Goal: Task Accomplishment & Management: Complete application form

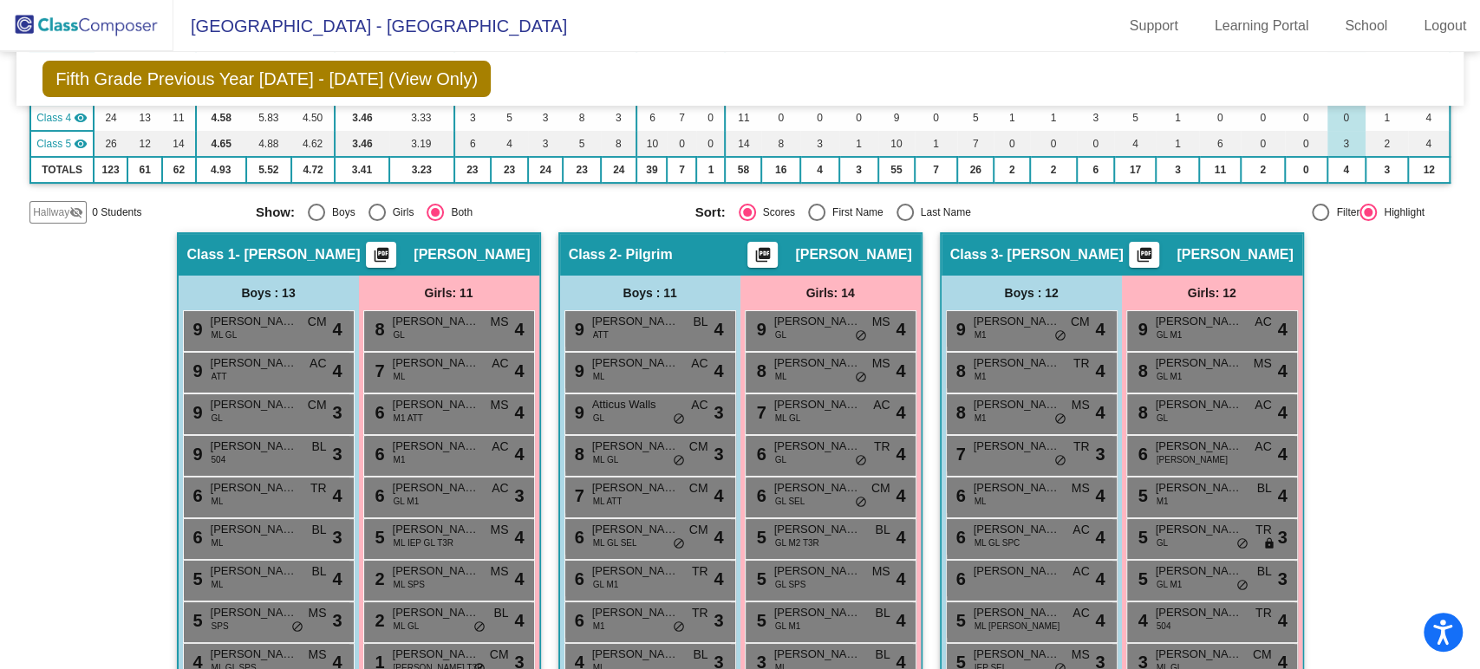
scroll to position [192, 0]
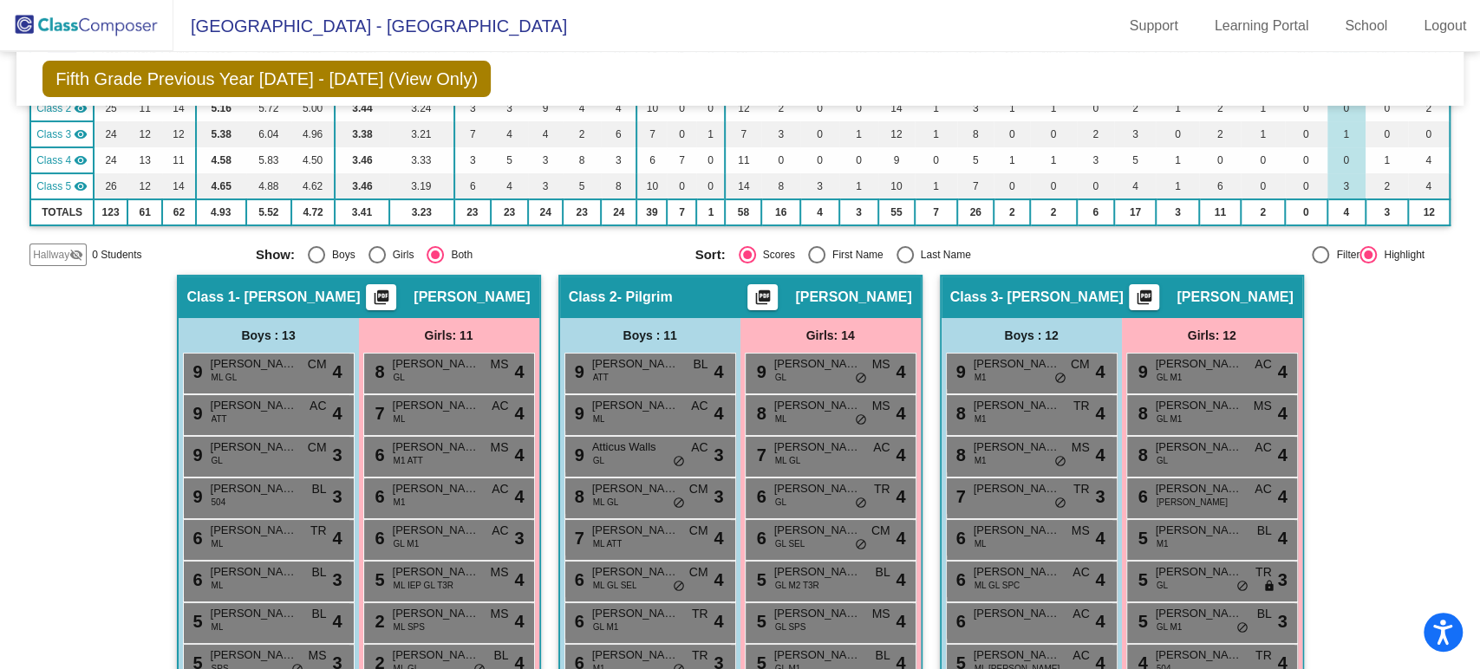
click at [64, 19] on img at bounding box center [86, 25] width 173 height 51
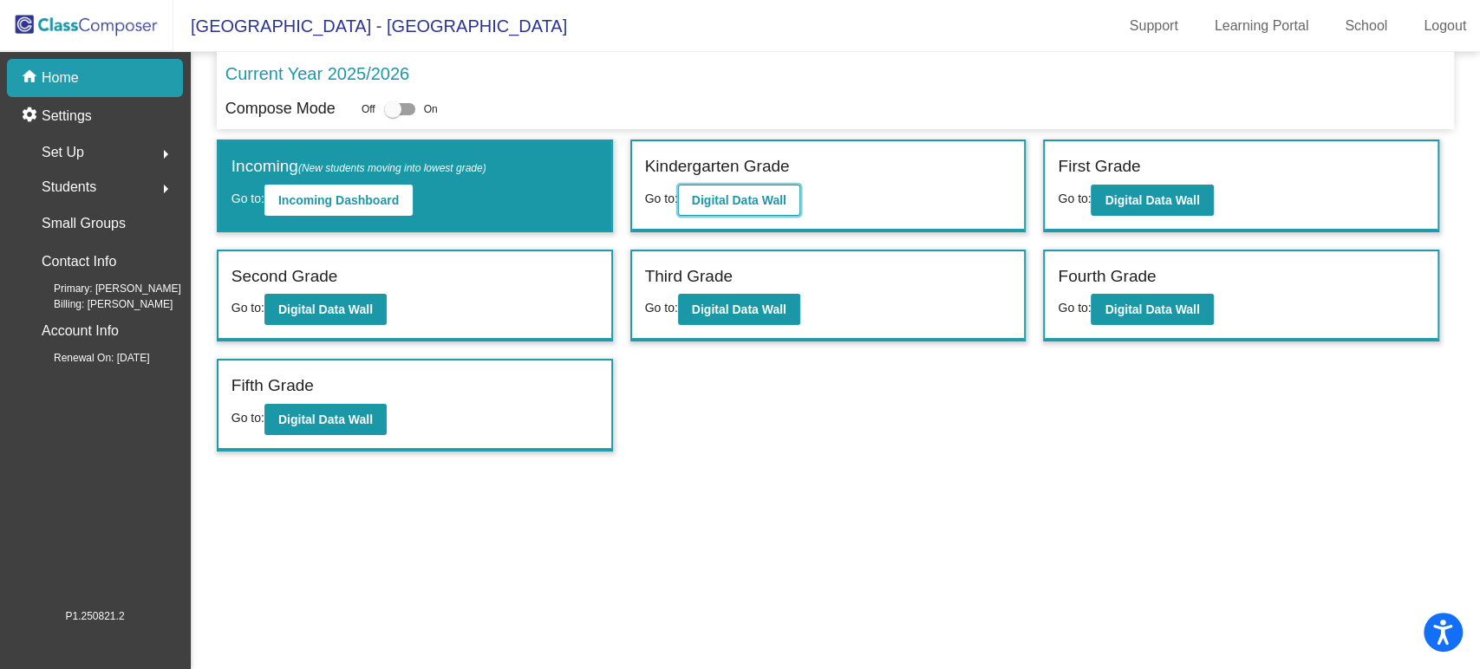
click at [768, 191] on button "Digital Data Wall" at bounding box center [739, 200] width 122 height 31
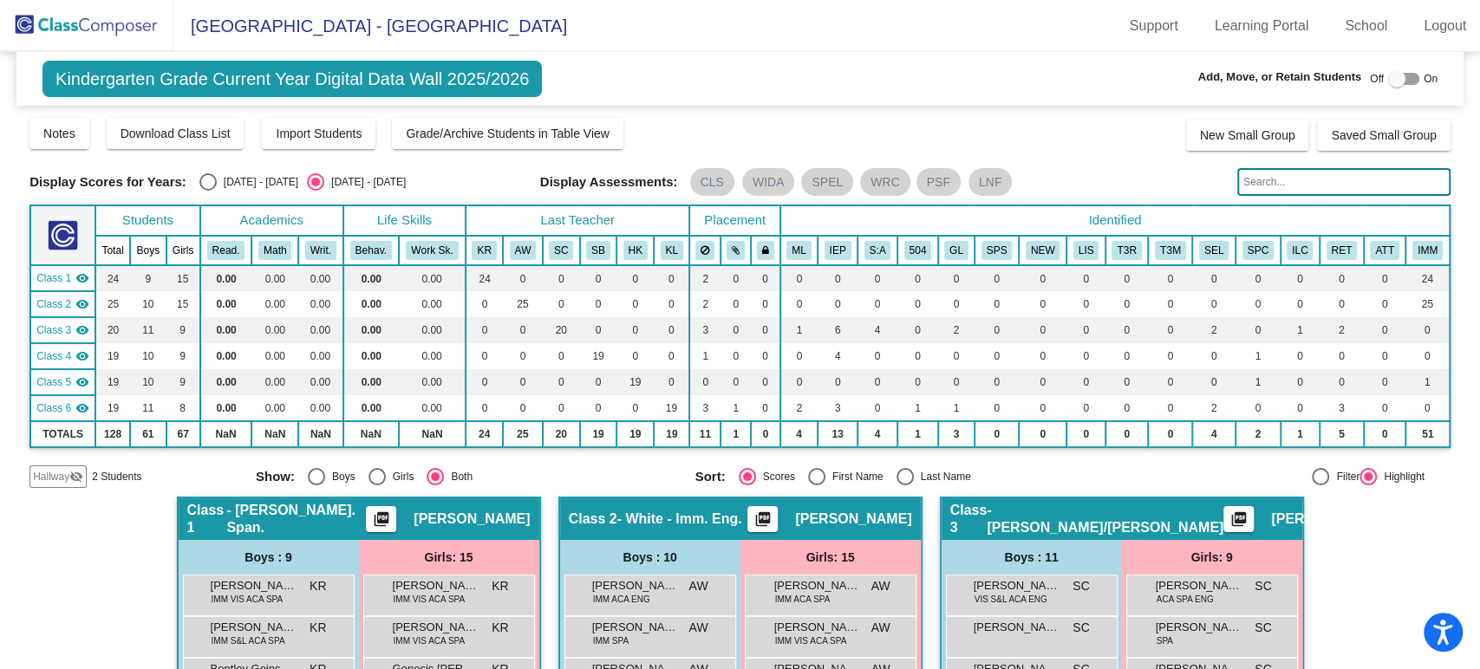
click at [1388, 75] on div at bounding box center [1396, 78] width 17 height 17
checkbox input "true"
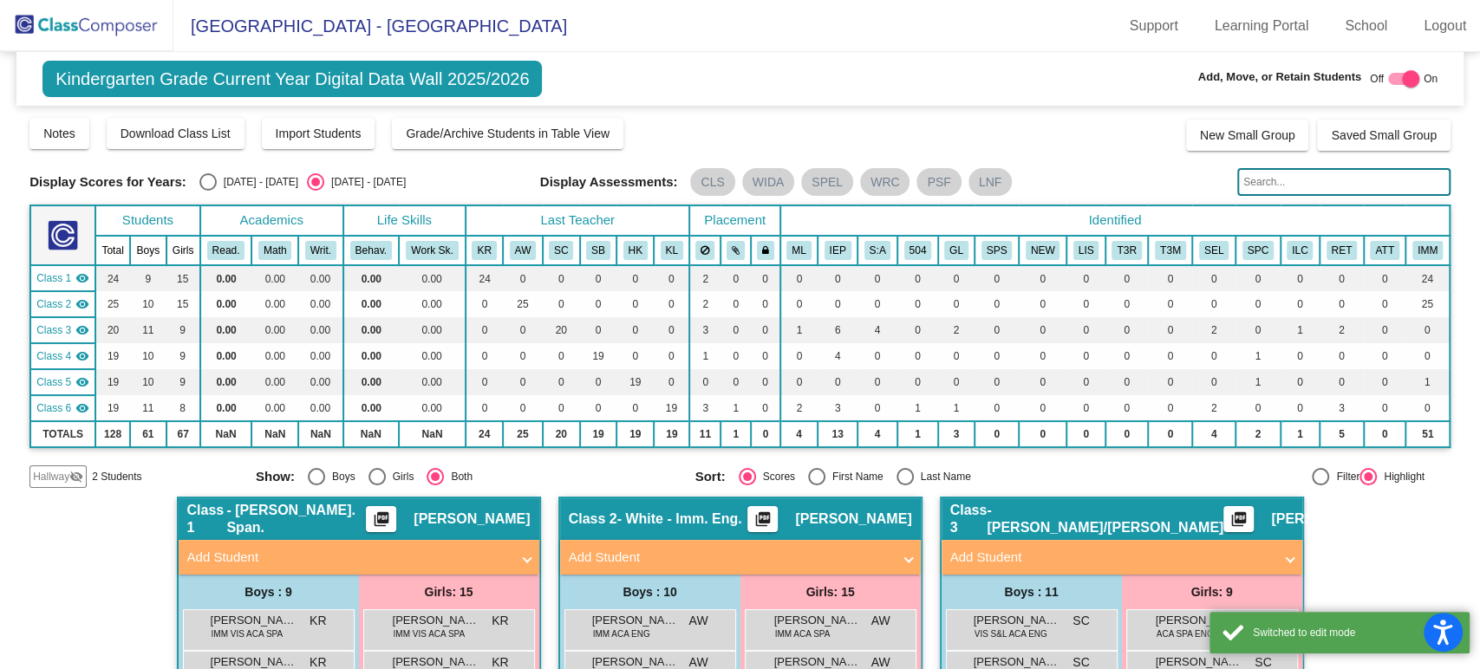
scroll to position [192, 0]
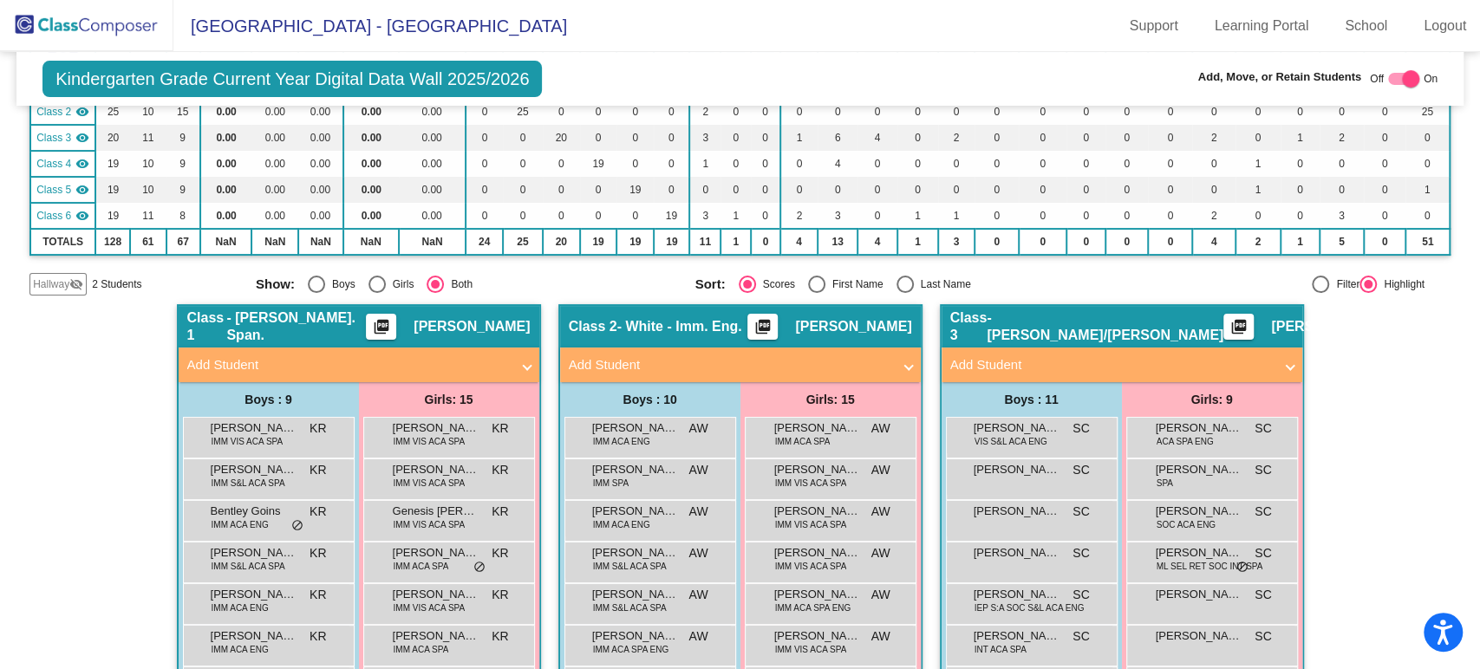
click at [62, 282] on span "Hallway" at bounding box center [51, 284] width 36 height 16
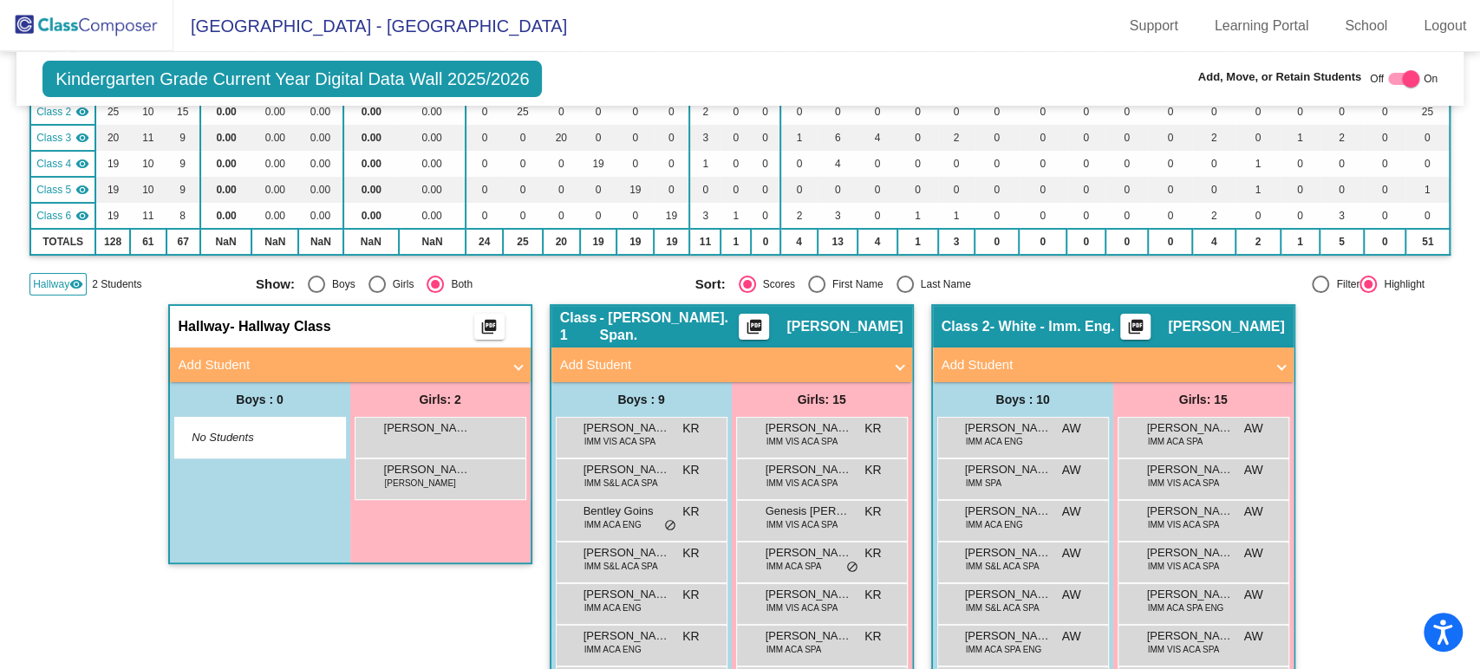
click at [378, 361] on mat-panel-title "Add Student" at bounding box center [340, 365] width 322 height 20
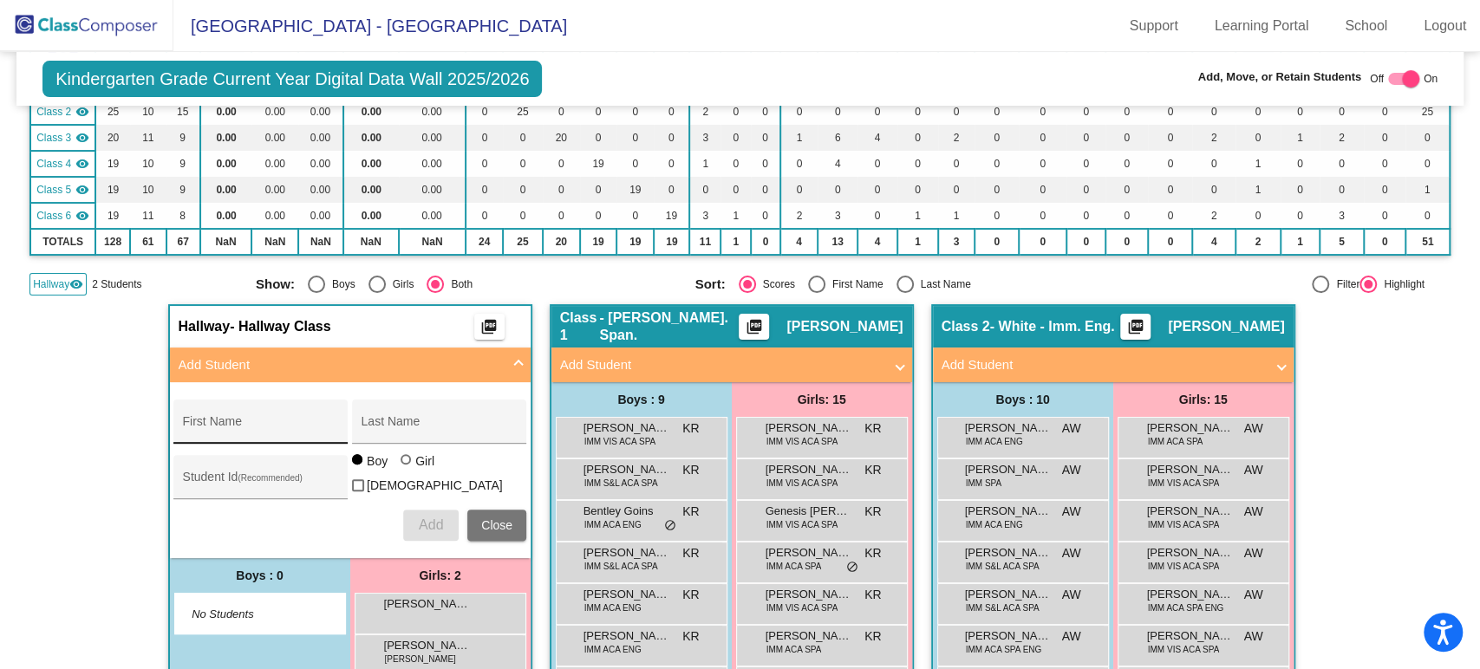
click at [266, 418] on div "First Name" at bounding box center [261, 427] width 156 height 36
click at [248, 425] on input "First Name" at bounding box center [261, 428] width 156 height 14
type input "Brianna"
type input "Simon-Chavez"
type input "599230"
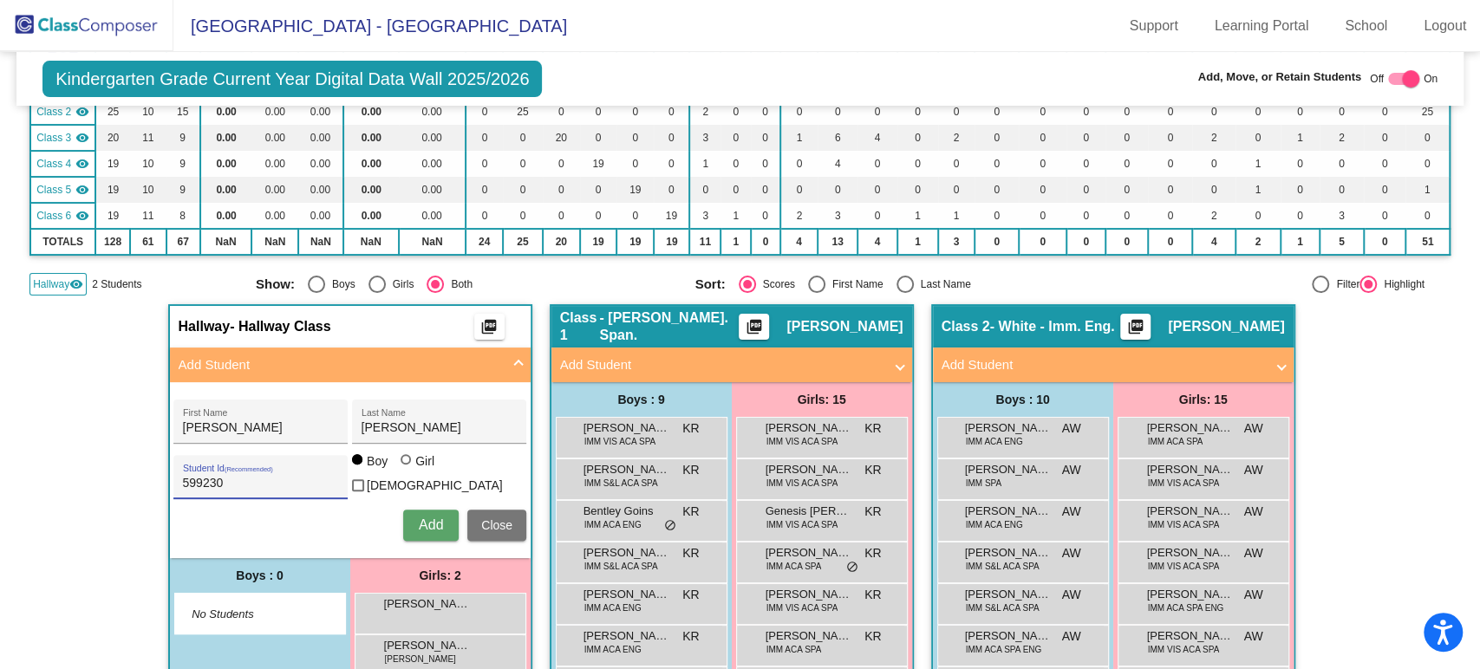
click at [404, 465] on div at bounding box center [405, 459] width 10 height 10
click at [406, 468] on input "Girl" at bounding box center [406, 468] width 1 height 1
radio input "true"
click at [434, 517] on span "Add" at bounding box center [431, 524] width 24 height 15
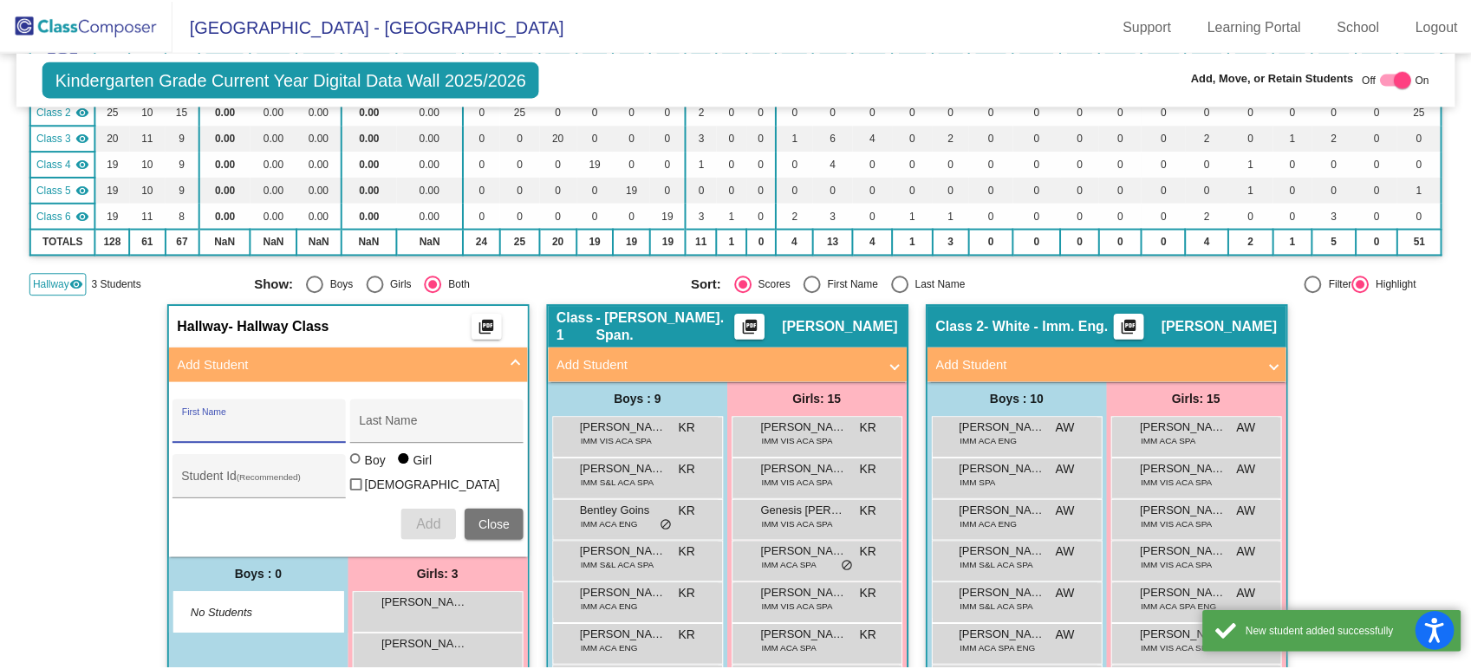
scroll to position [385, 0]
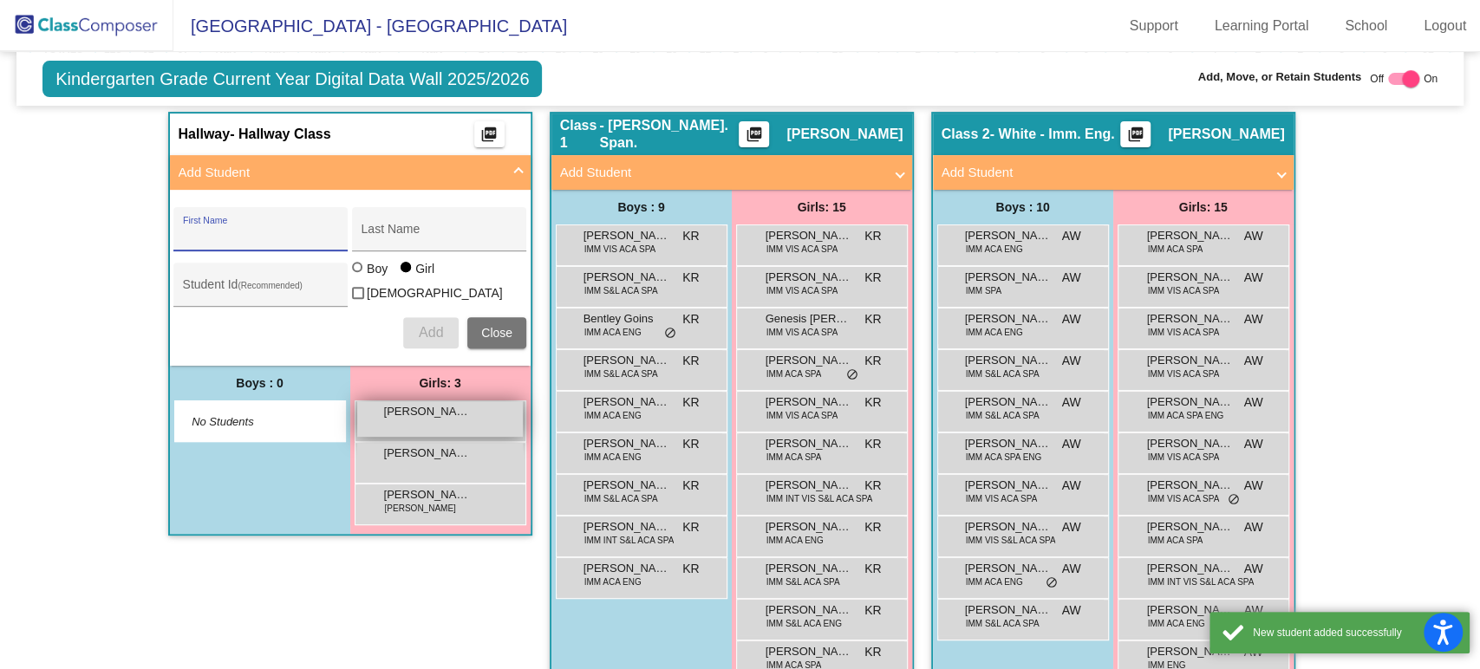
click at [424, 414] on span "[PERSON_NAME]" at bounding box center [427, 411] width 87 height 17
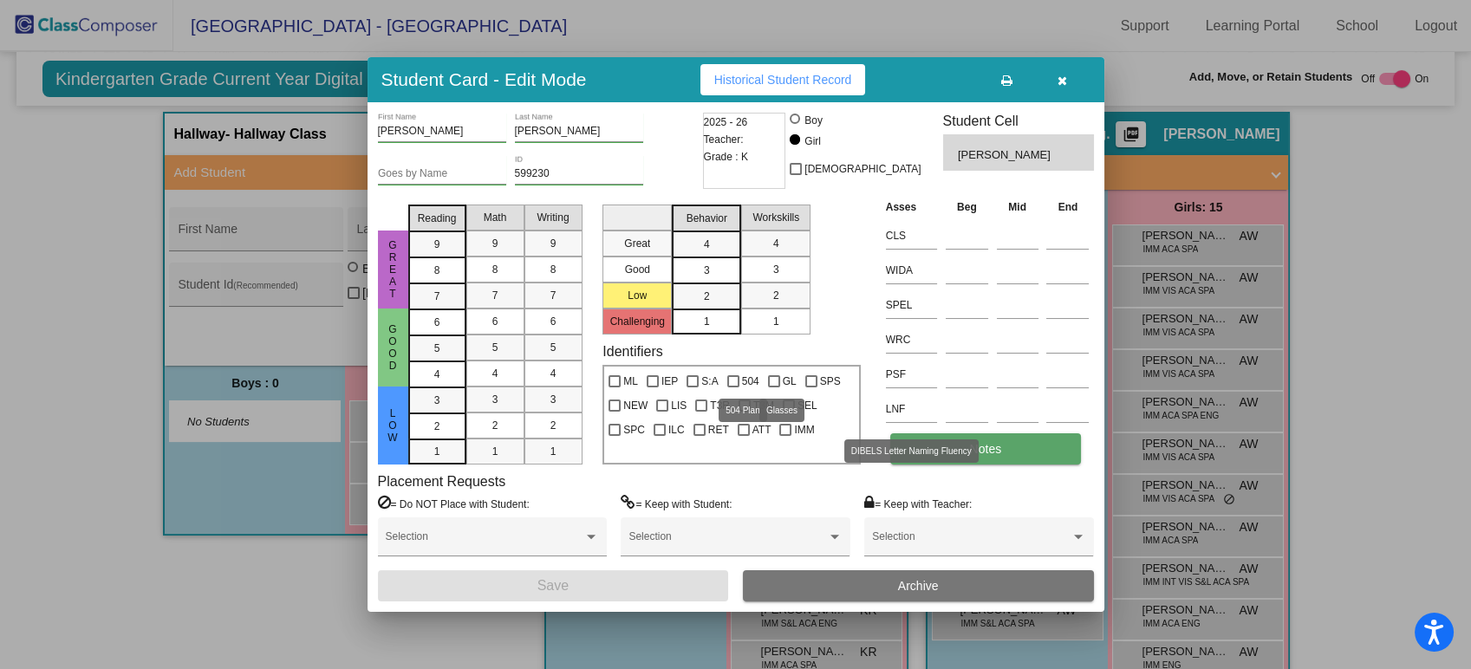
click at [1002, 443] on button "Notes" at bounding box center [985, 448] width 191 height 31
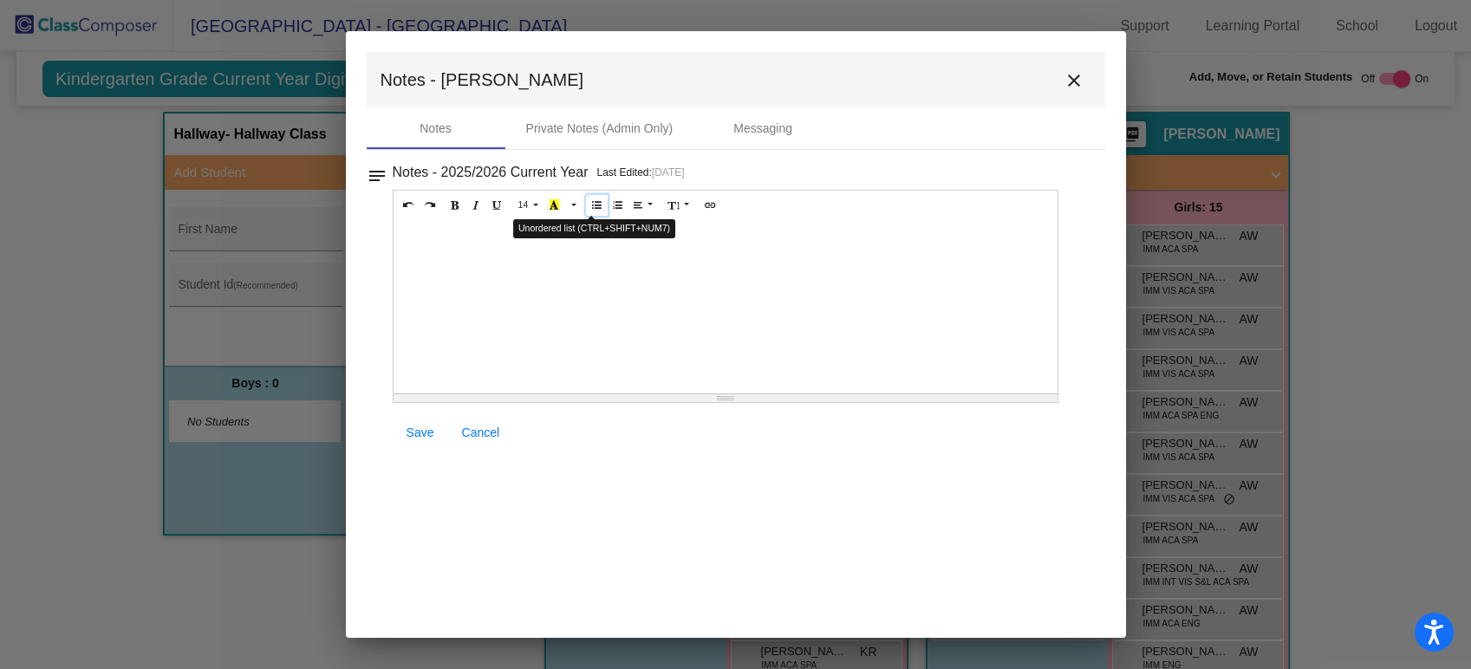
click at [594, 204] on icon "Unordered list (CTRL+SHIFT+NUM7)" at bounding box center [597, 204] width 10 height 10
click at [419, 438] on link "Save" at bounding box center [420, 432] width 55 height 31
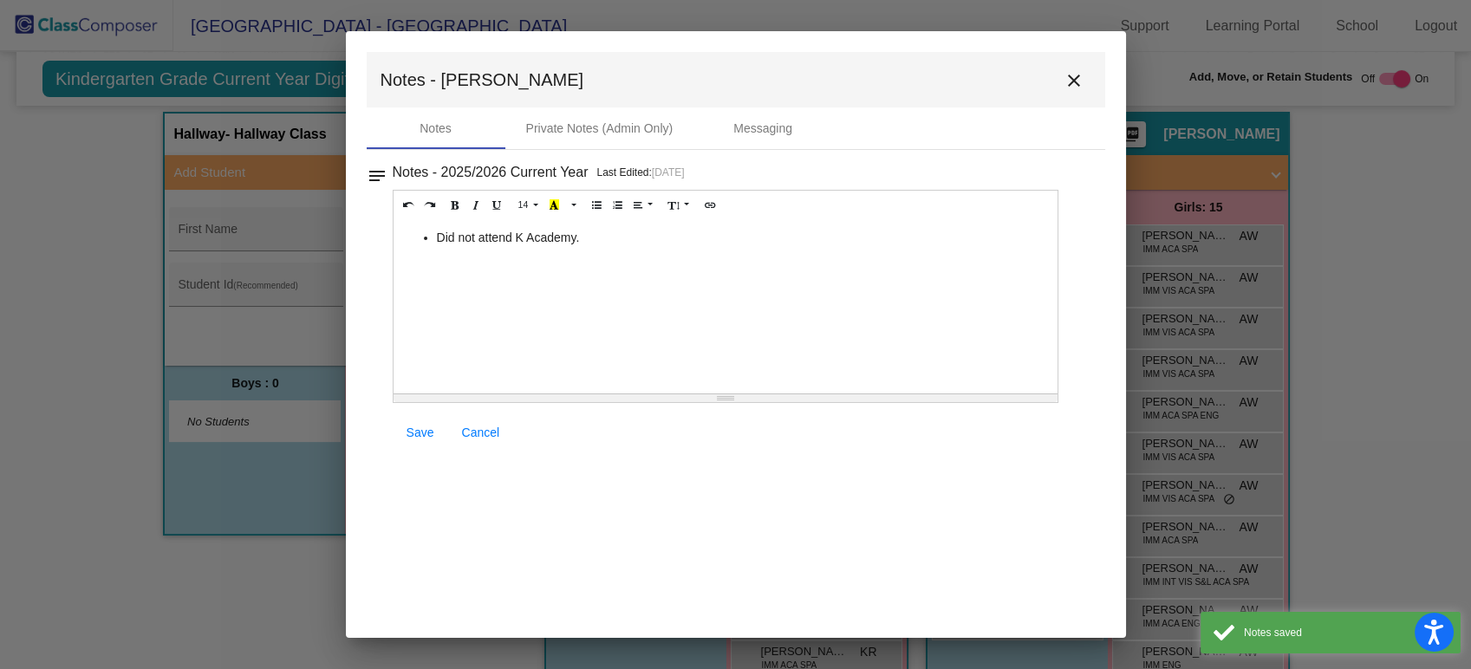
click at [1087, 95] on mat-toolbar "Notes - Brianna close" at bounding box center [736, 79] width 738 height 55
click at [1078, 88] on mat-icon "close" at bounding box center [1073, 80] width 21 height 21
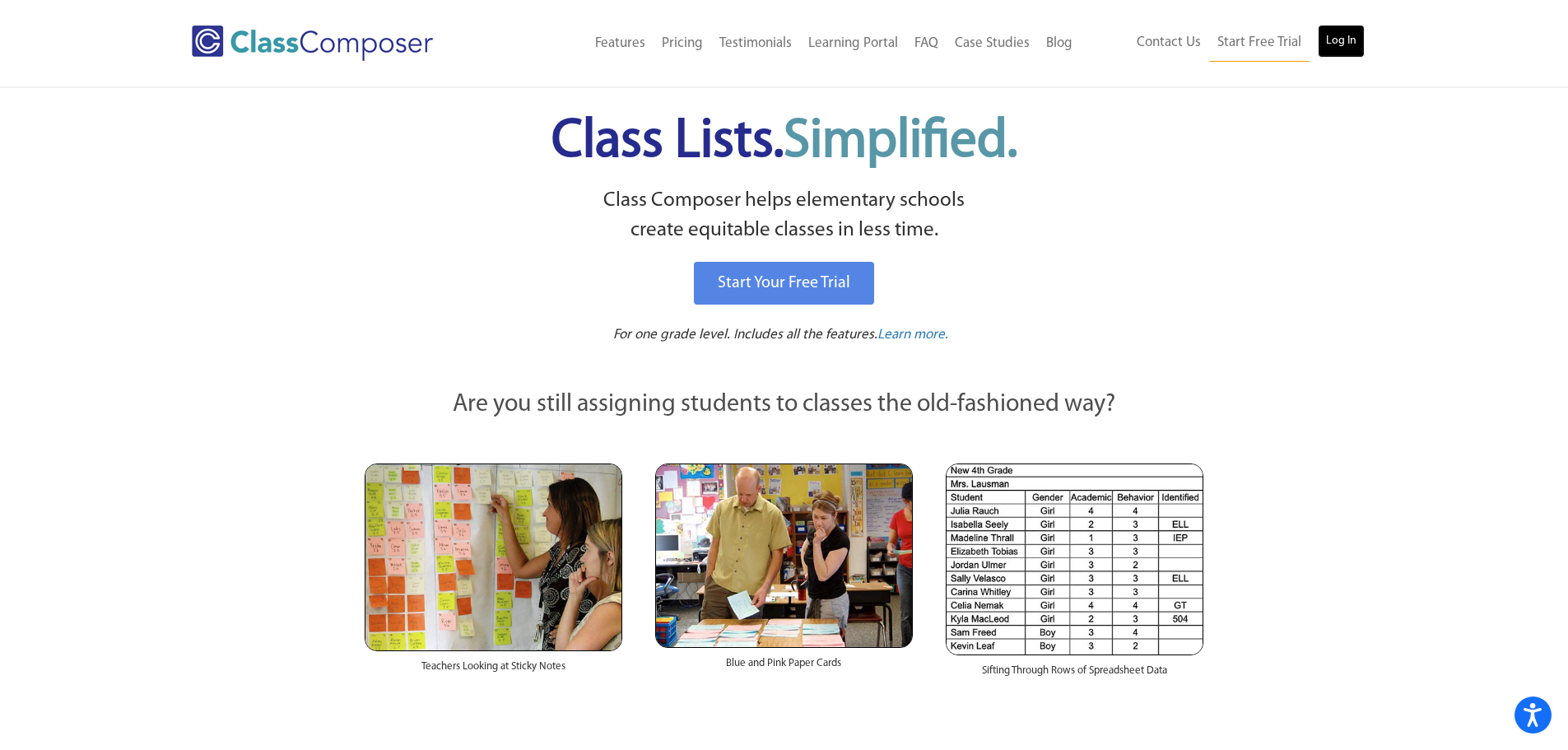
click at [1329, 34] on link "Log In" at bounding box center [1341, 41] width 47 height 33
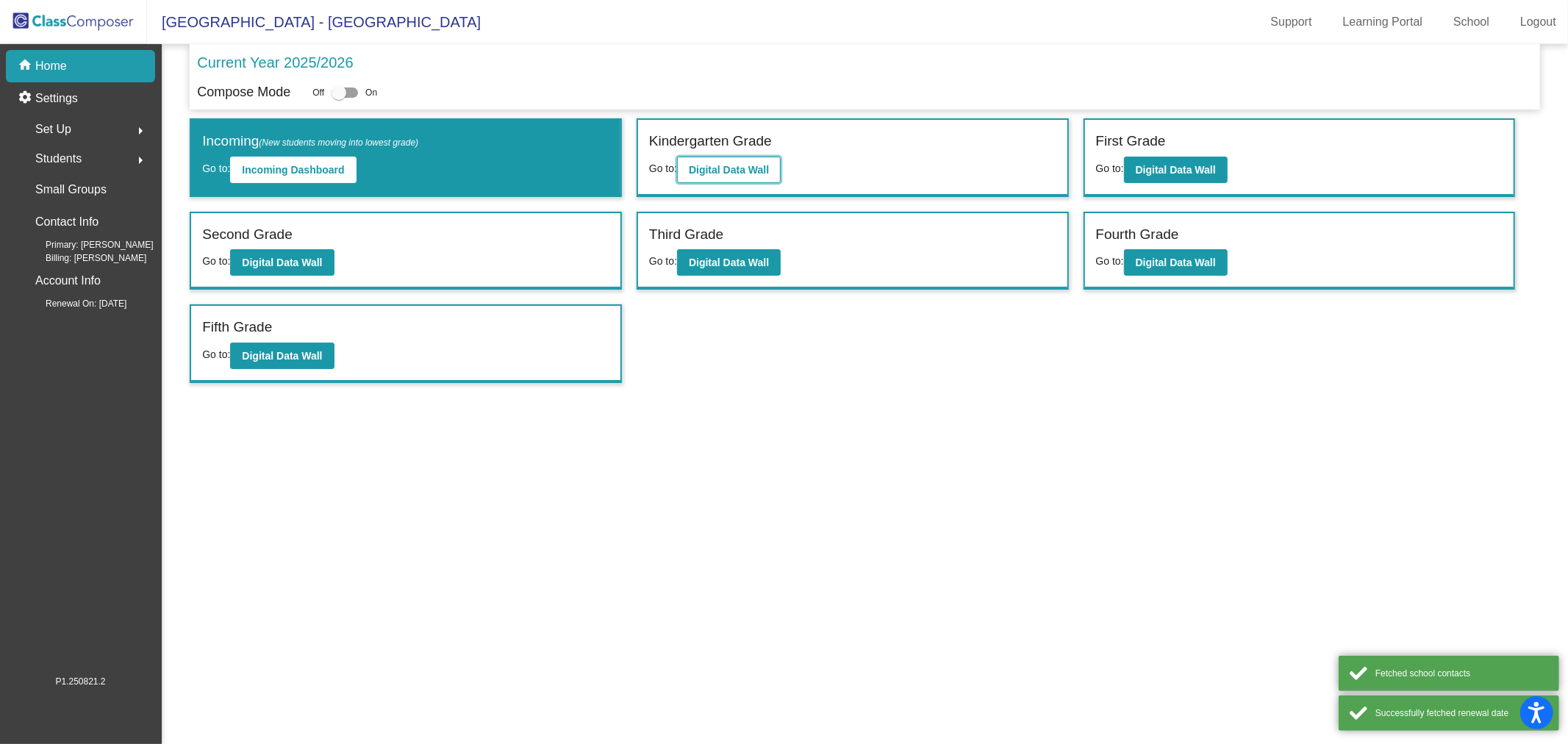
click at [736, 164] on b "Digital Data Wall" at bounding box center [728, 170] width 80 height 12
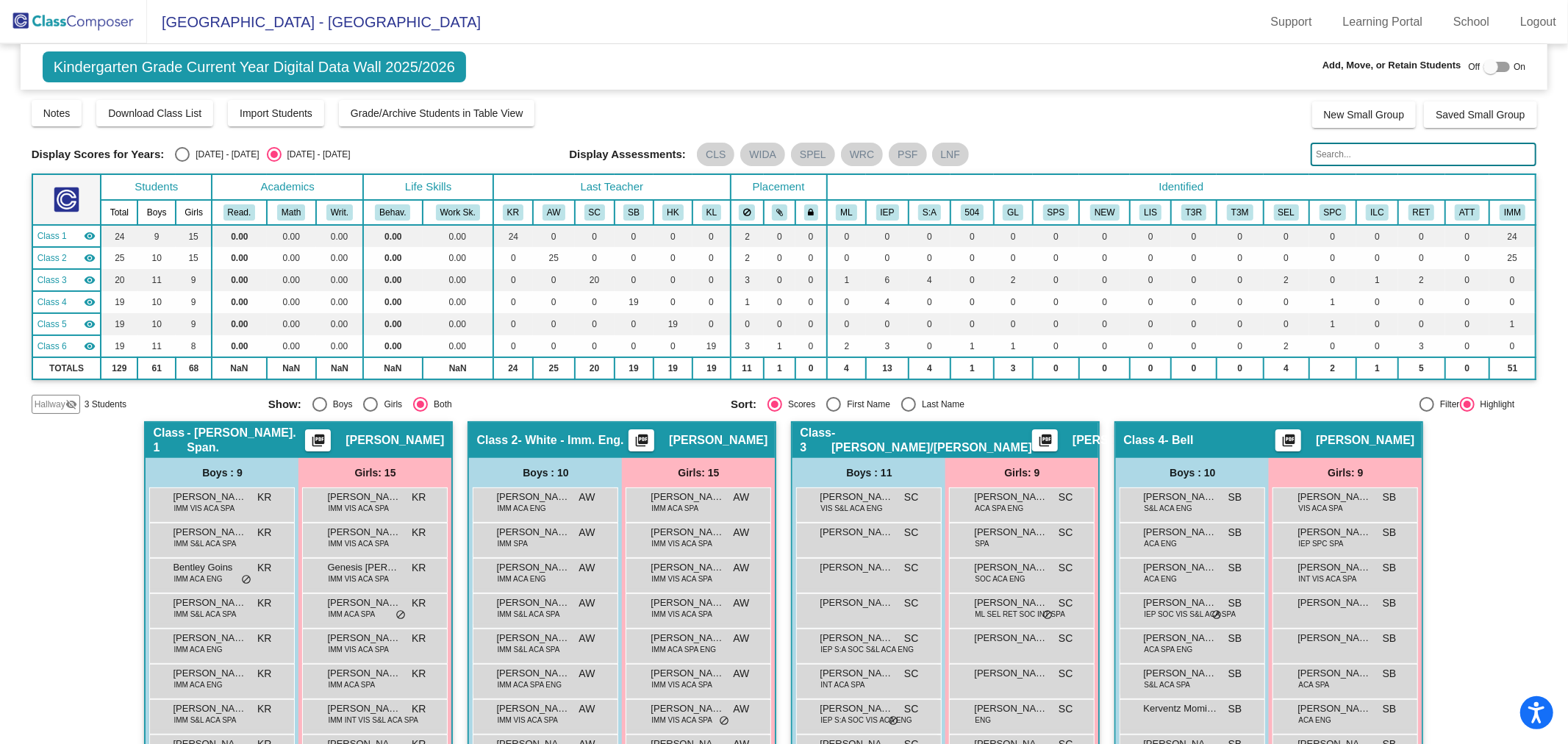
click at [65, 399] on mat-icon "visibility_off" at bounding box center [71, 405] width 12 height 12
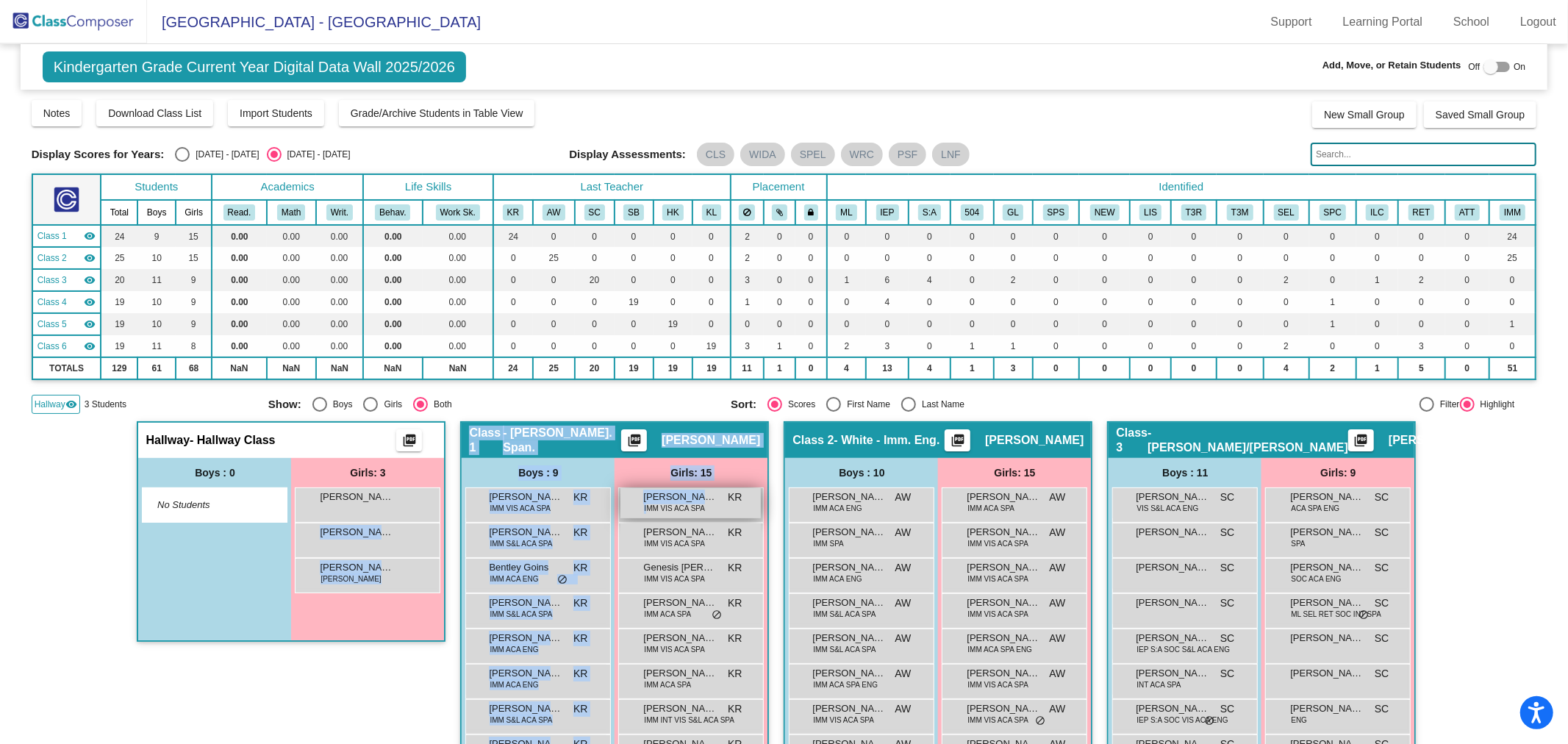
drag, startPoint x: 369, startPoint y: 500, endPoint x: 645, endPoint y: 502, distance: 276.0
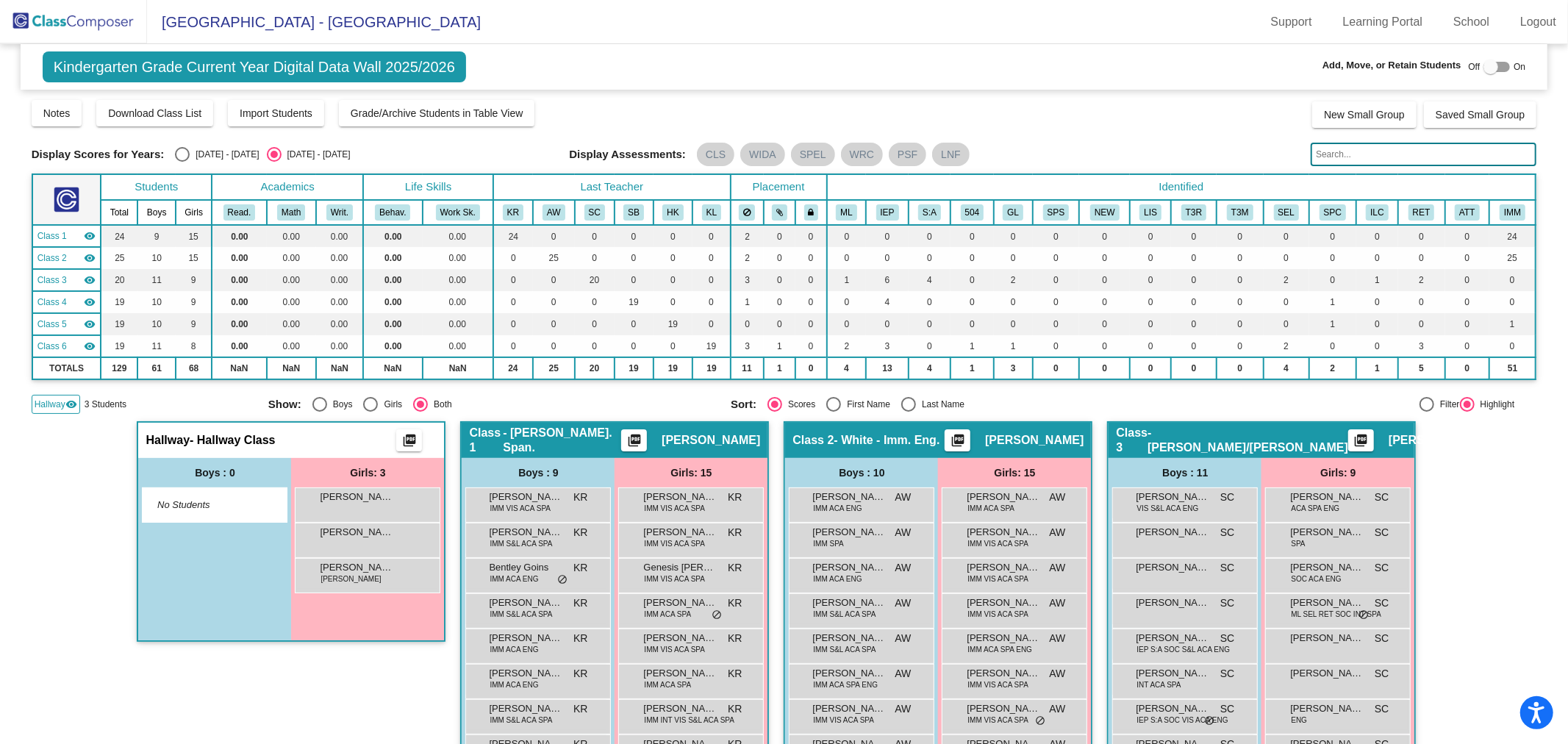
click at [481, 387] on div "Display Scores for Years: [DATE] - [DATE] [DATE] - [DATE] Grade/Archive Student…" at bounding box center [784, 256] width 1505 height 316
click at [191, 108] on span "Download Class List" at bounding box center [154, 114] width 93 height 12
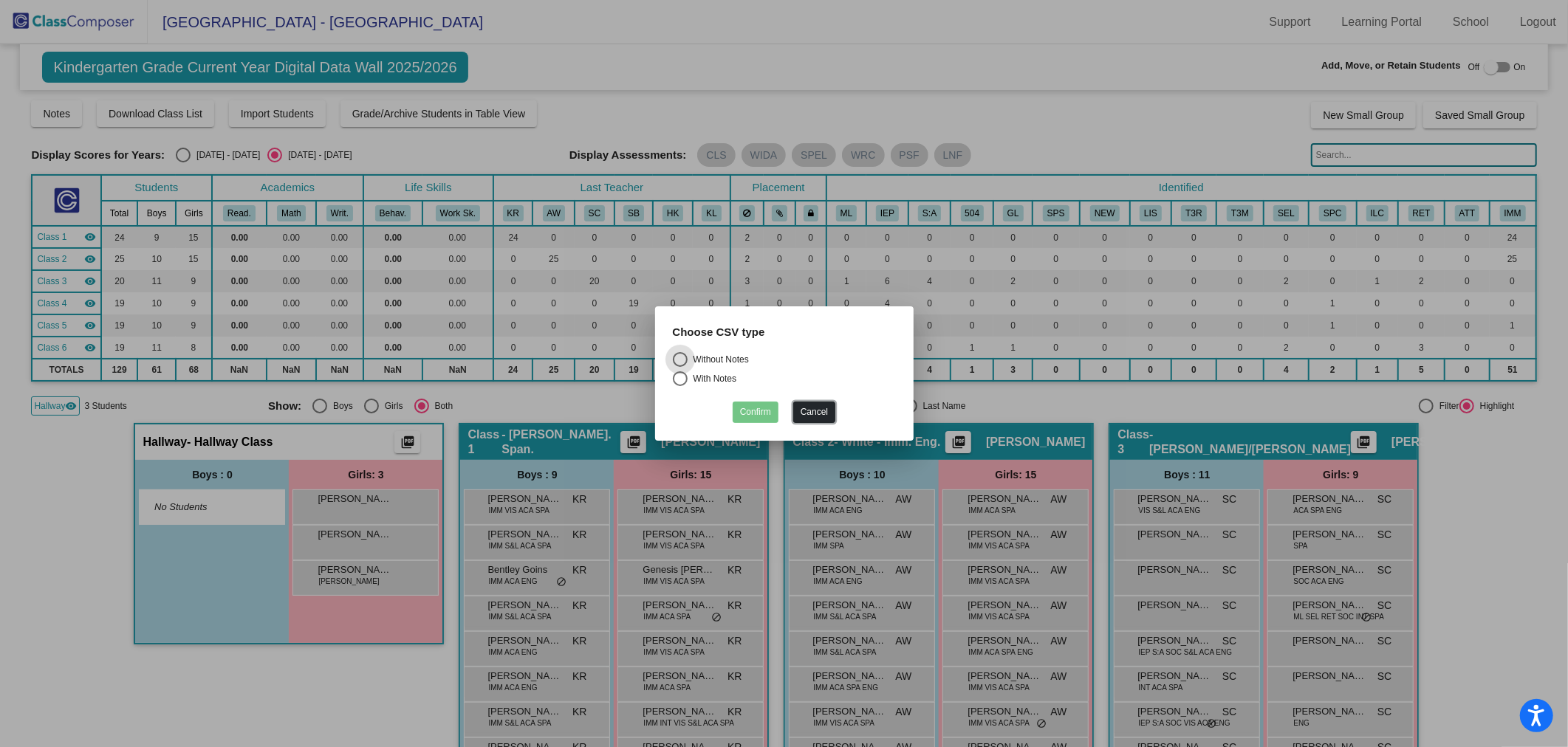
click at [823, 413] on button "Cancel" at bounding box center [814, 412] width 42 height 21
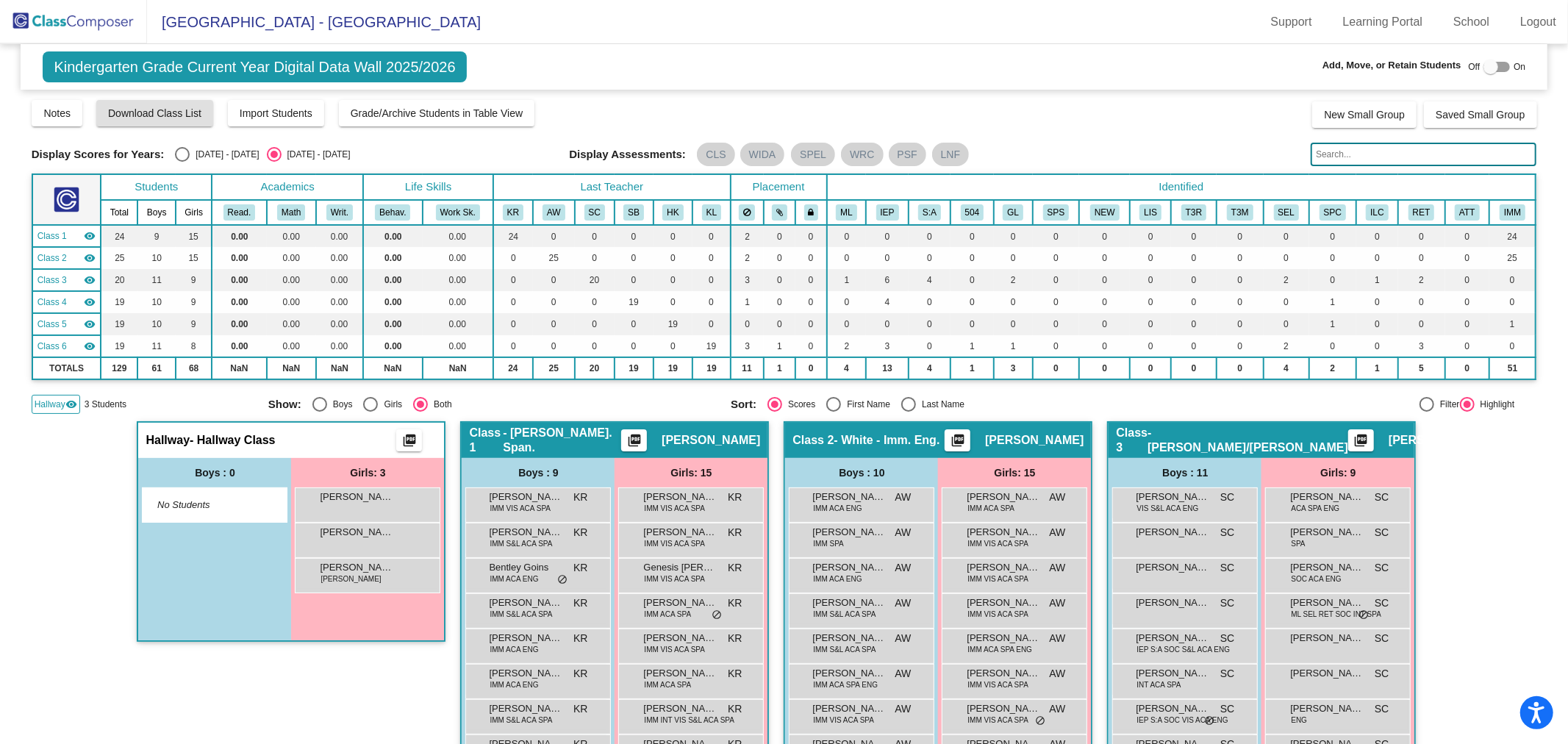
scroll to position [327, 0]
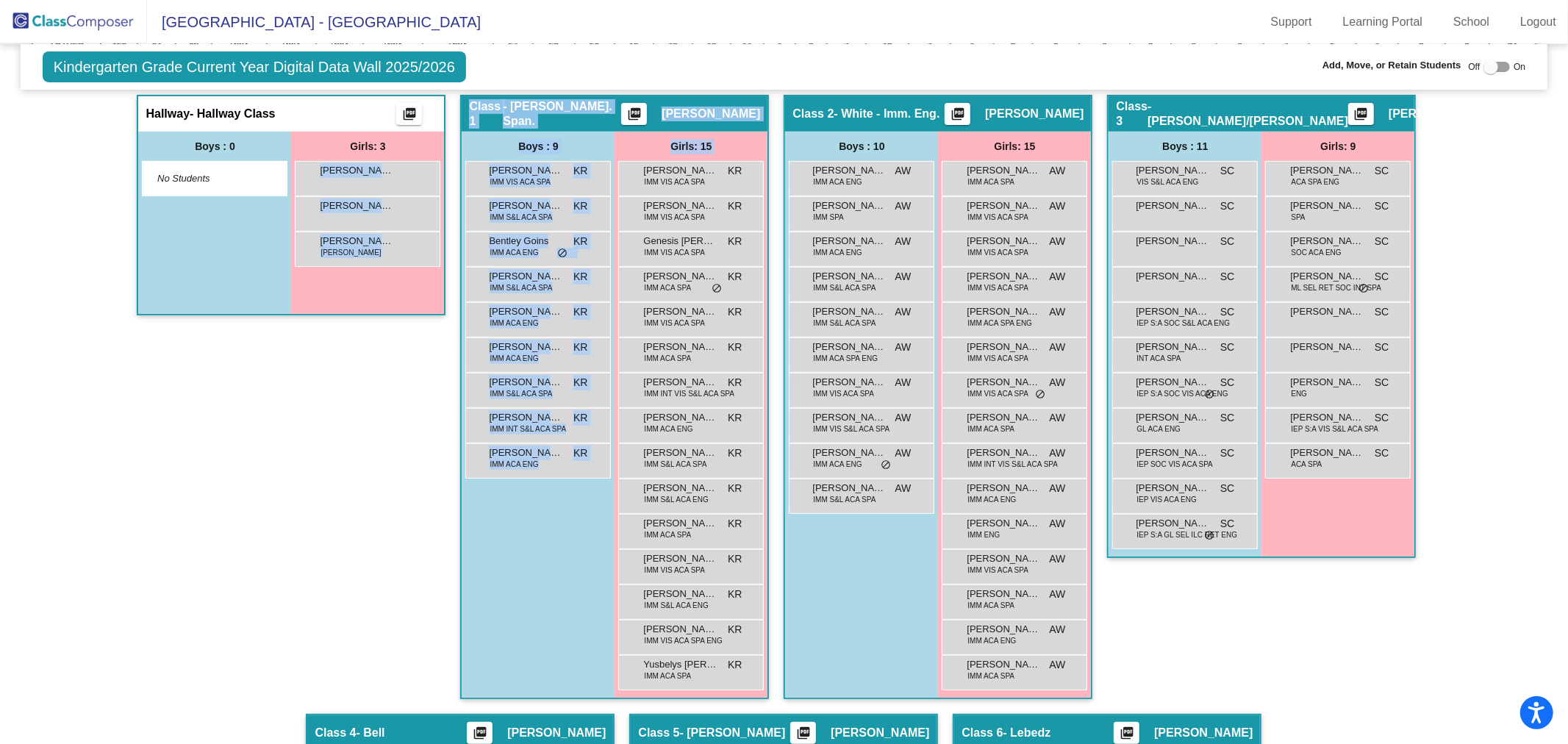
drag, startPoint x: 337, startPoint y: 176, endPoint x: 611, endPoint y: 172, distance: 274.0
click at [615, 173] on div "Hallway - Hallway Class picture_as_pdf Add Student First Name Last Name Student…" at bounding box center [784, 643] width 1505 height 1097
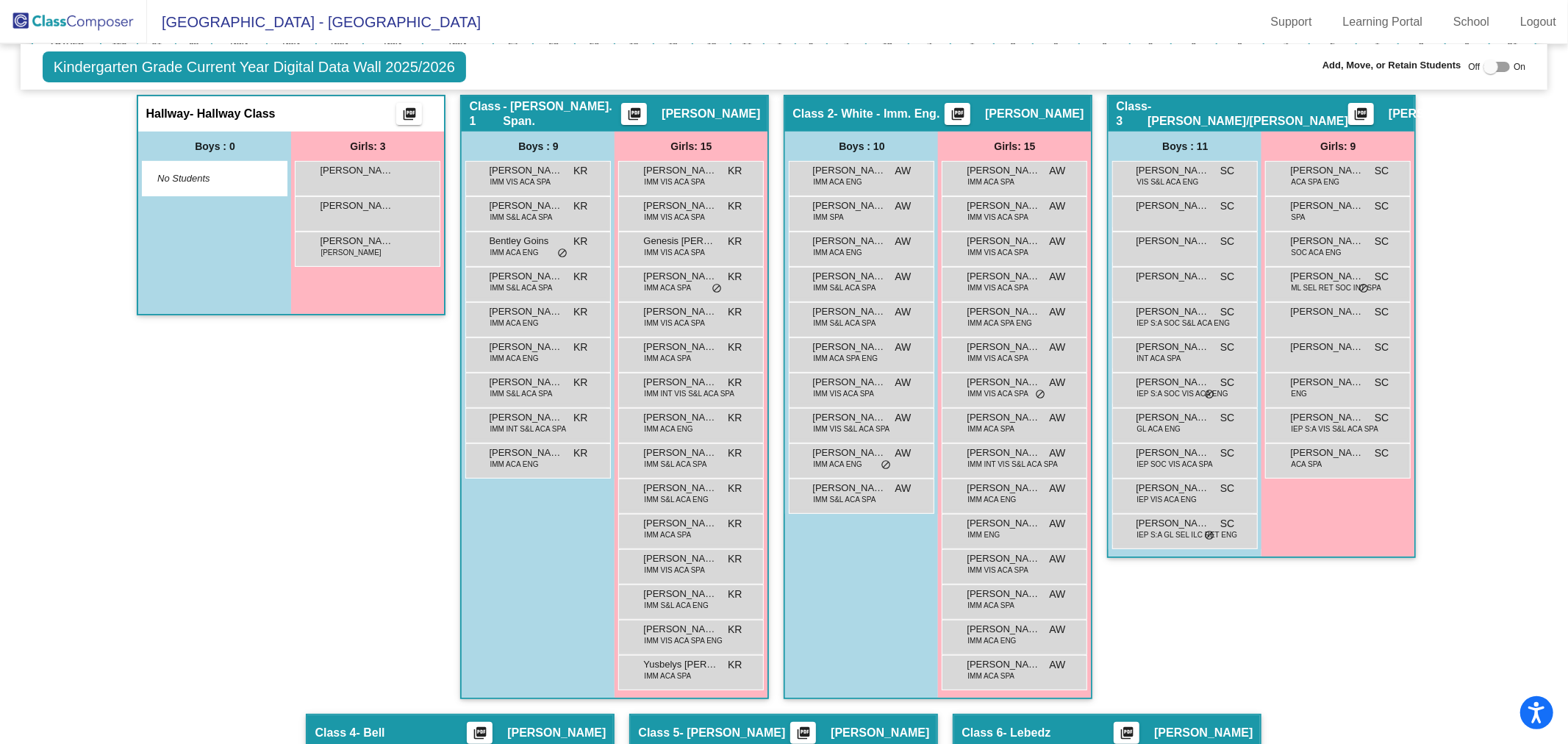
click at [1487, 64] on div at bounding box center [1490, 66] width 14 height 14
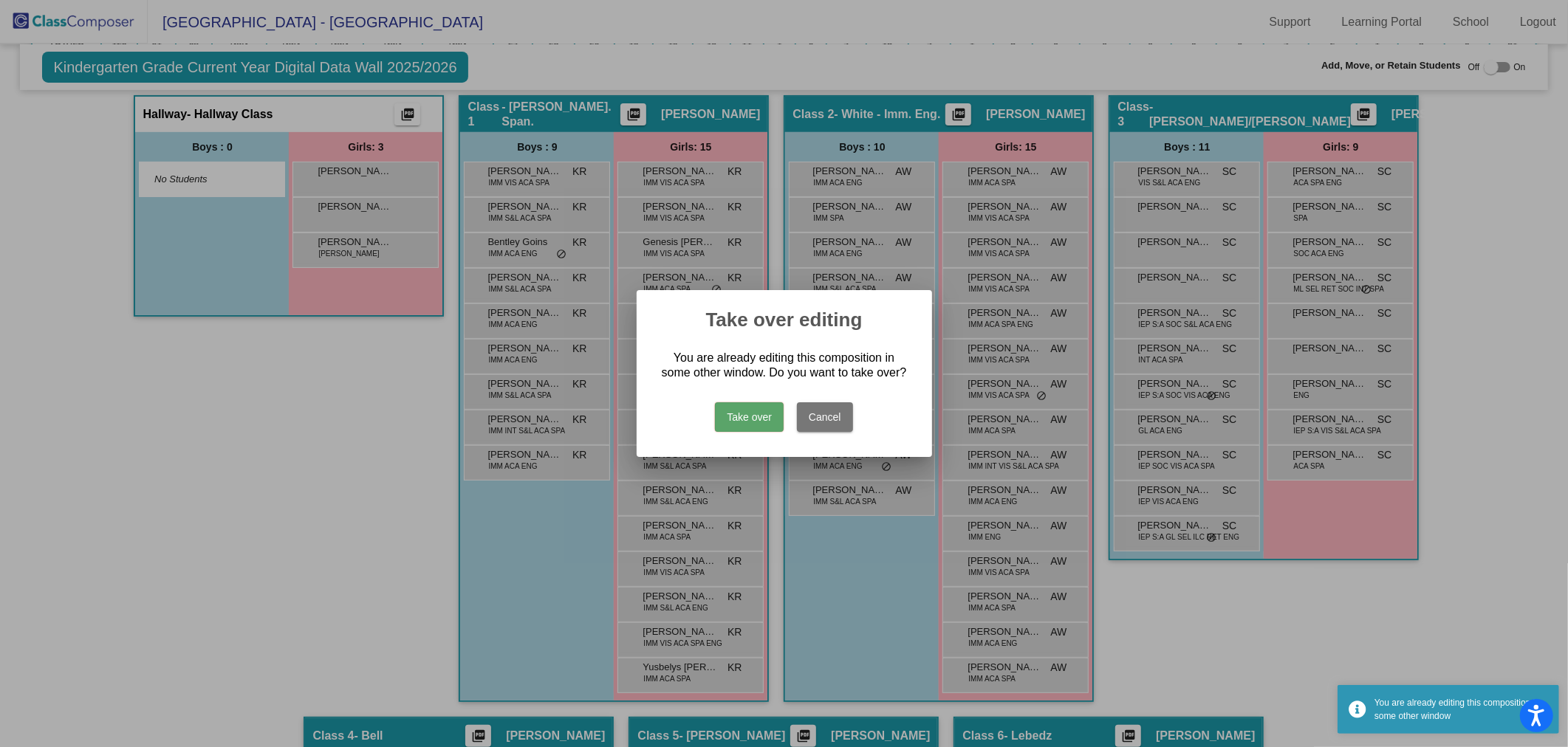
click at [746, 418] on button "Take over" at bounding box center [749, 417] width 69 height 30
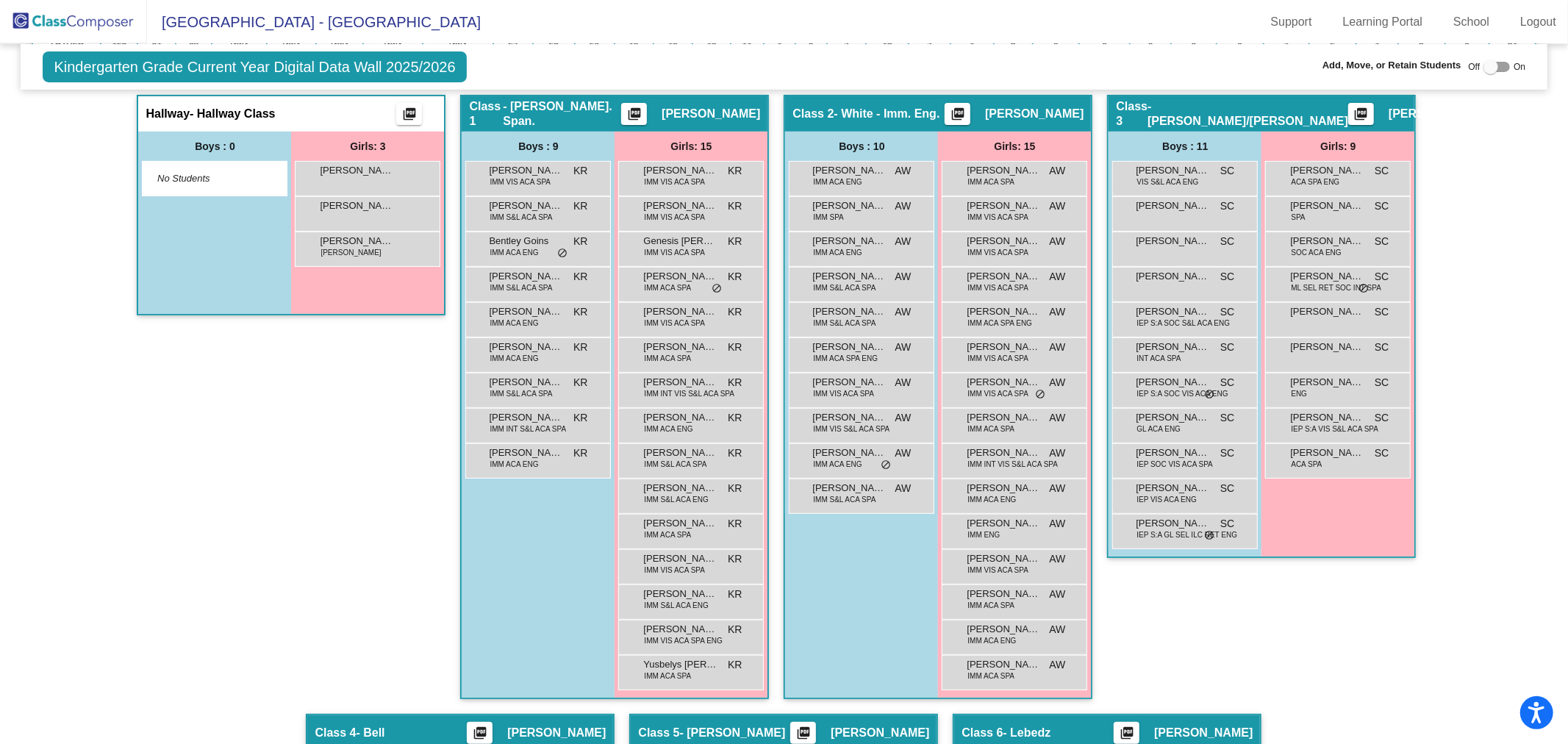
scroll to position [0, 0]
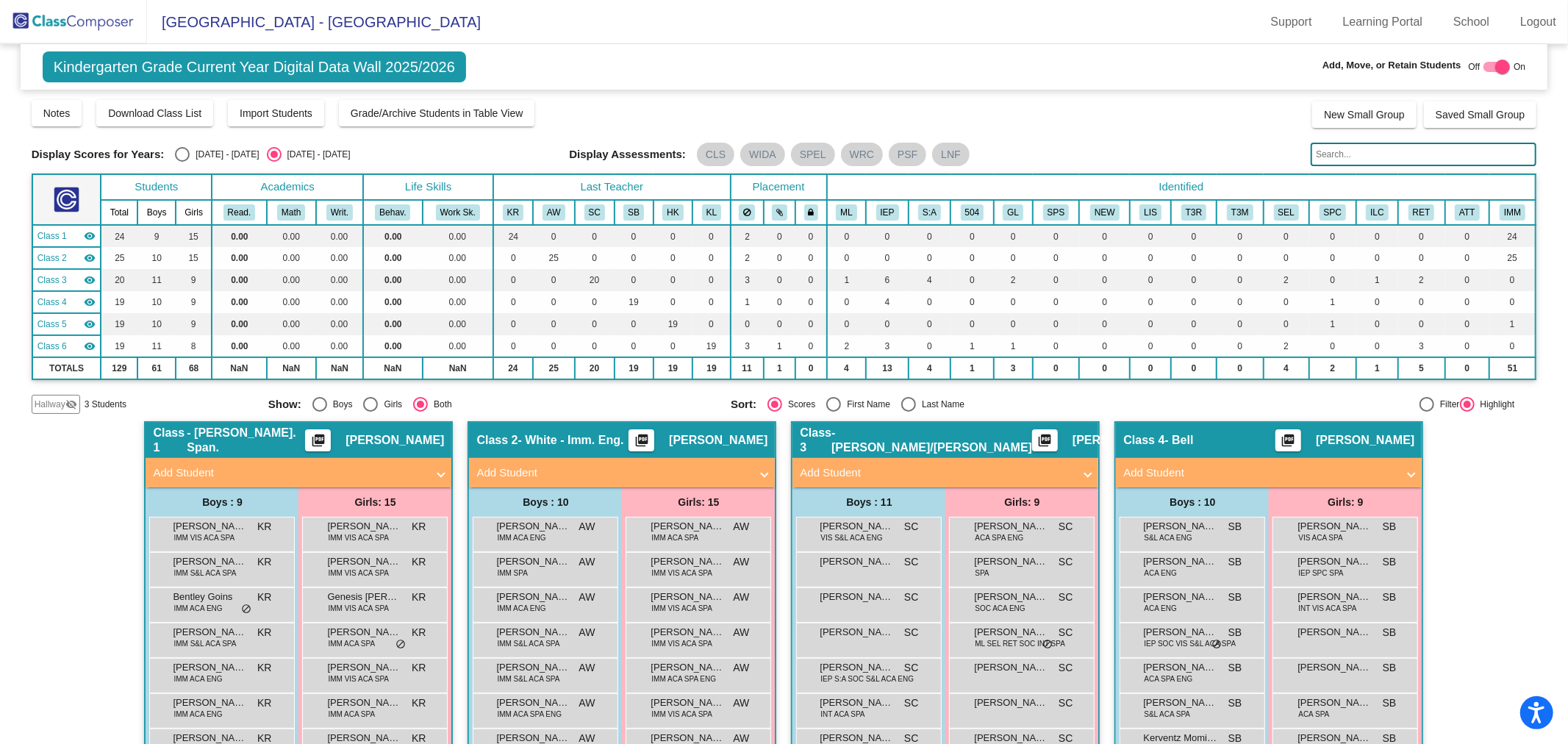
click at [47, 394] on div "Hallway visibility_off" at bounding box center [55, 404] width 48 height 20
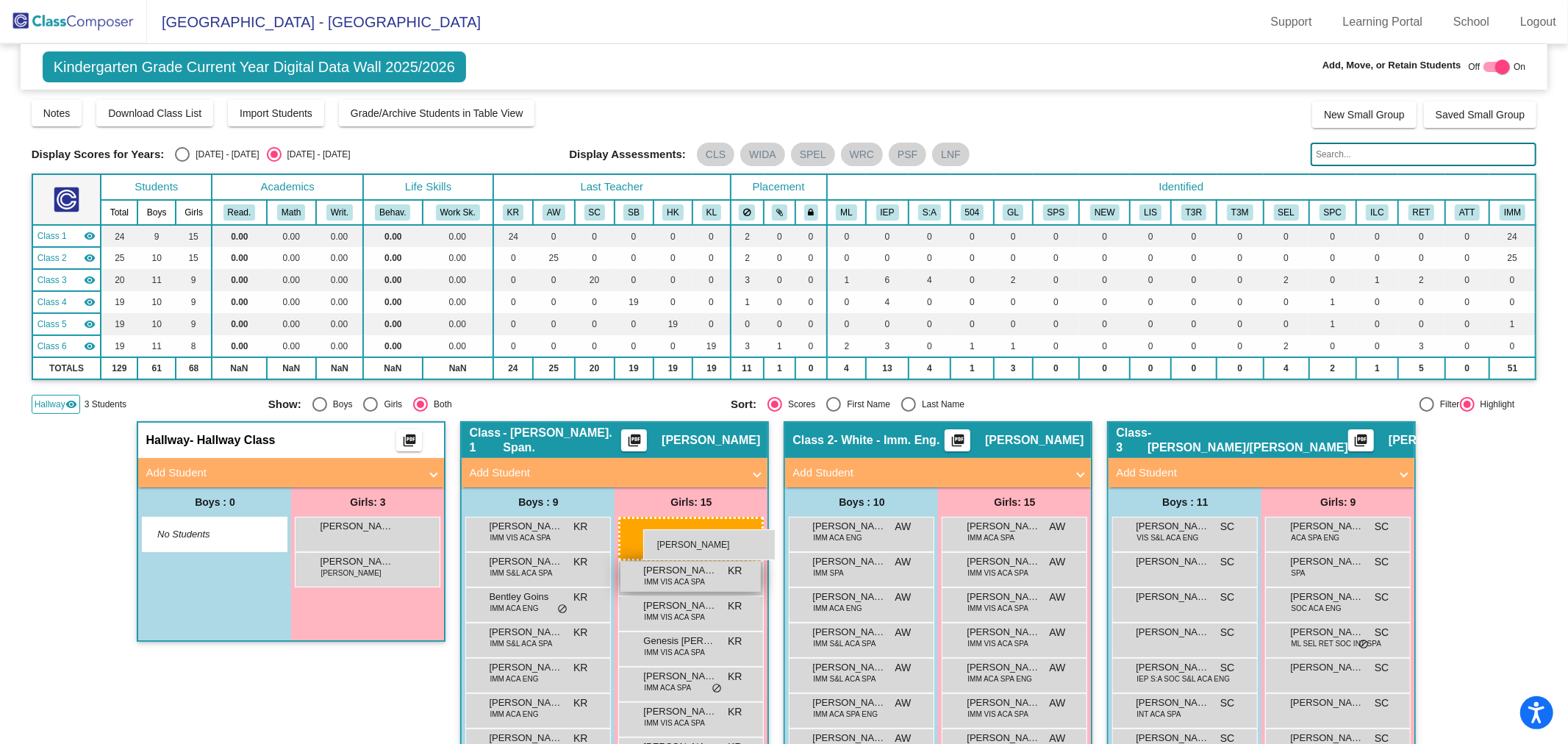
drag, startPoint x: 320, startPoint y: 533, endPoint x: 643, endPoint y: 529, distance: 323.0
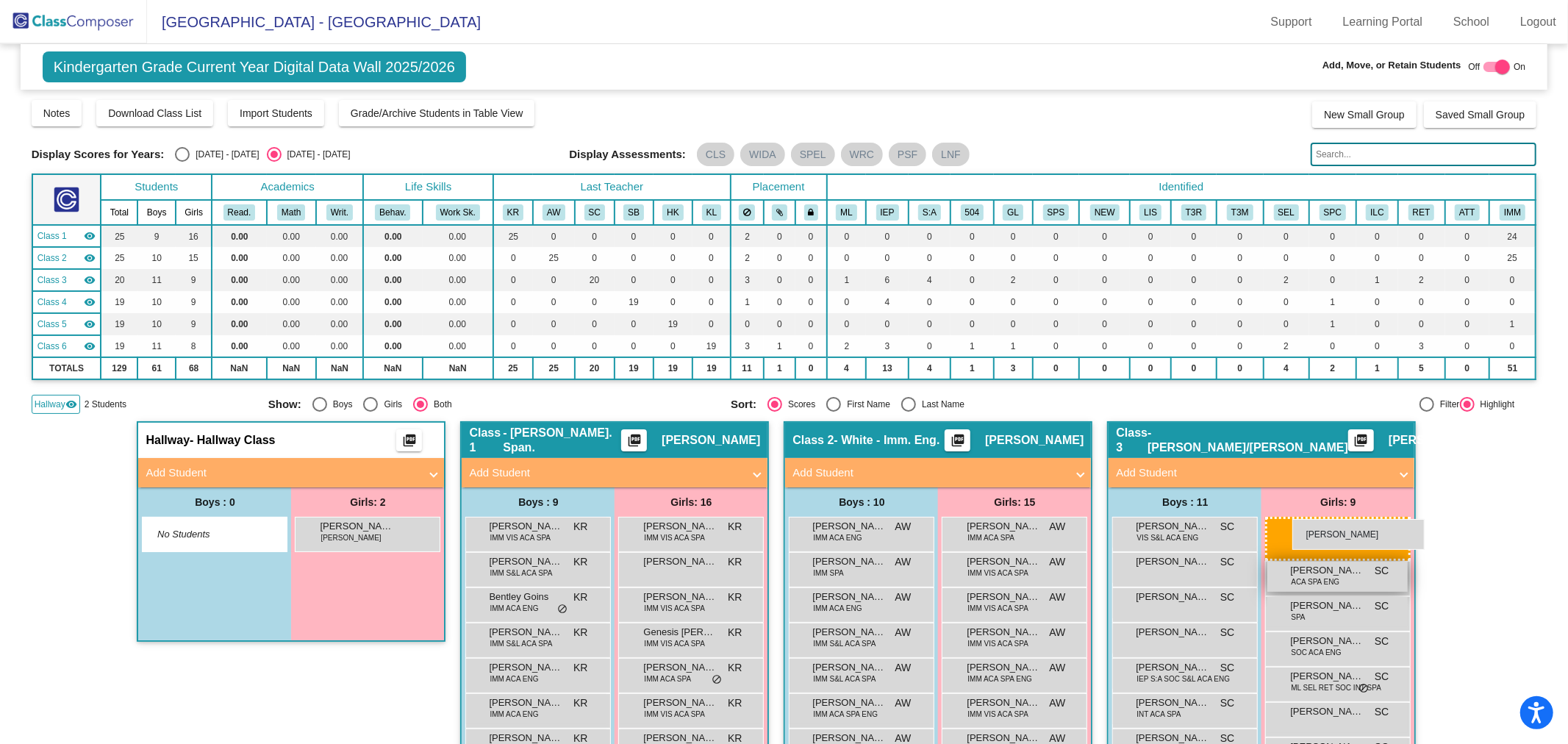
drag, startPoint x: 340, startPoint y: 526, endPoint x: 1292, endPoint y: 519, distance: 952.0
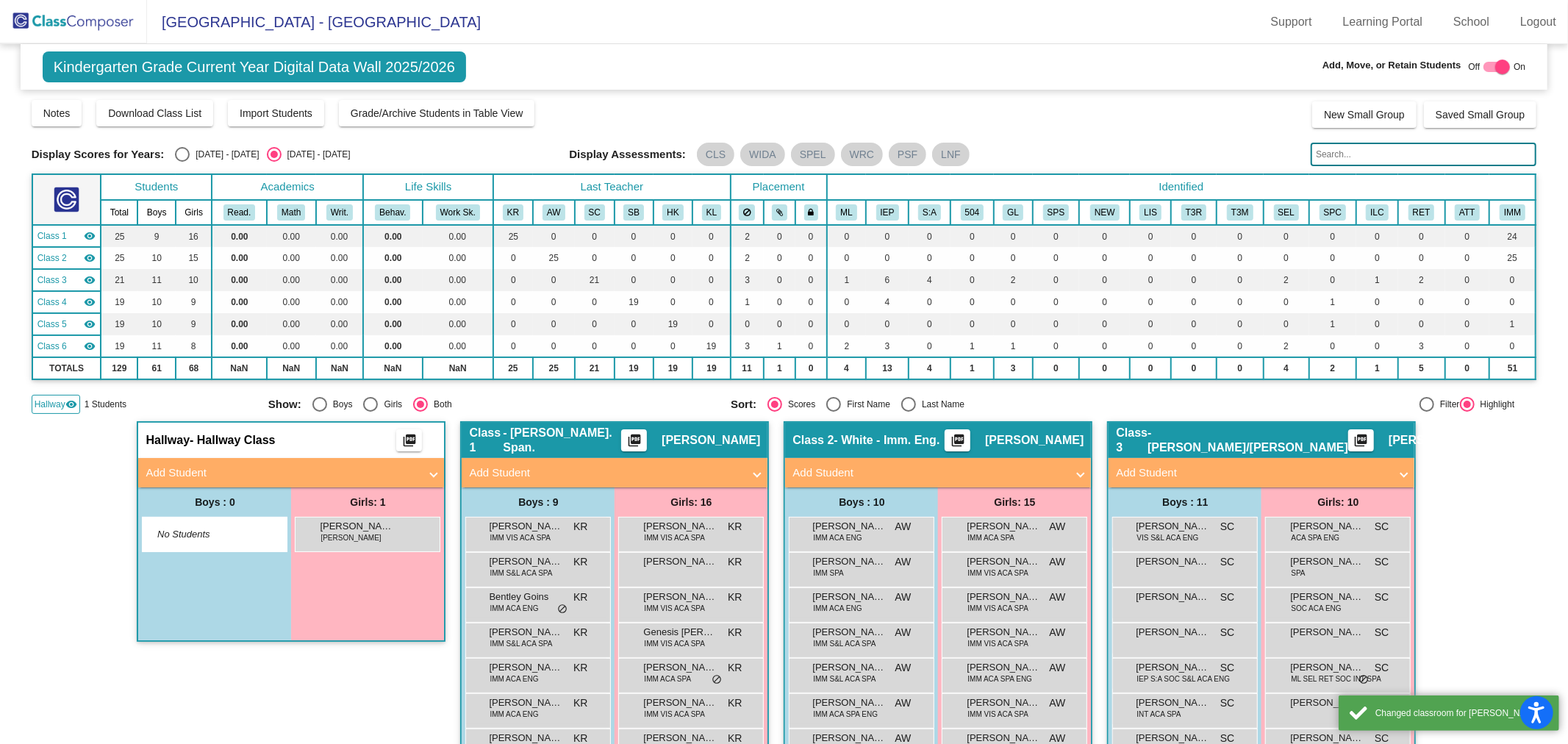
scroll to position [163, 0]
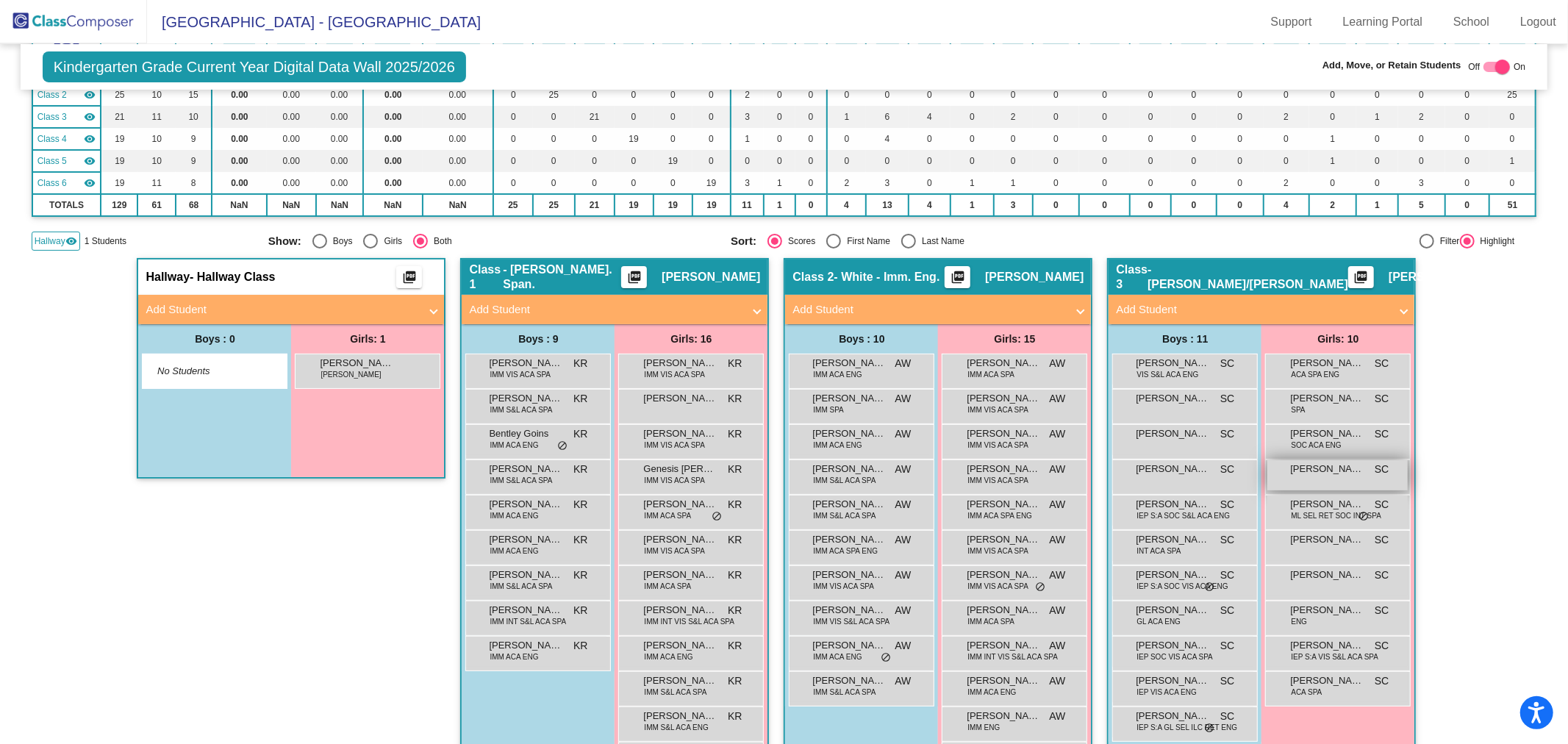
click at [1349, 477] on div "[PERSON_NAME] SC lock do_not_disturb_alt" at bounding box center [1337, 476] width 141 height 31
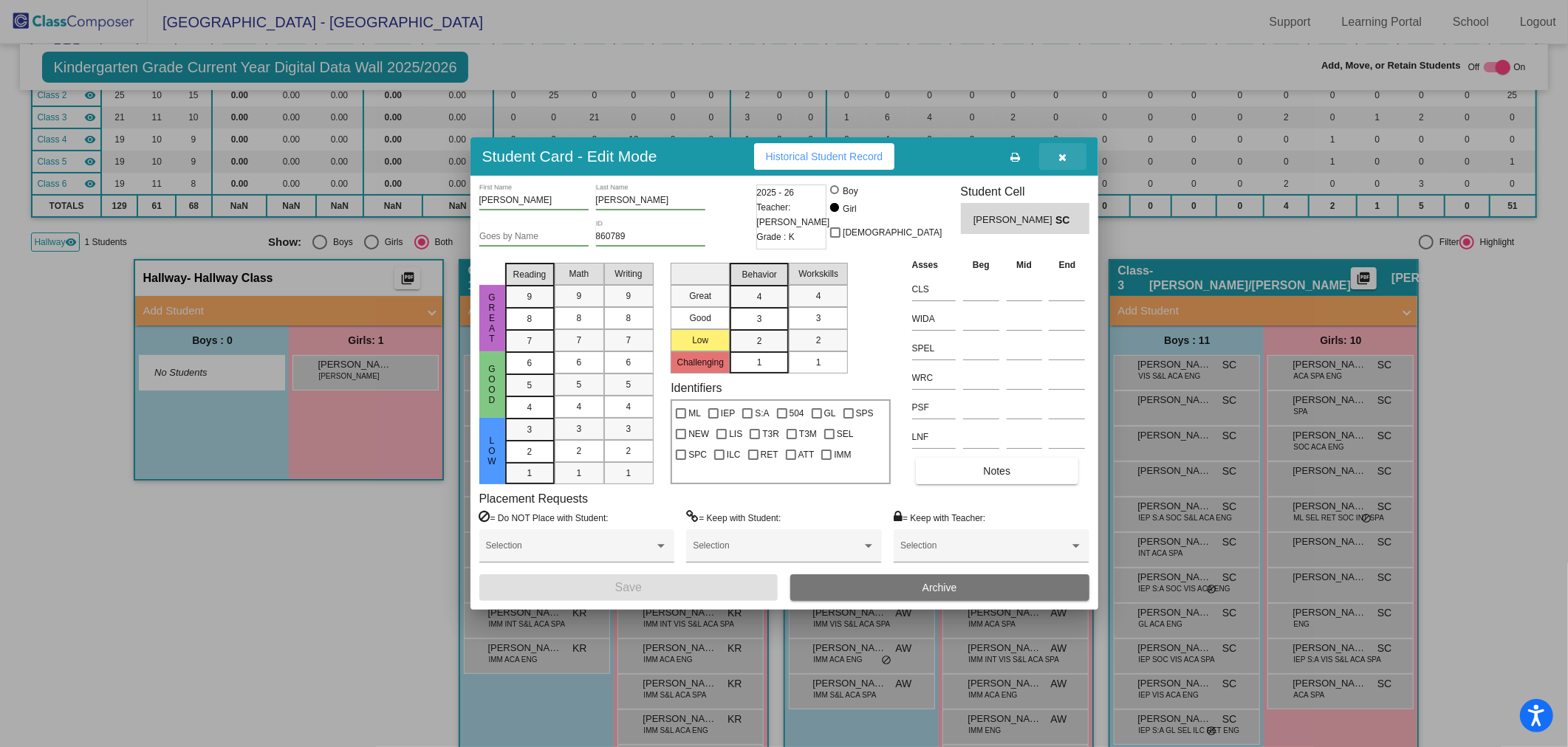
click at [1058, 158] on icon "button" at bounding box center [1063, 158] width 9 height 10
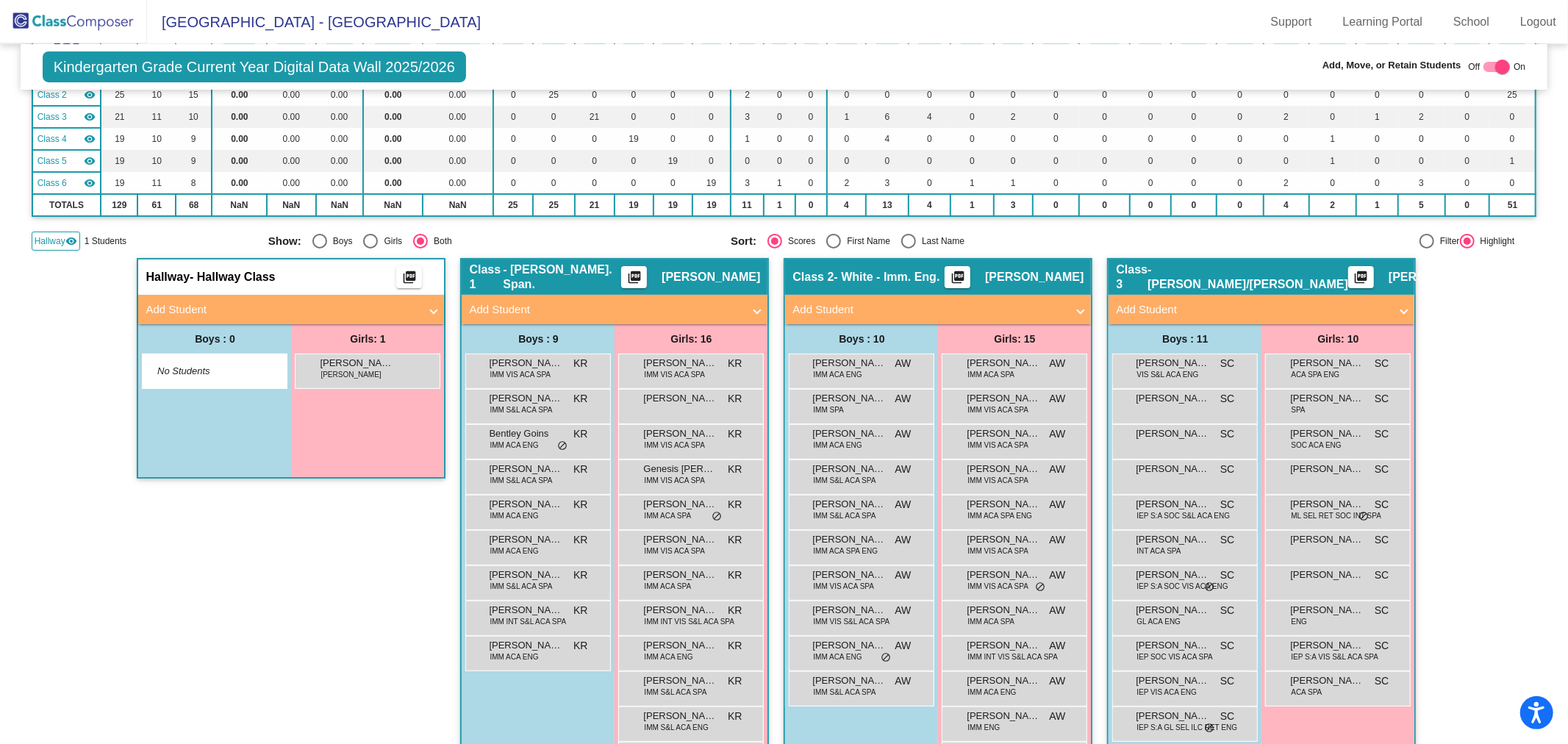
click at [98, 25] on img at bounding box center [73, 21] width 147 height 43
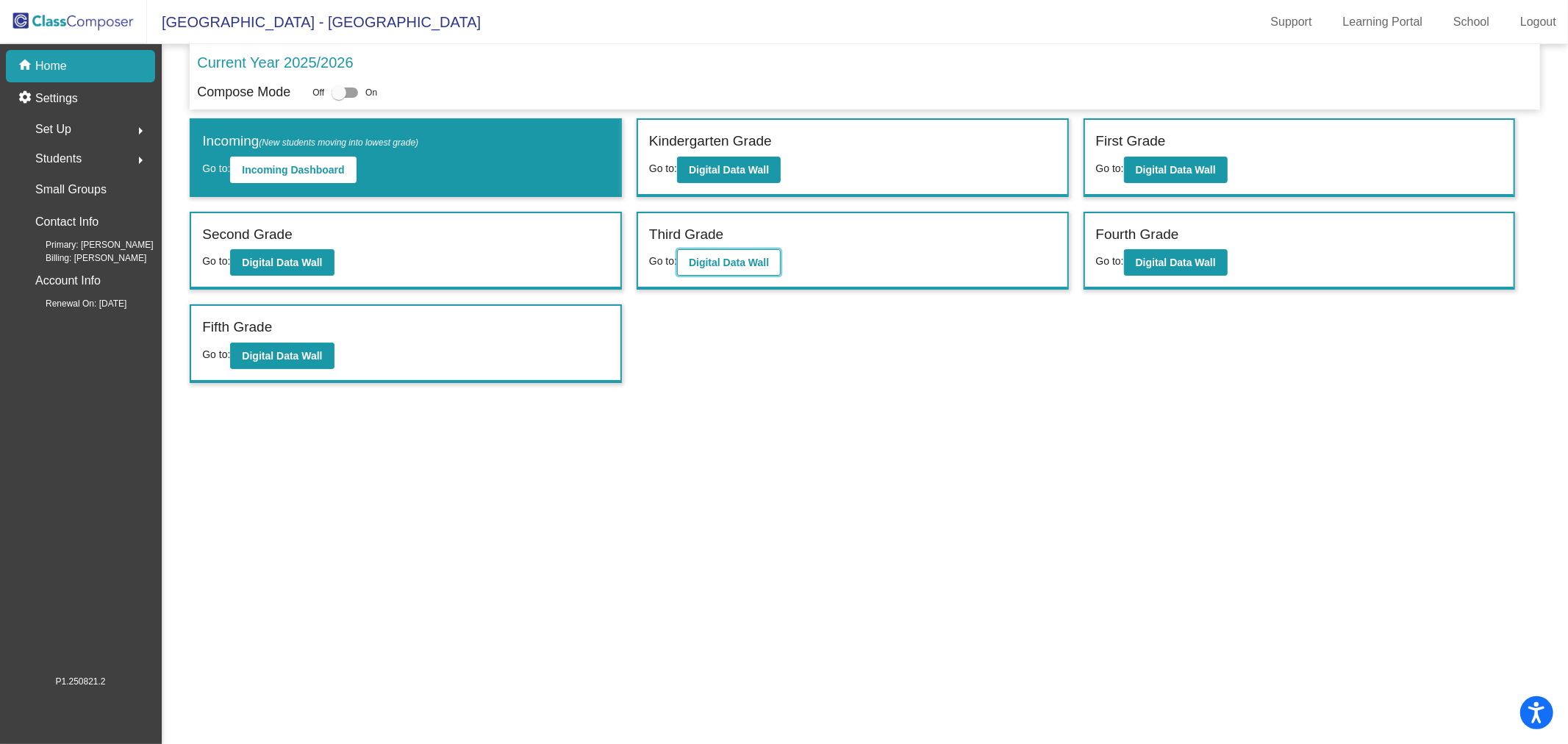
click at [721, 266] on b "Digital Data Wall" at bounding box center [728, 262] width 80 height 12
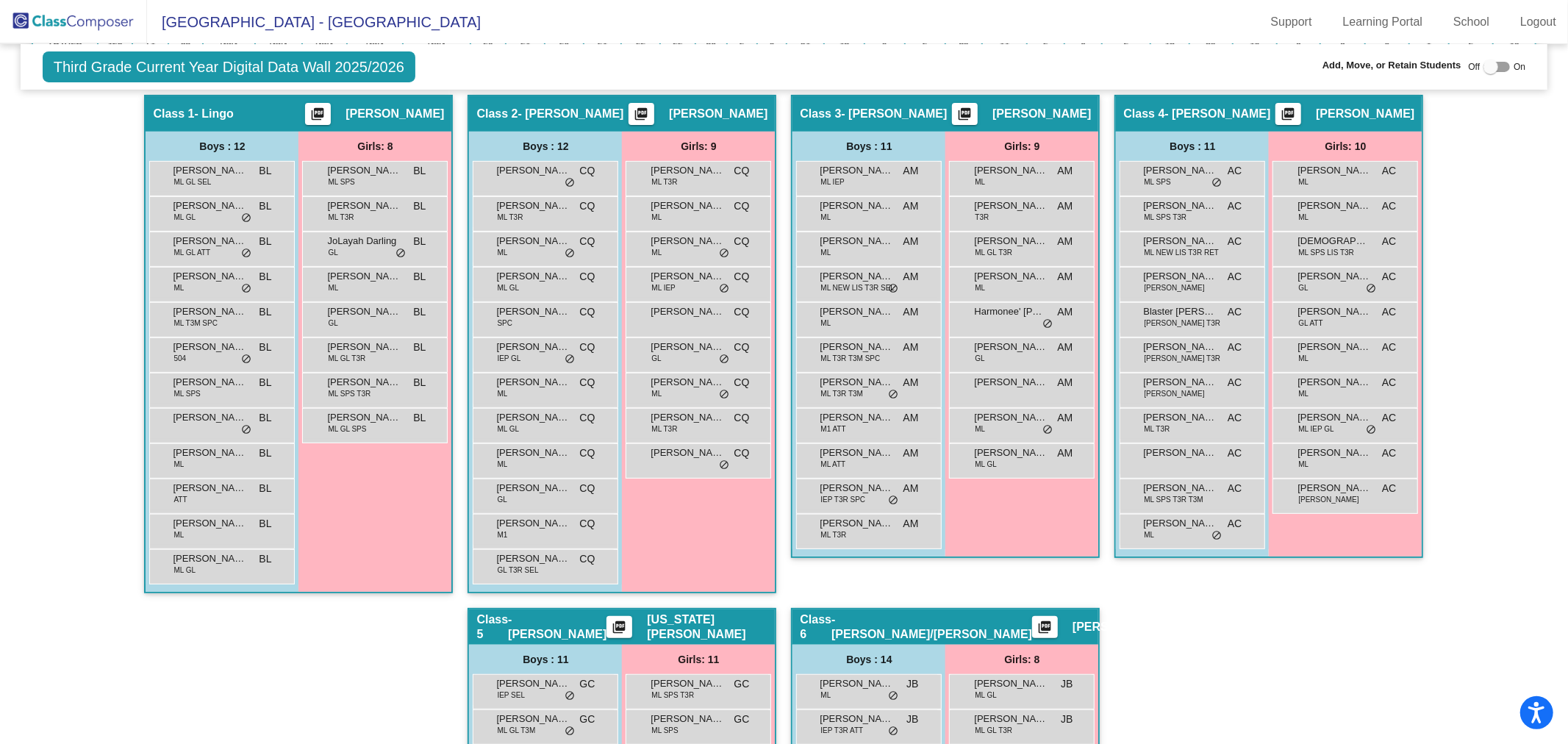
scroll to position [245, 0]
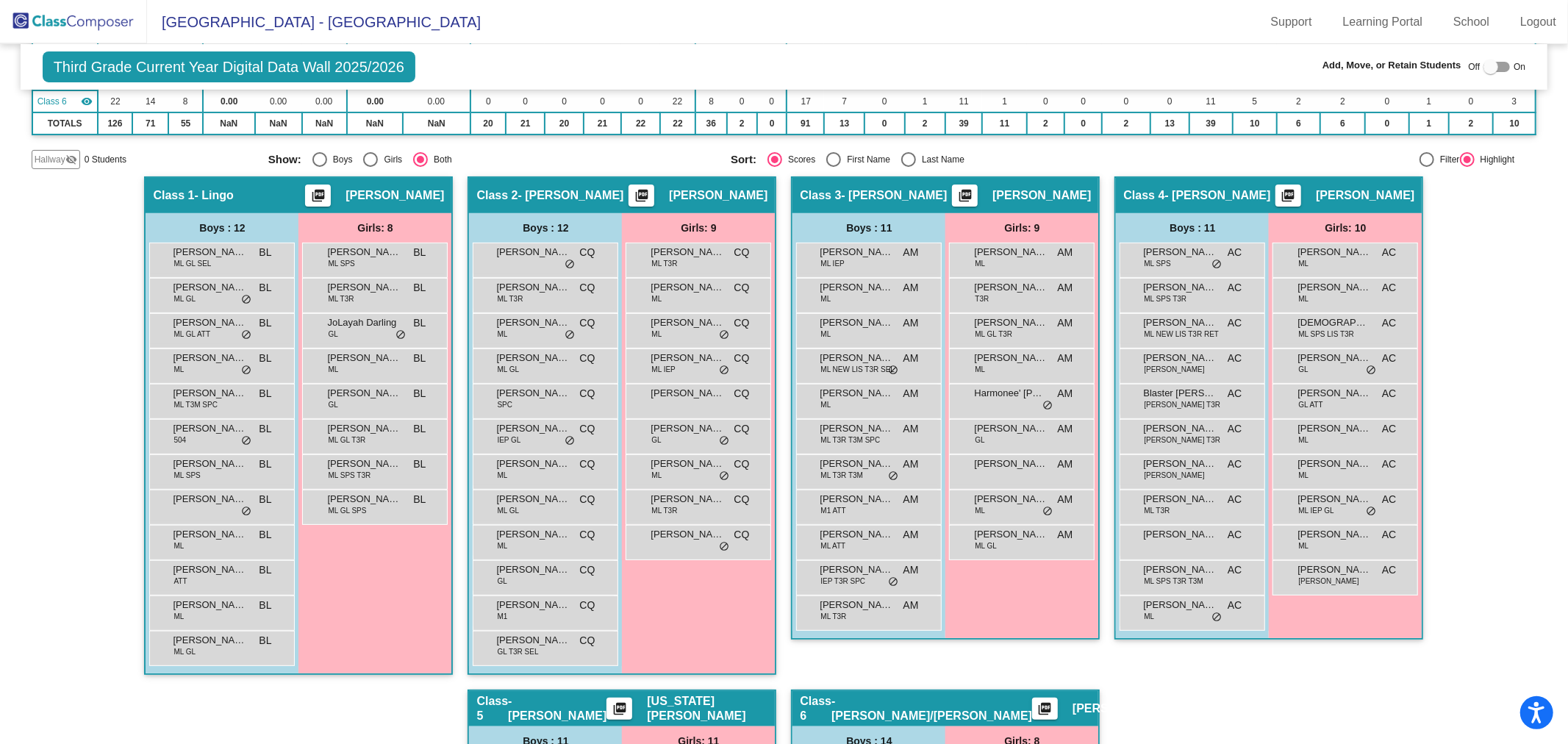
click at [86, 9] on img at bounding box center [73, 21] width 147 height 43
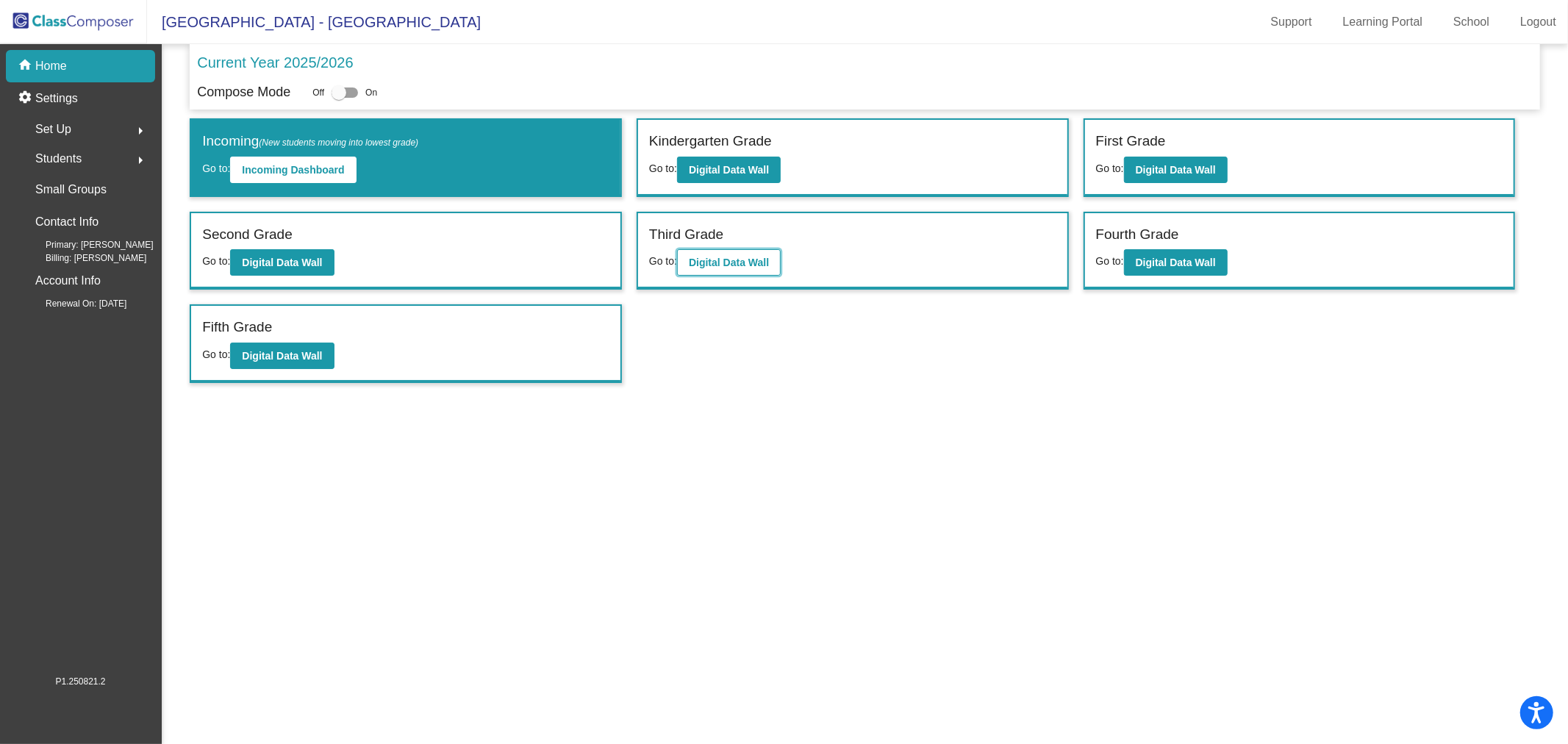
click at [703, 262] on b "Digital Data Wall" at bounding box center [728, 262] width 80 height 12
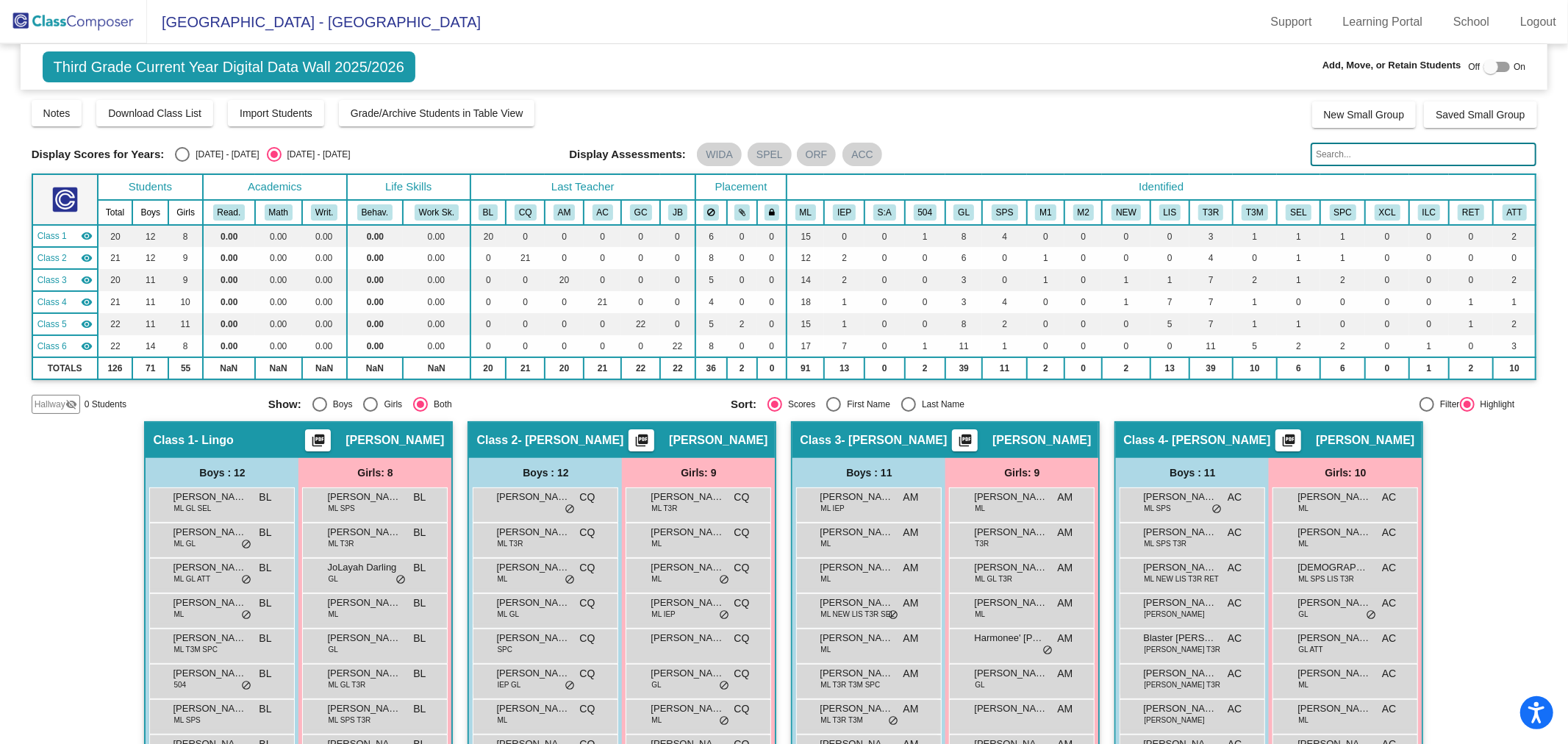
click at [190, 154] on div "[DATE] - [DATE]" at bounding box center [224, 154] width 69 height 14
click at [182, 162] on input "[DATE] - [DATE]" at bounding box center [181, 162] width 1 height 1
radio input "true"
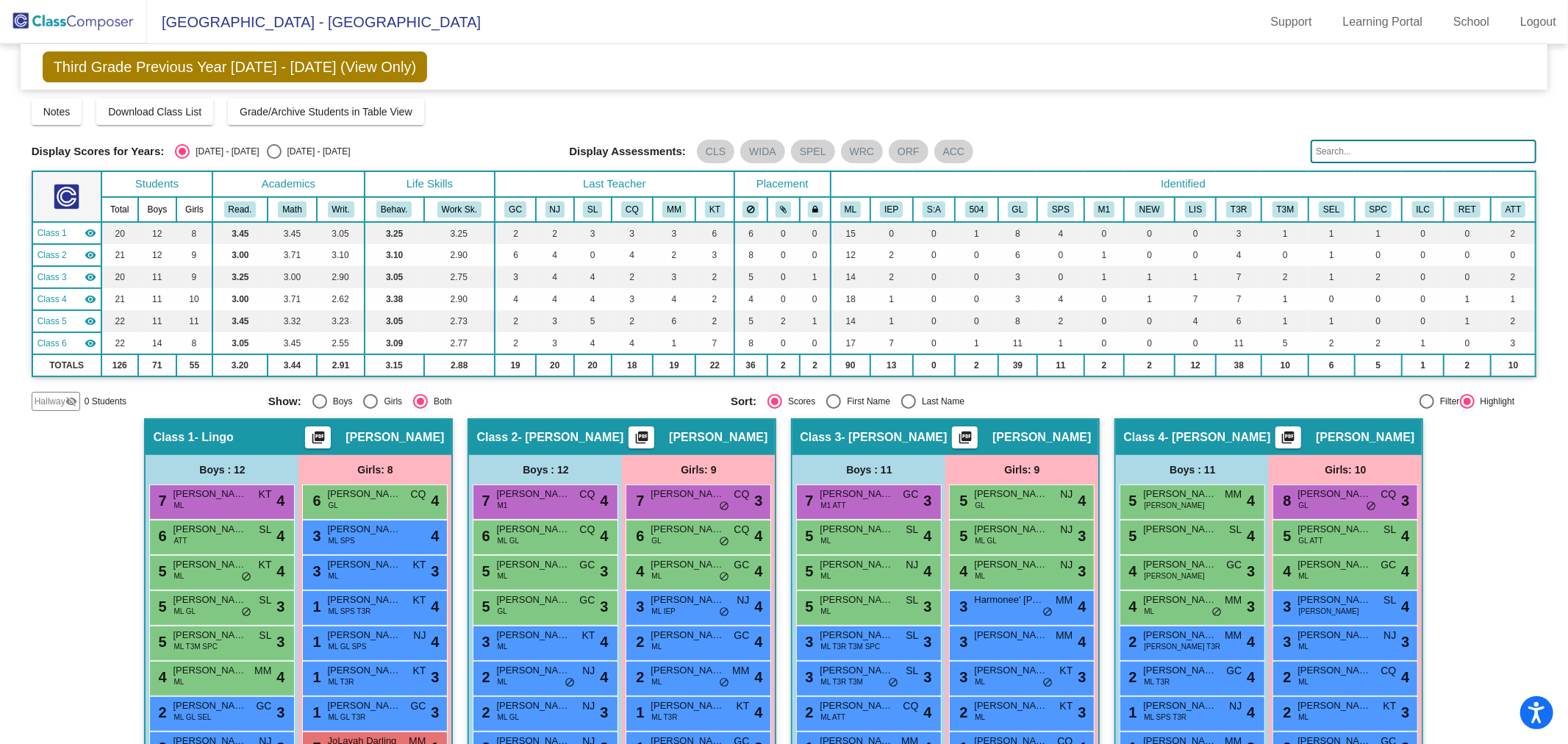
click at [268, 159] on div "Display Scores for Years: [DATE] - [DATE] [DATE] - [DATE] Display Assessments: …" at bounding box center [784, 152] width 1505 height 24
click at [267, 148] on div "Select an option" at bounding box center [274, 151] width 14 height 14
click at [273, 159] on input "[DATE] - [DATE]" at bounding box center [273, 159] width 1 height 1
radio input "true"
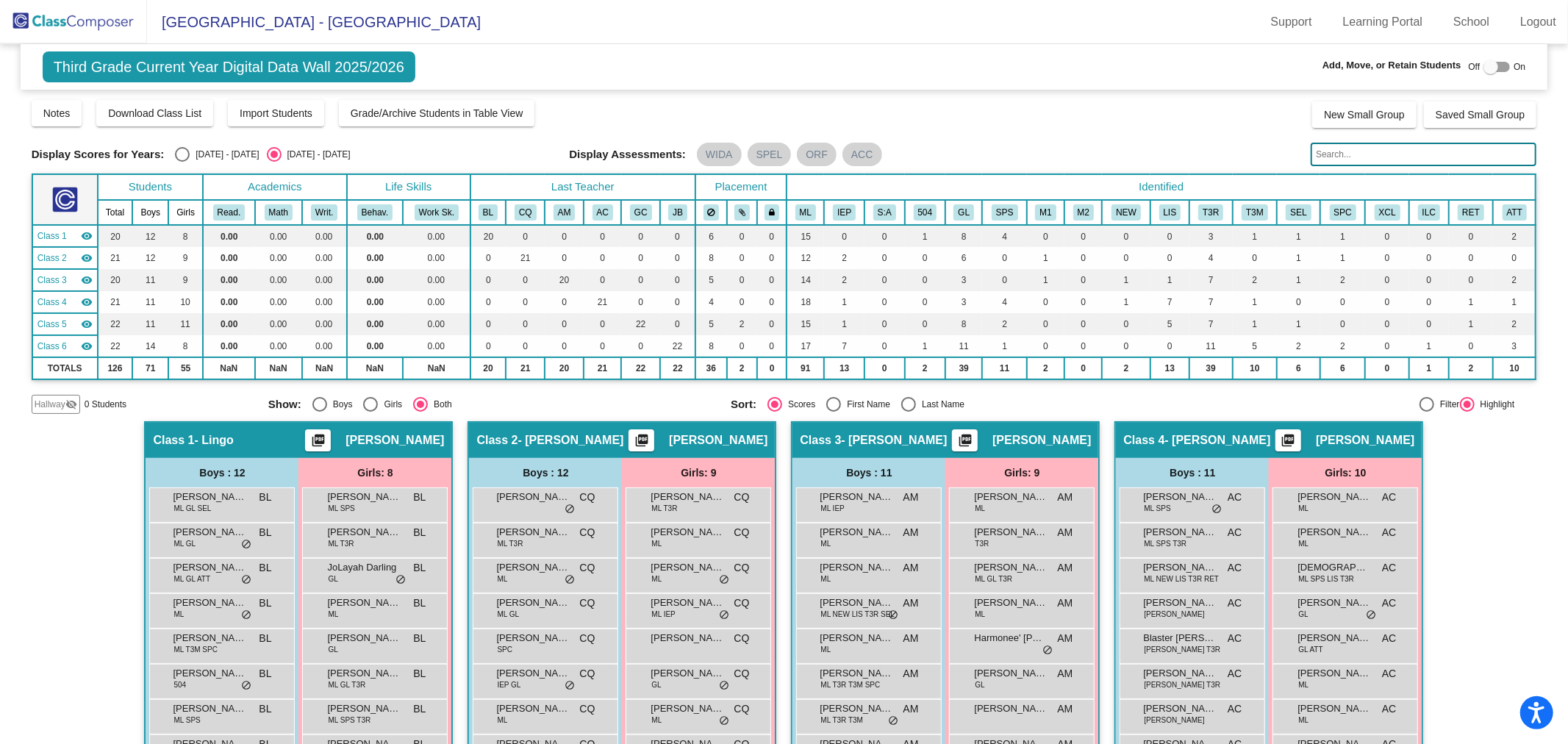
click at [1487, 68] on div at bounding box center [1490, 66] width 14 height 14
checkbox input "true"
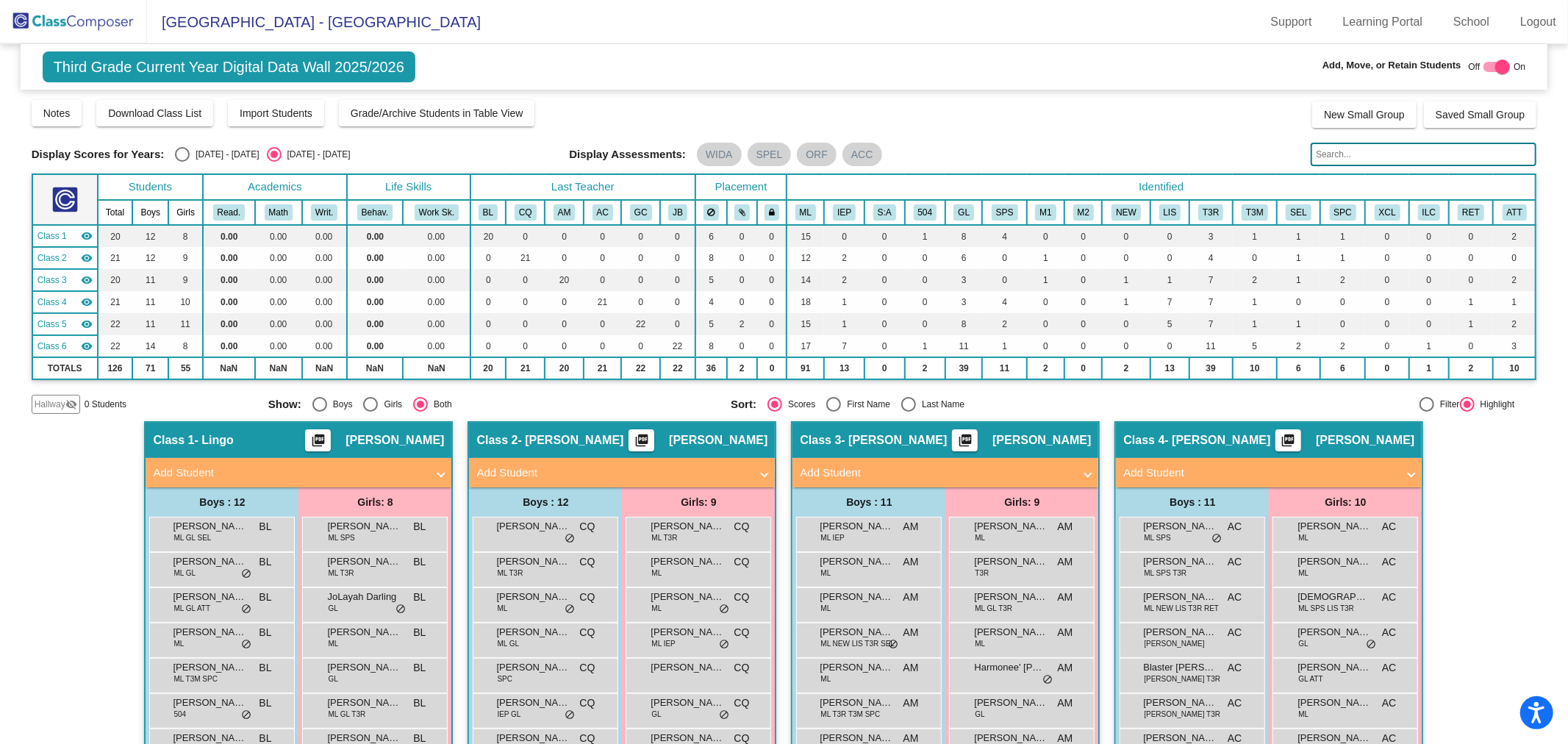
scroll to position [245, 0]
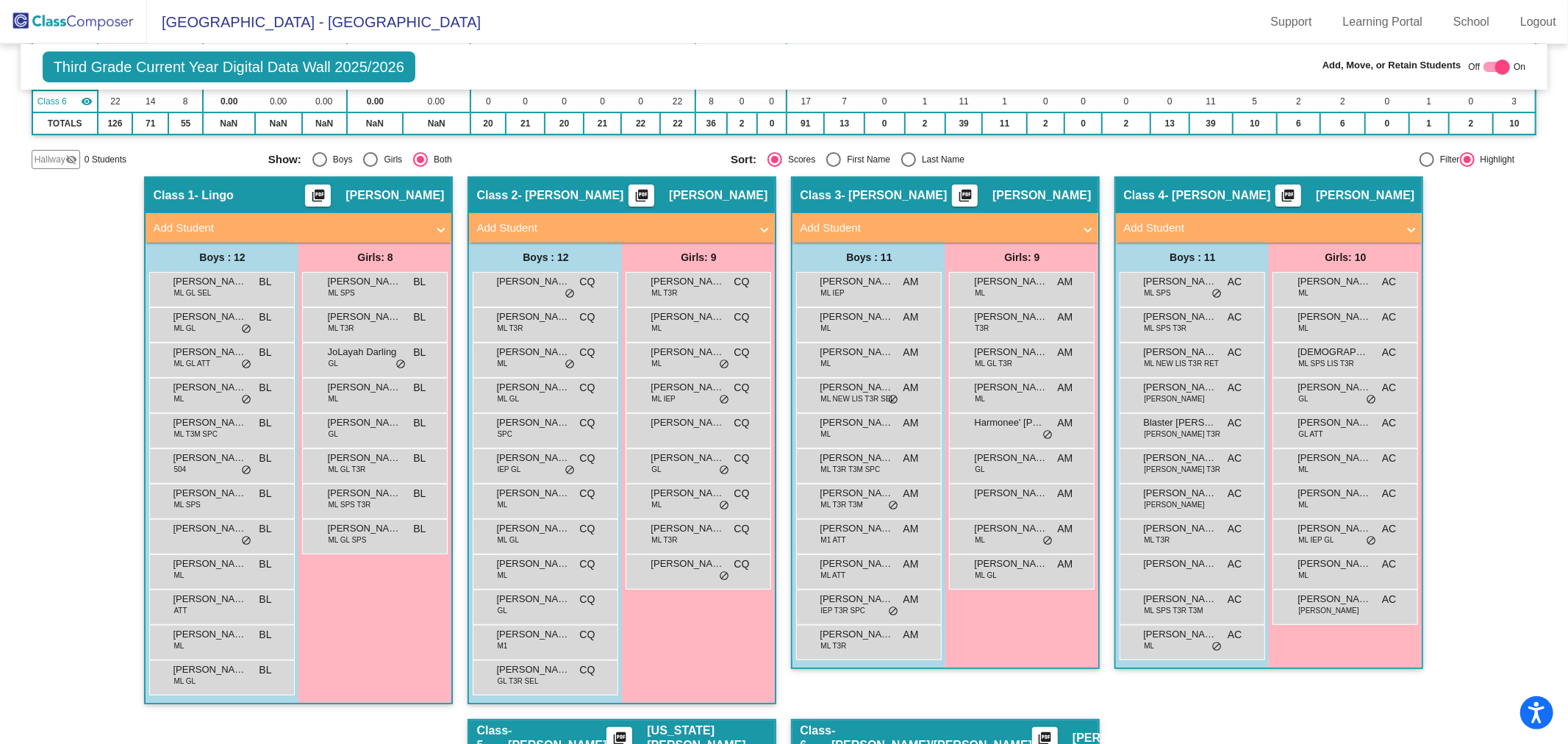
click at [394, 221] on mat-panel-title "Add Student" at bounding box center [289, 228] width 273 height 17
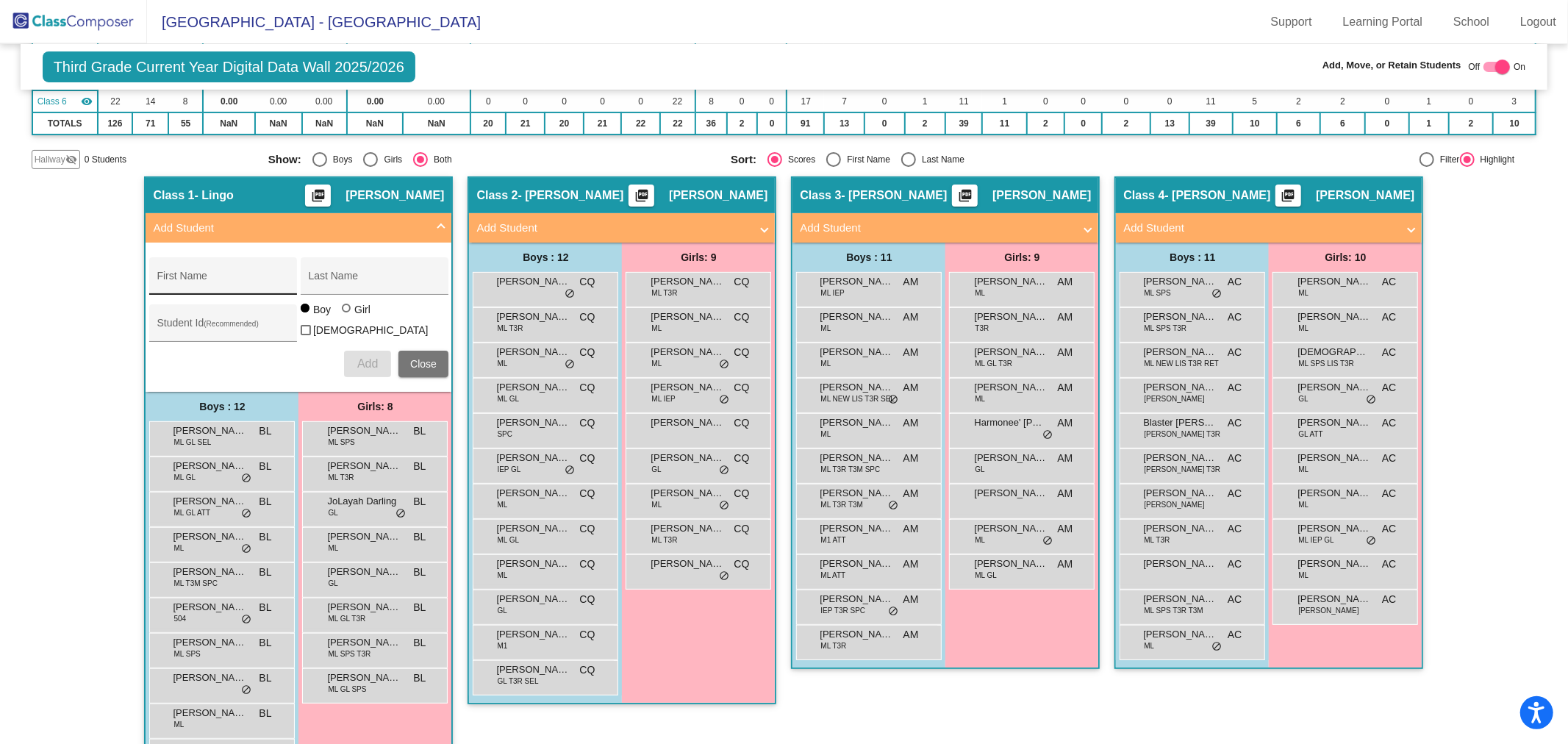
click at [257, 269] on div "First Name" at bounding box center [223, 281] width 132 height 31
click at [162, 322] on input "Student Id (Recommended)" at bounding box center [223, 328] width 132 height 12
type input "667661"
click at [215, 282] on input "First Name" at bounding box center [223, 282] width 132 height 12
click at [215, 282] on input "Adeln" at bounding box center [223, 282] width 132 height 12
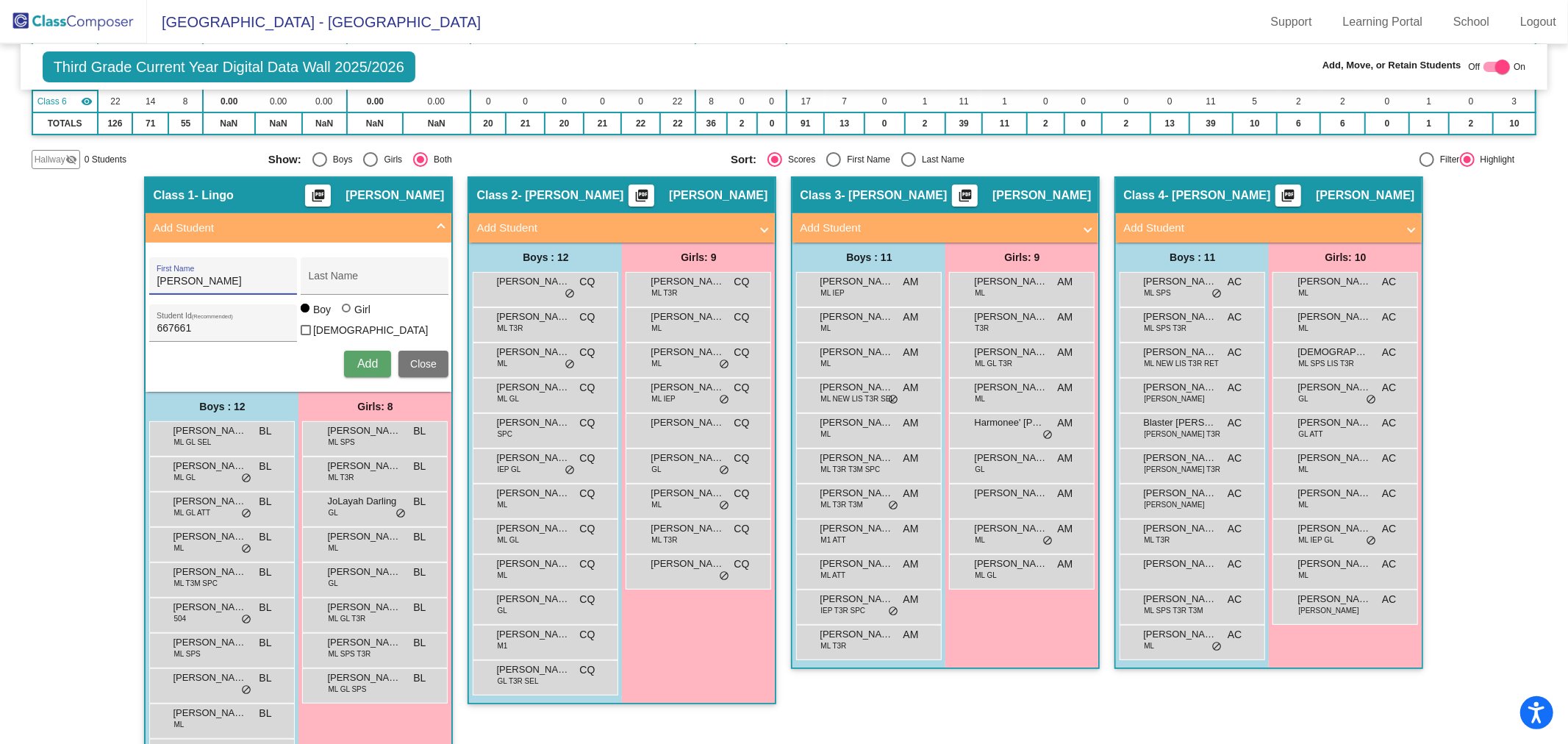
type input "[PERSON_NAME]"
click at [348, 316] on div at bounding box center [348, 310] width 12 height 12
click at [348, 316] on input "Girl" at bounding box center [347, 316] width 1 height 1
radio input "true"
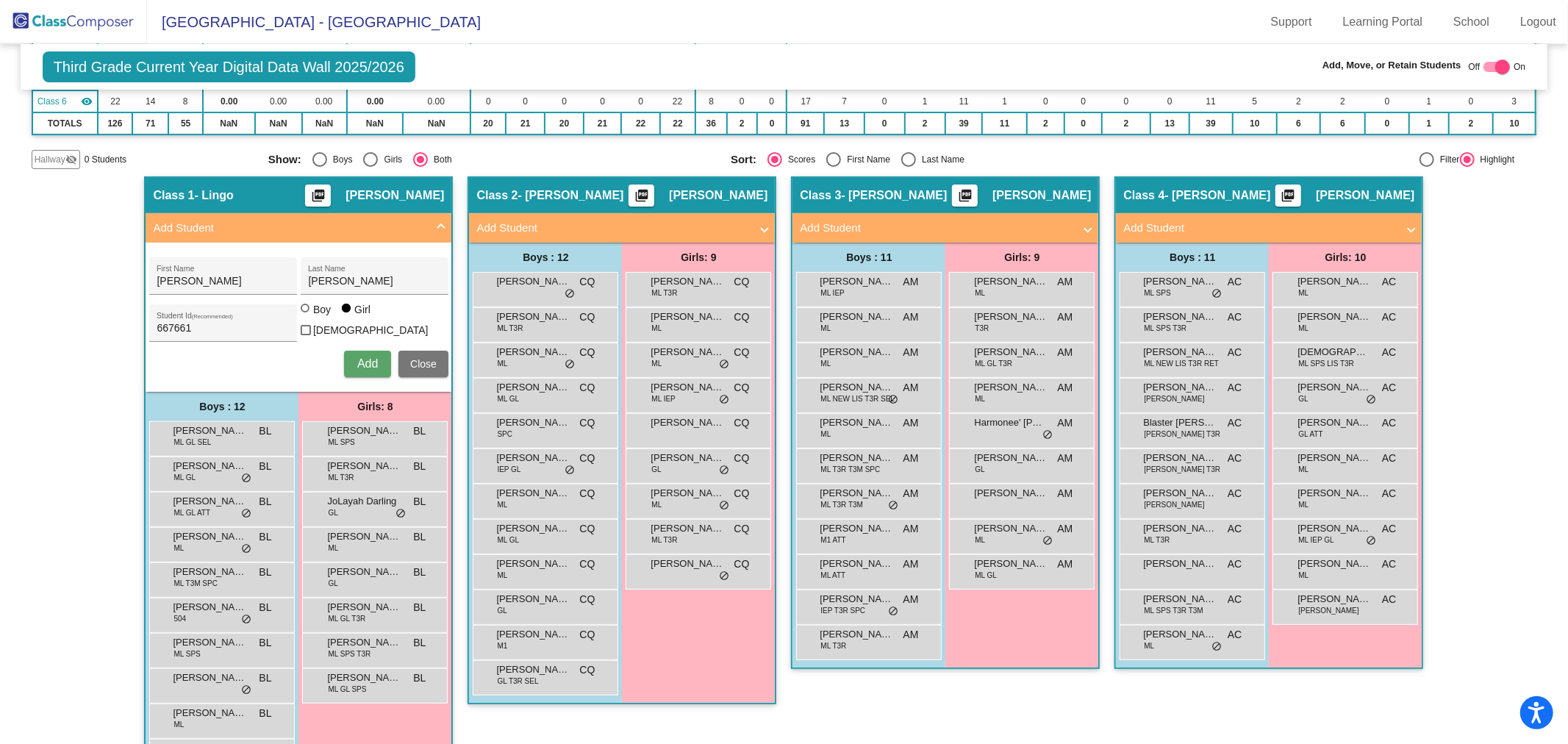
click at [370, 359] on span "Add" at bounding box center [367, 363] width 20 height 13
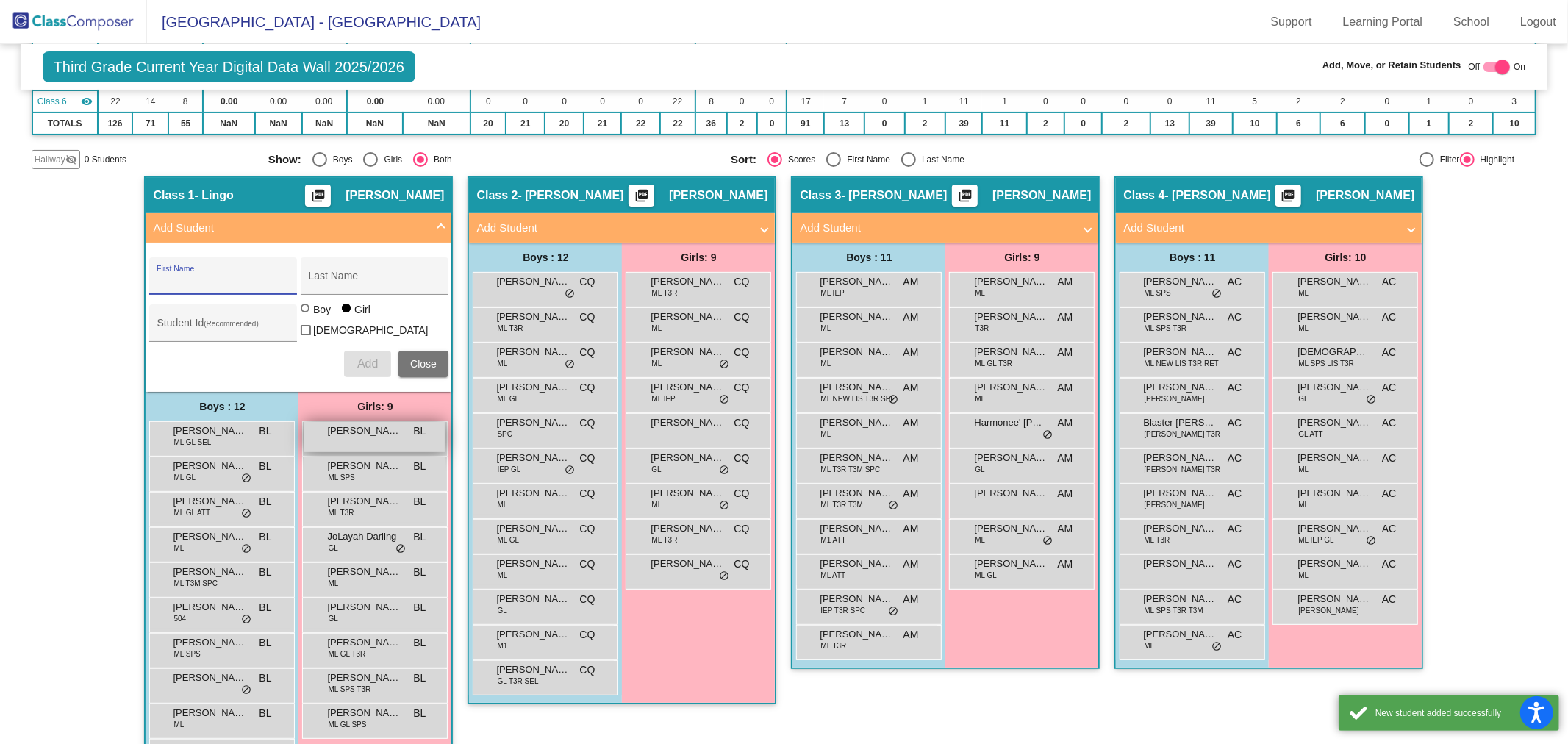
click at [353, 433] on div "[PERSON_NAME] BL lock do_not_disturb_alt" at bounding box center [375, 438] width 141 height 31
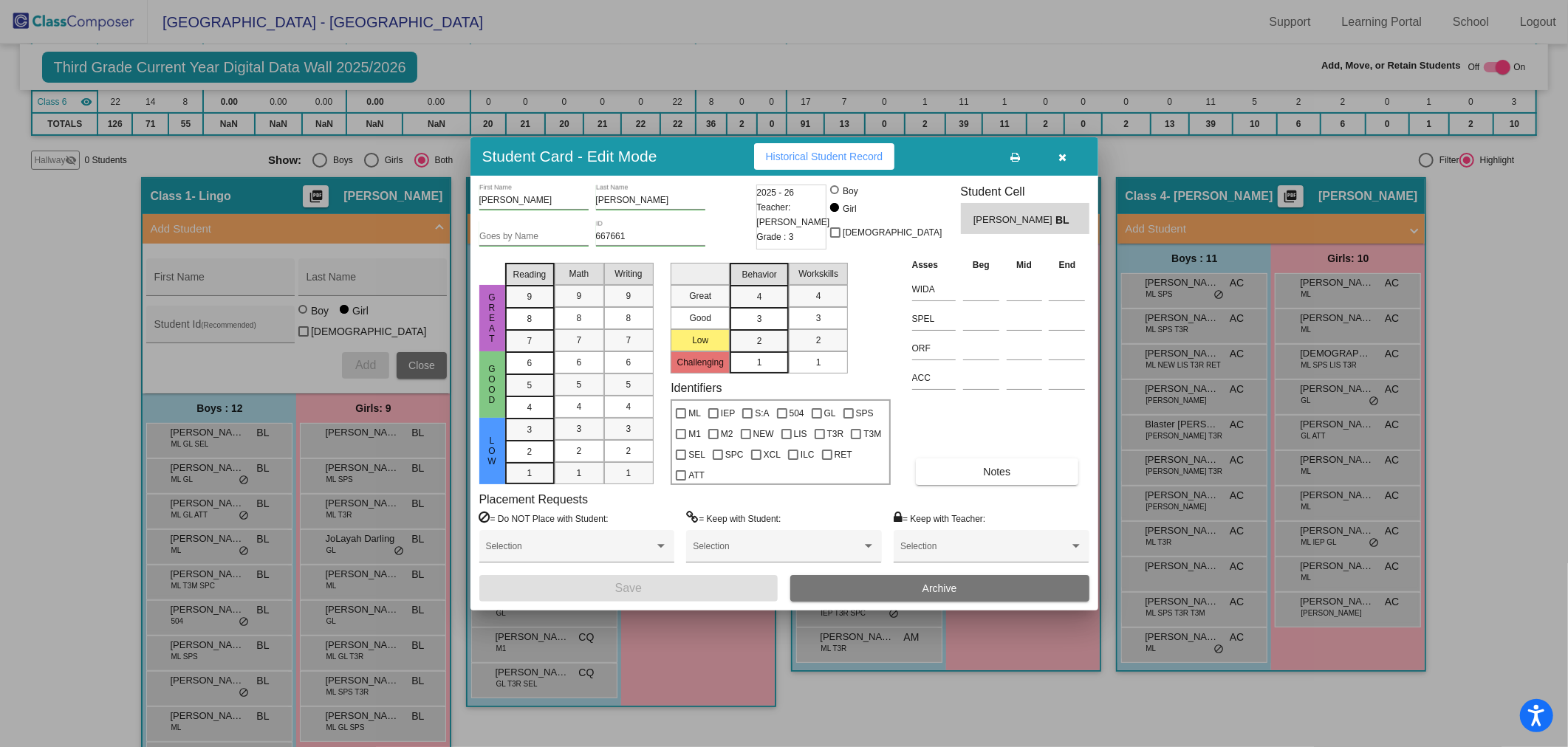
click at [962, 457] on div "Asses Beg Mid End WIDA SPEL ORF ACC Notes" at bounding box center [999, 371] width 181 height 228
click at [937, 473] on button "Notes" at bounding box center [997, 471] width 163 height 26
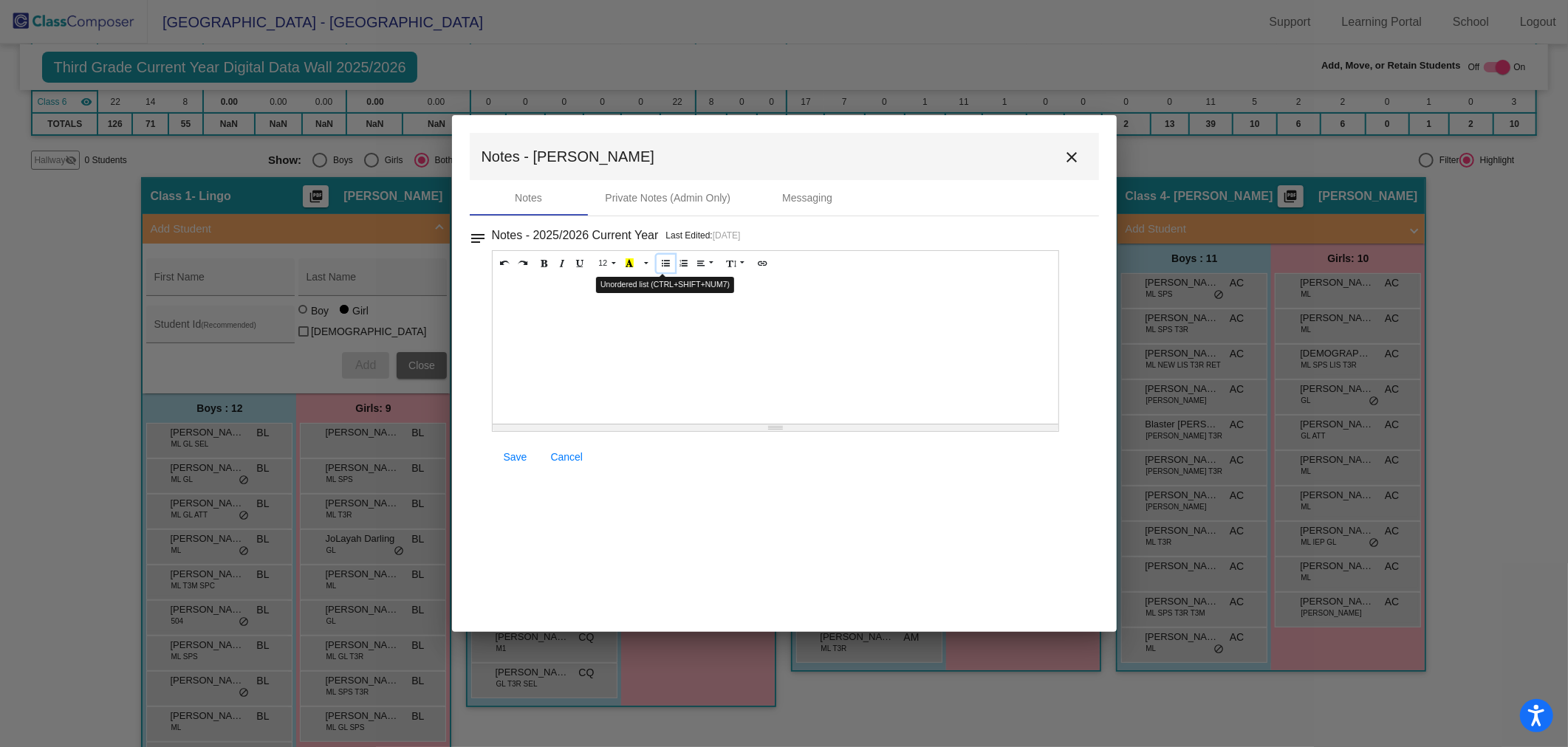
click at [666, 263] on icon "Unordered list (CTRL+SHIFT+NUM7)" at bounding box center [666, 262] width 9 height 9
click at [520, 452] on span "Save" at bounding box center [516, 457] width 24 height 12
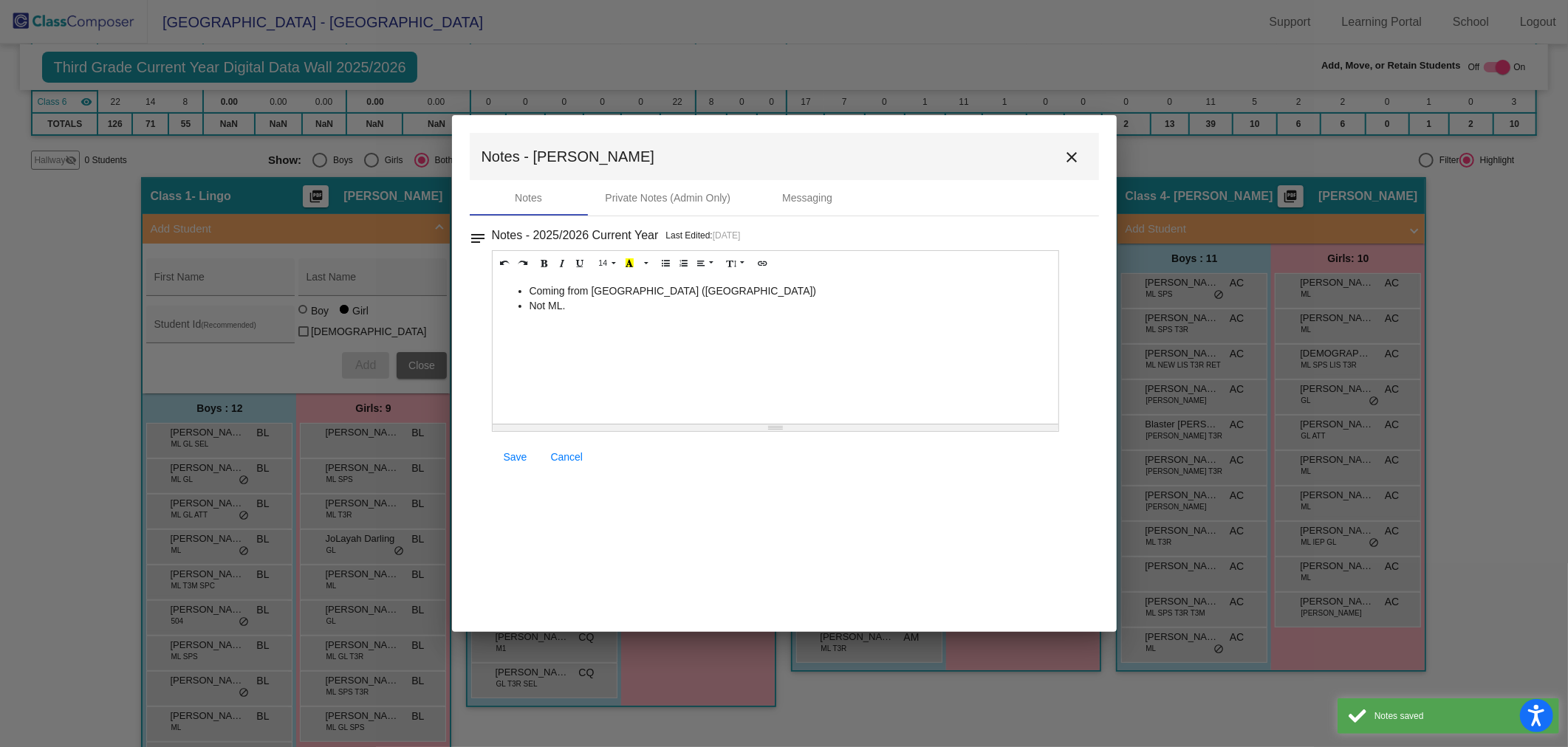
click at [1086, 152] on button "close" at bounding box center [1072, 156] width 30 height 30
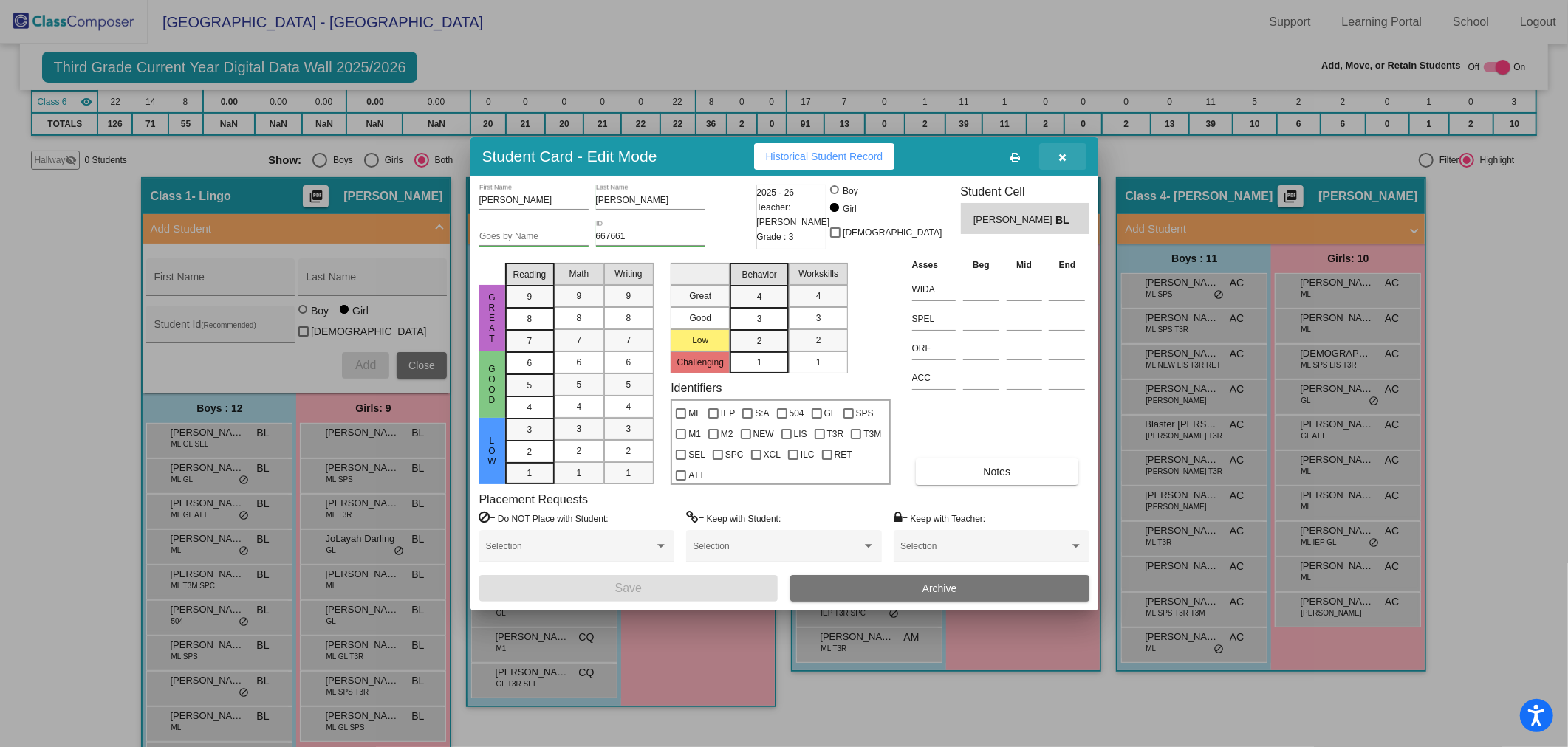
click at [1055, 160] on button "button" at bounding box center [1062, 156] width 47 height 26
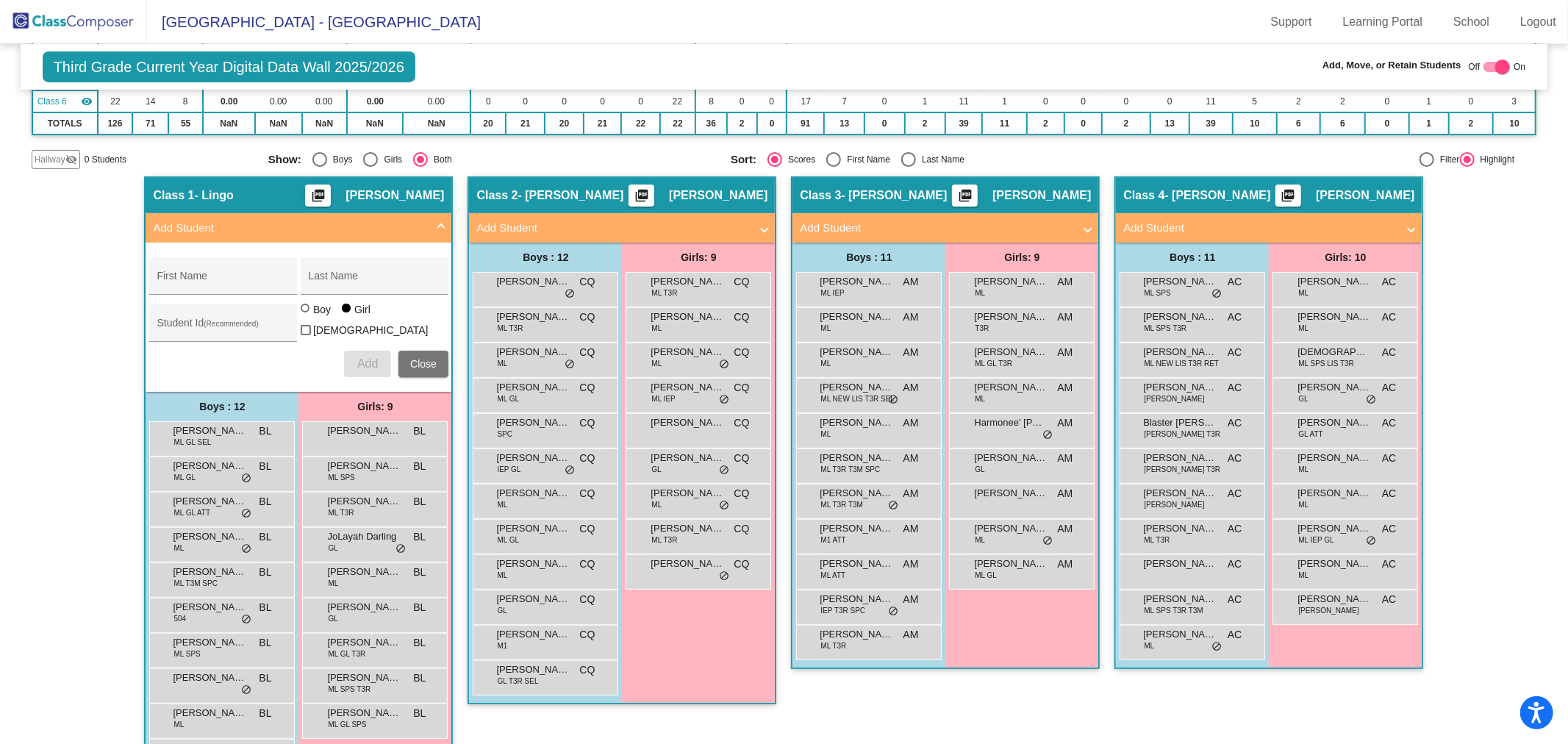
click at [1052, 228] on mat-panel-title "Add Student" at bounding box center [936, 228] width 273 height 17
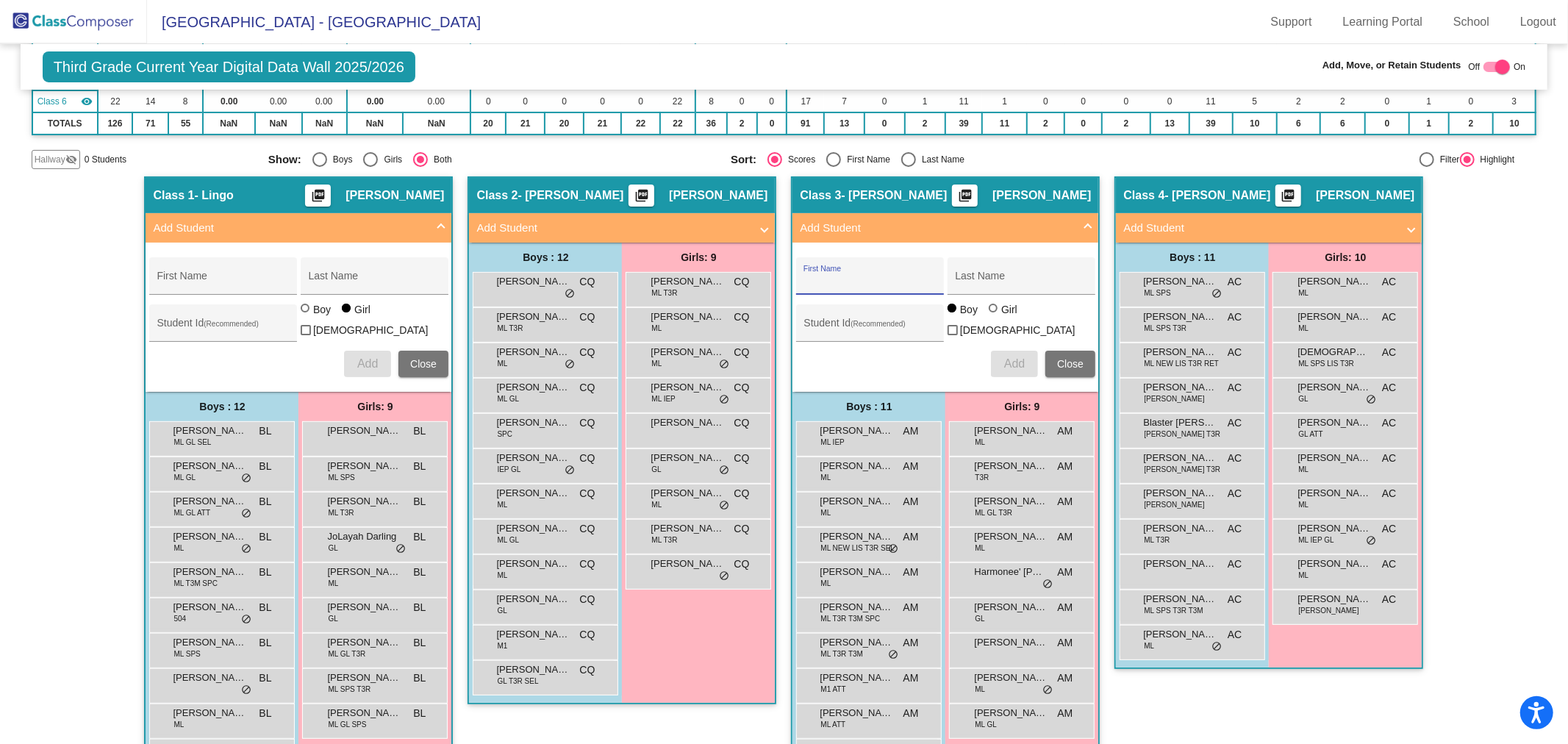
click at [895, 280] on input "First Name" at bounding box center [869, 282] width 132 height 12
type input "Edwar"
type input "[PERSON_NAME]"
type input "533932"
drag, startPoint x: 895, startPoint y: 280, endPoint x: 1000, endPoint y: 285, distance: 105.1
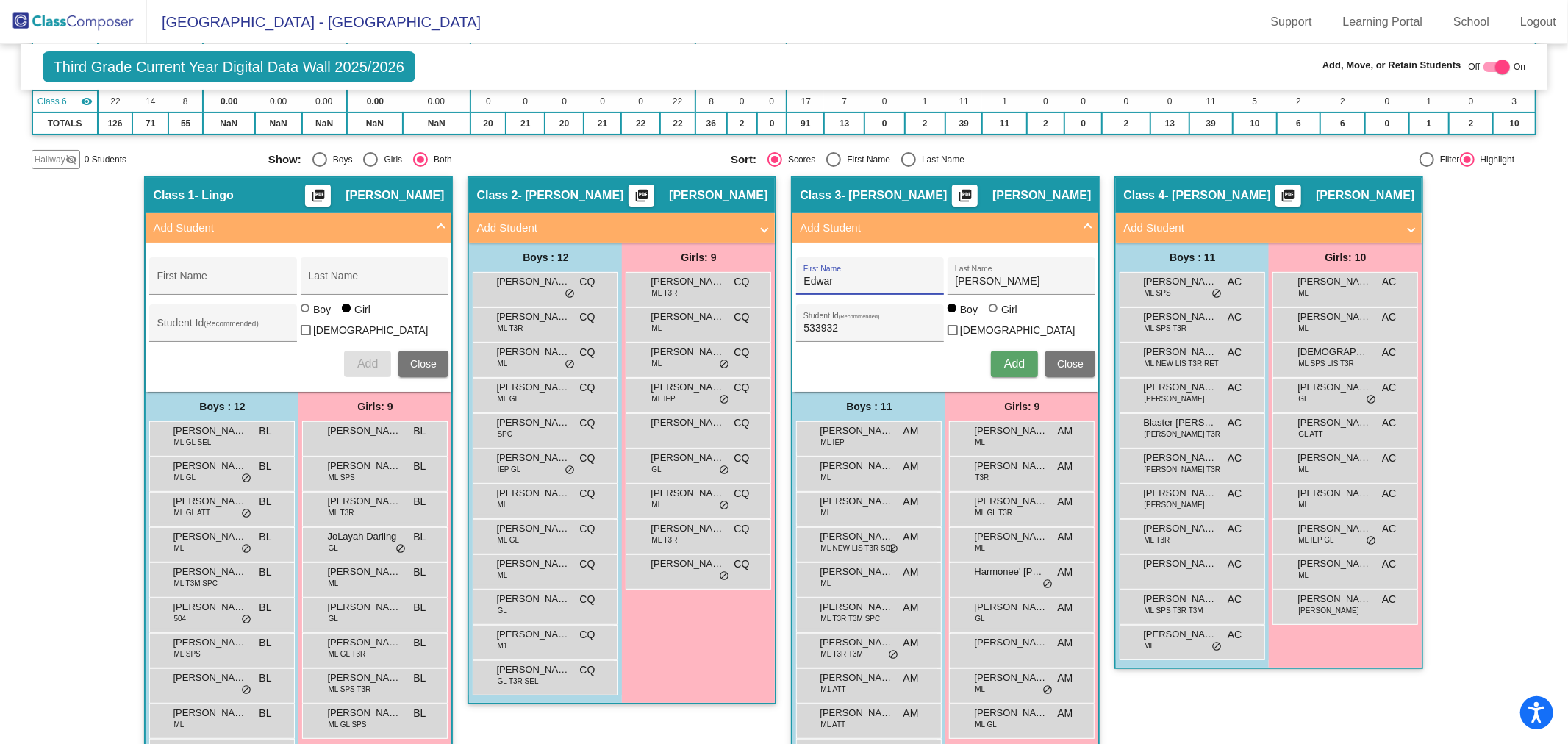
drag, startPoint x: 1000, startPoint y: 285, endPoint x: 996, endPoint y: 355, distance: 70.1
click at [996, 355] on button "Add" at bounding box center [1013, 363] width 47 height 26
click at [856, 570] on span "[PERSON_NAME]" at bounding box center [856, 572] width 74 height 14
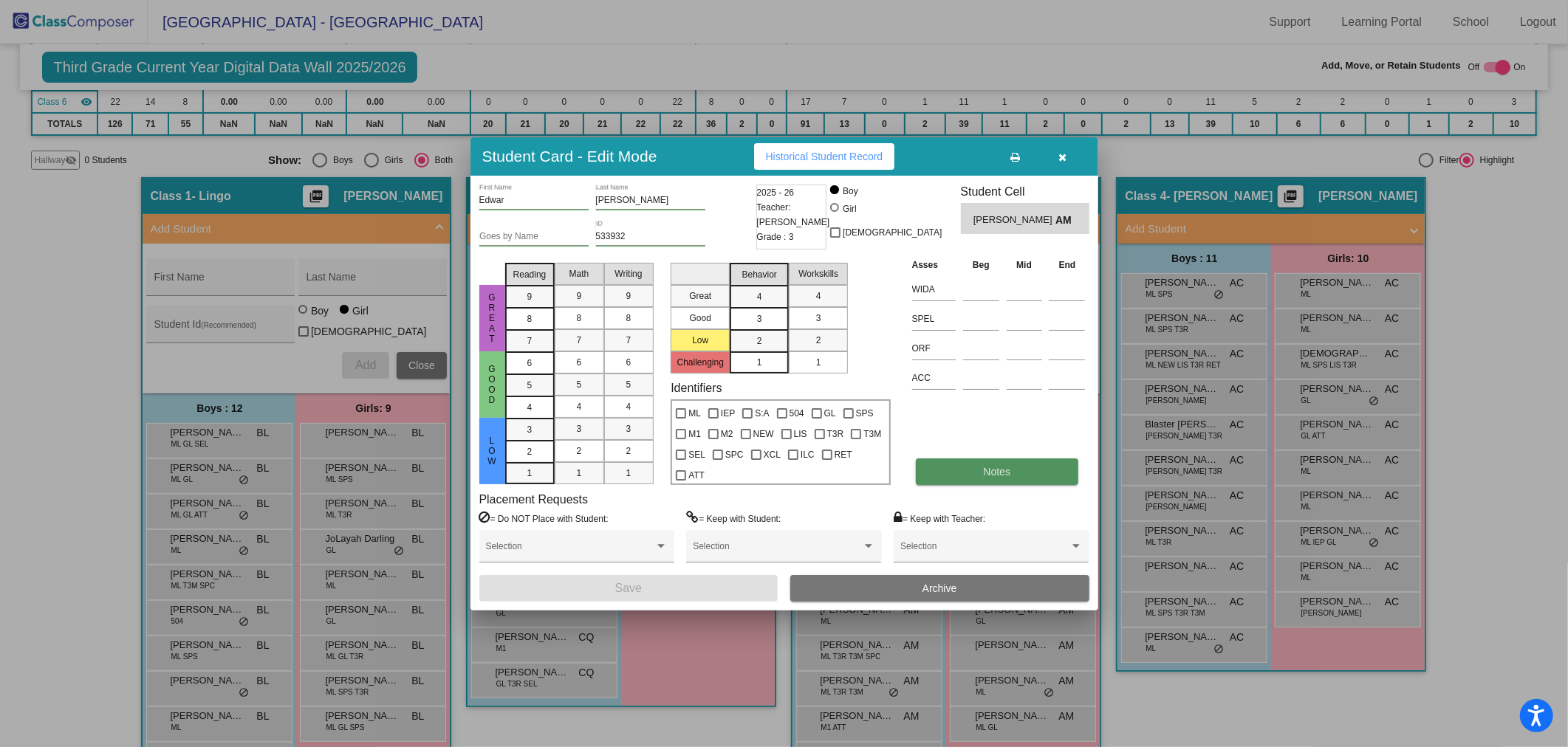
click at [965, 471] on button "Notes" at bounding box center [997, 471] width 163 height 26
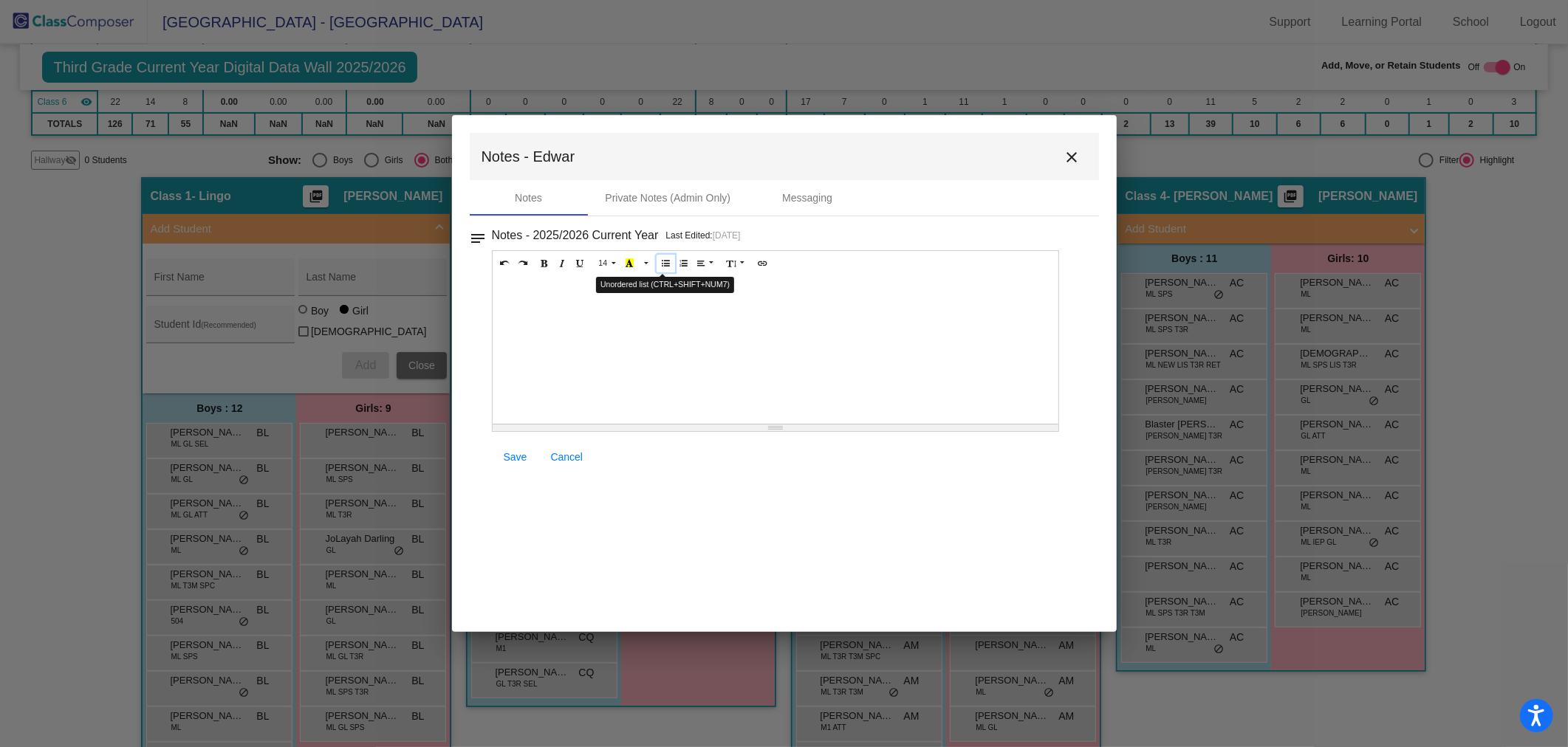
click at [662, 267] on icon "Unordered list (CTRL+SHIFT+NUM7)" at bounding box center [666, 262] width 9 height 9
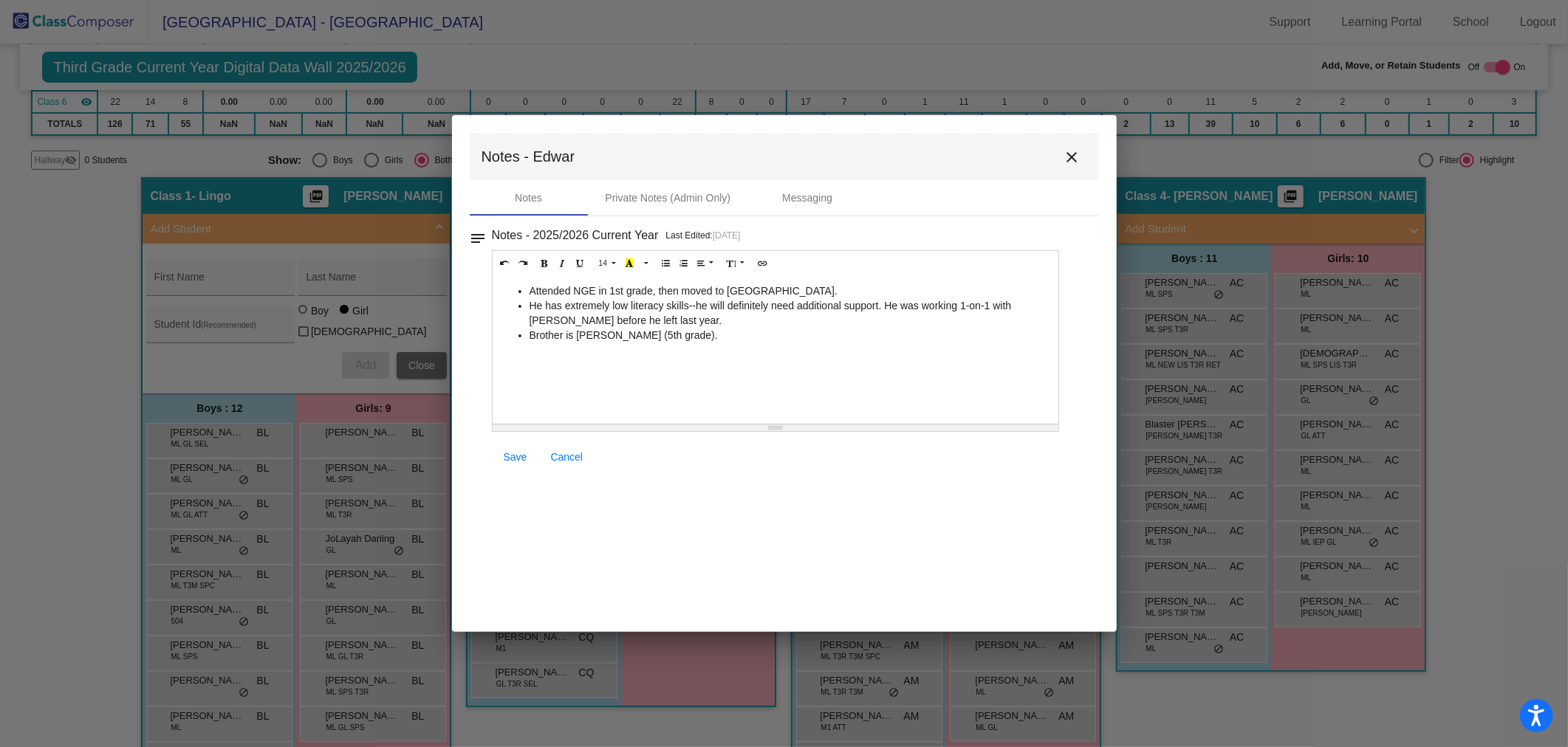
click at [508, 463] on span "Save" at bounding box center [516, 457] width 24 height 12
click at [1071, 156] on mat-icon "close" at bounding box center [1072, 157] width 18 height 18
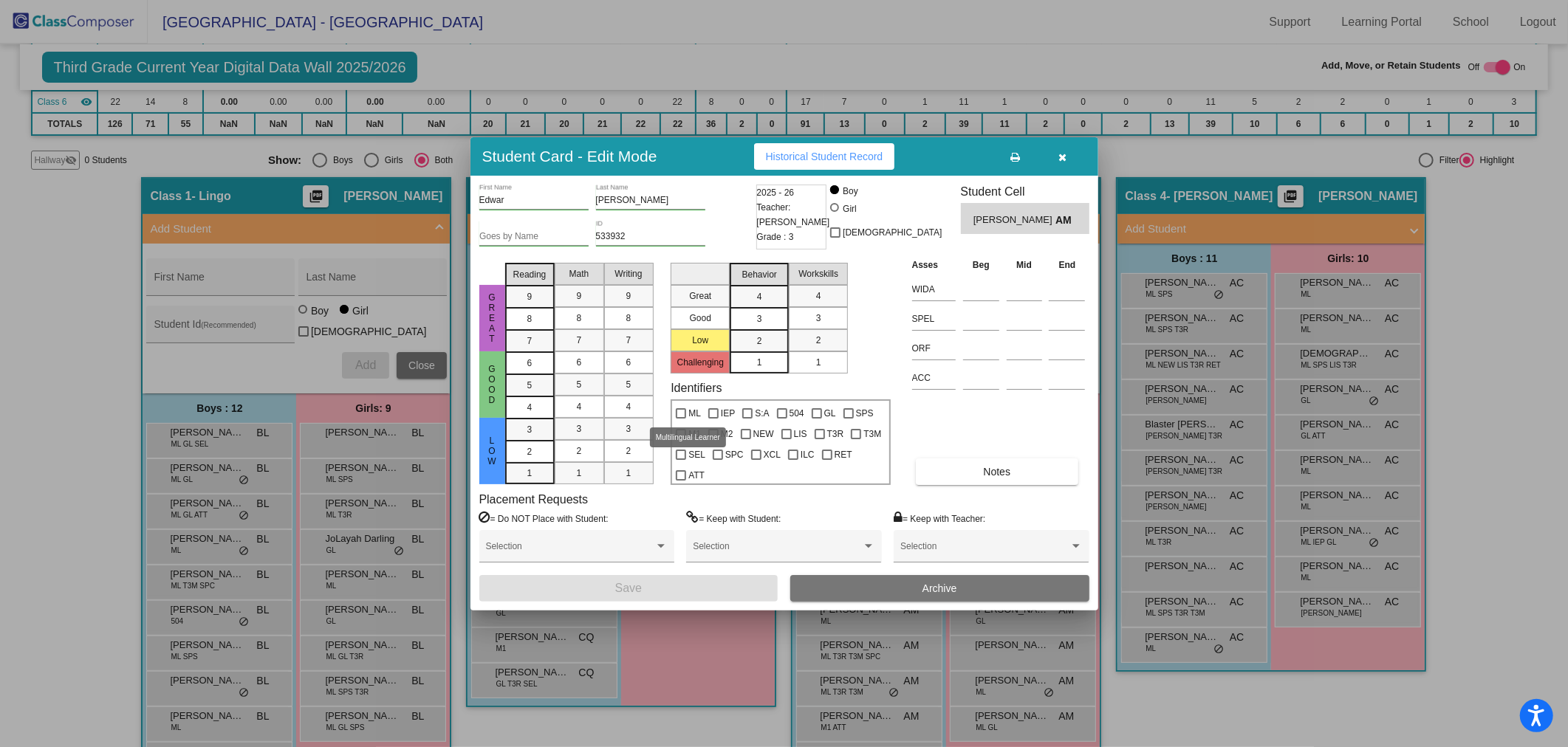
click at [695, 413] on span "ML" at bounding box center [695, 413] width 13 height 18
click at [681, 418] on input "ML" at bounding box center [680, 418] width 1 height 1
checkbox input "true"
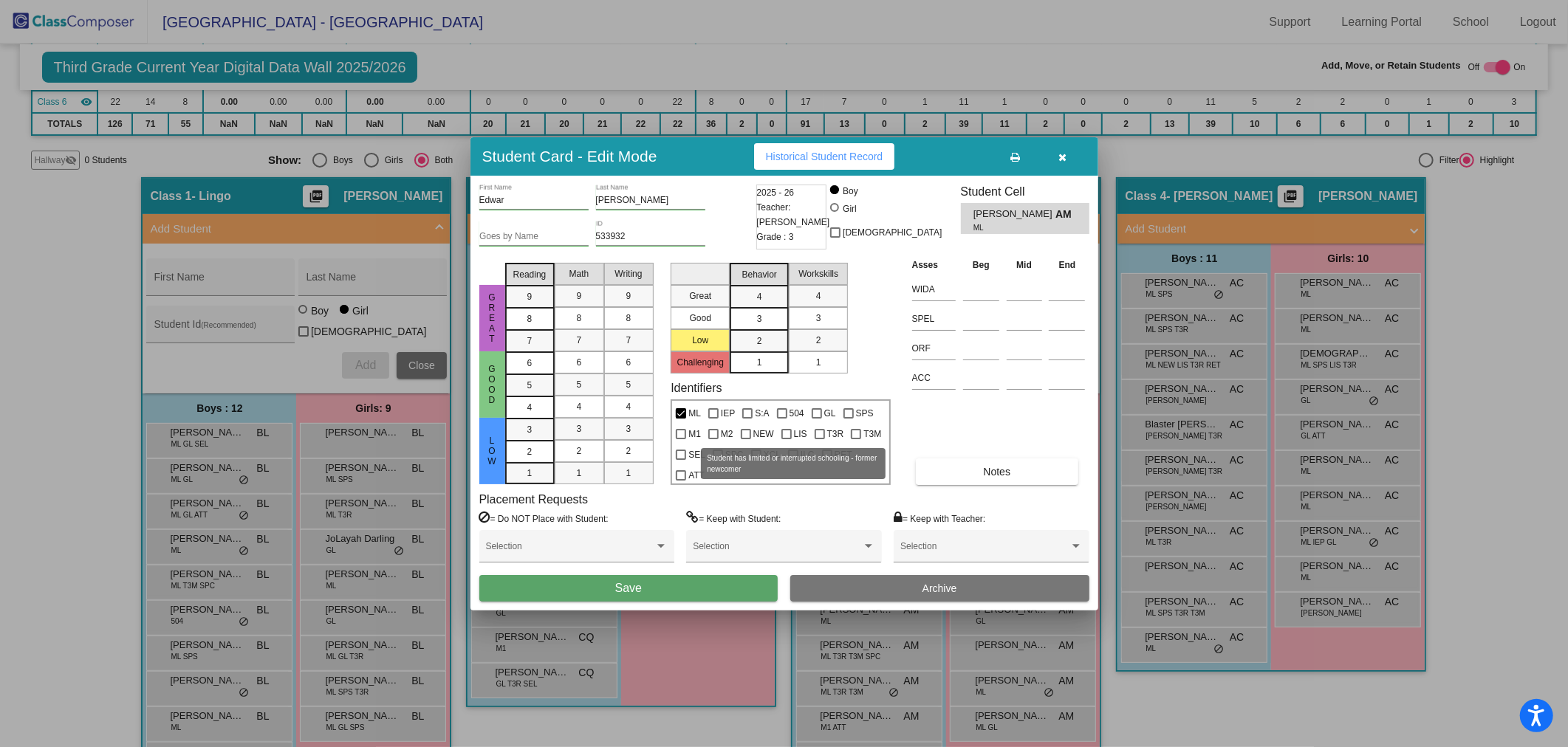
click at [796, 432] on span "LIS" at bounding box center [801, 434] width 14 height 18
click at [787, 440] on input "LIS" at bounding box center [786, 440] width 1 height 1
checkbox input "true"
click at [833, 438] on span "T3R" at bounding box center [836, 434] width 17 height 18
click at [820, 440] on input "T3R" at bounding box center [819, 440] width 1 height 1
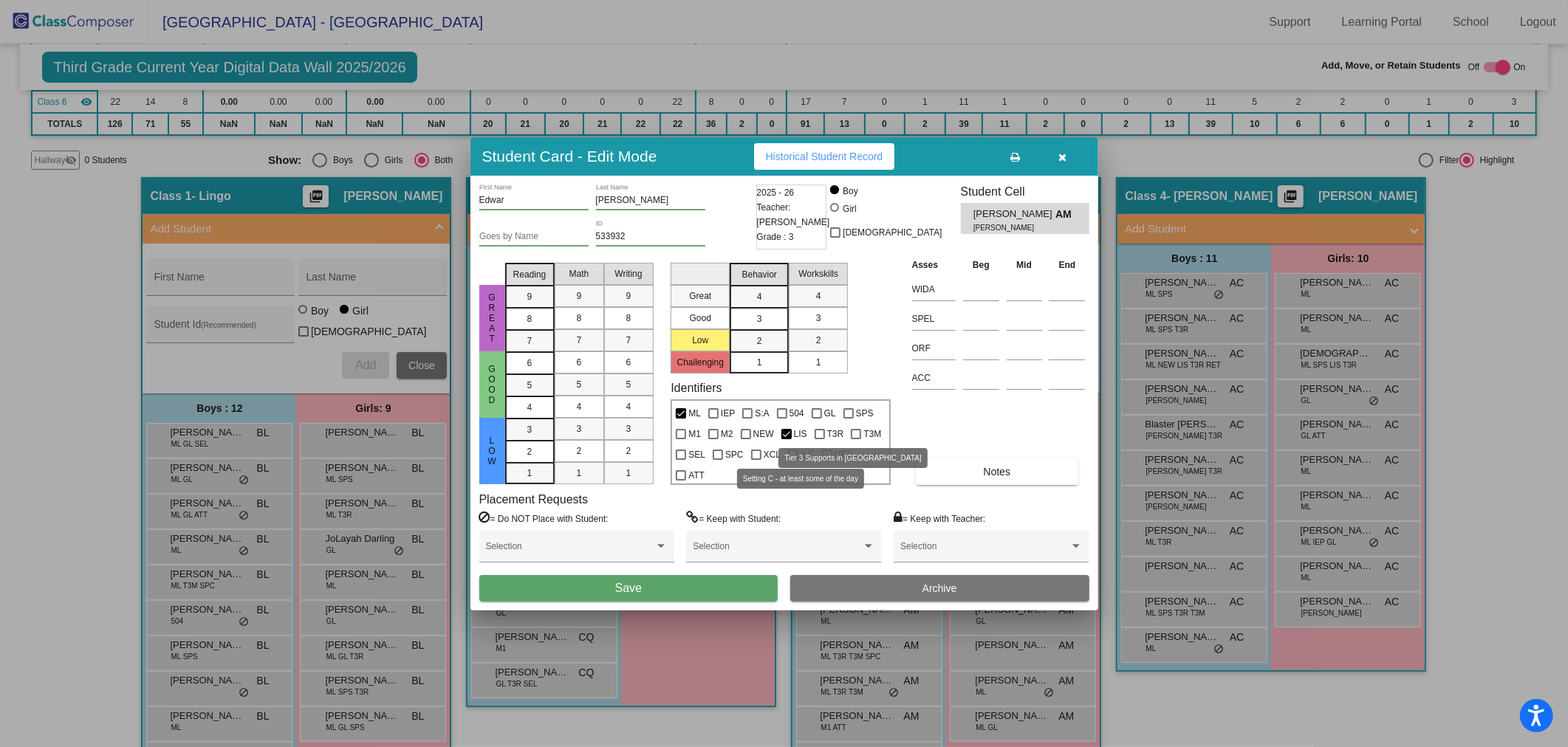
checkbox input "true"
click at [853, 417] on label "SPS" at bounding box center [859, 413] width 31 height 18
click at [849, 418] on input "SPS" at bounding box center [848, 418] width 1 height 1
checkbox input "true"
click at [678, 579] on button "Save" at bounding box center [629, 588] width 299 height 26
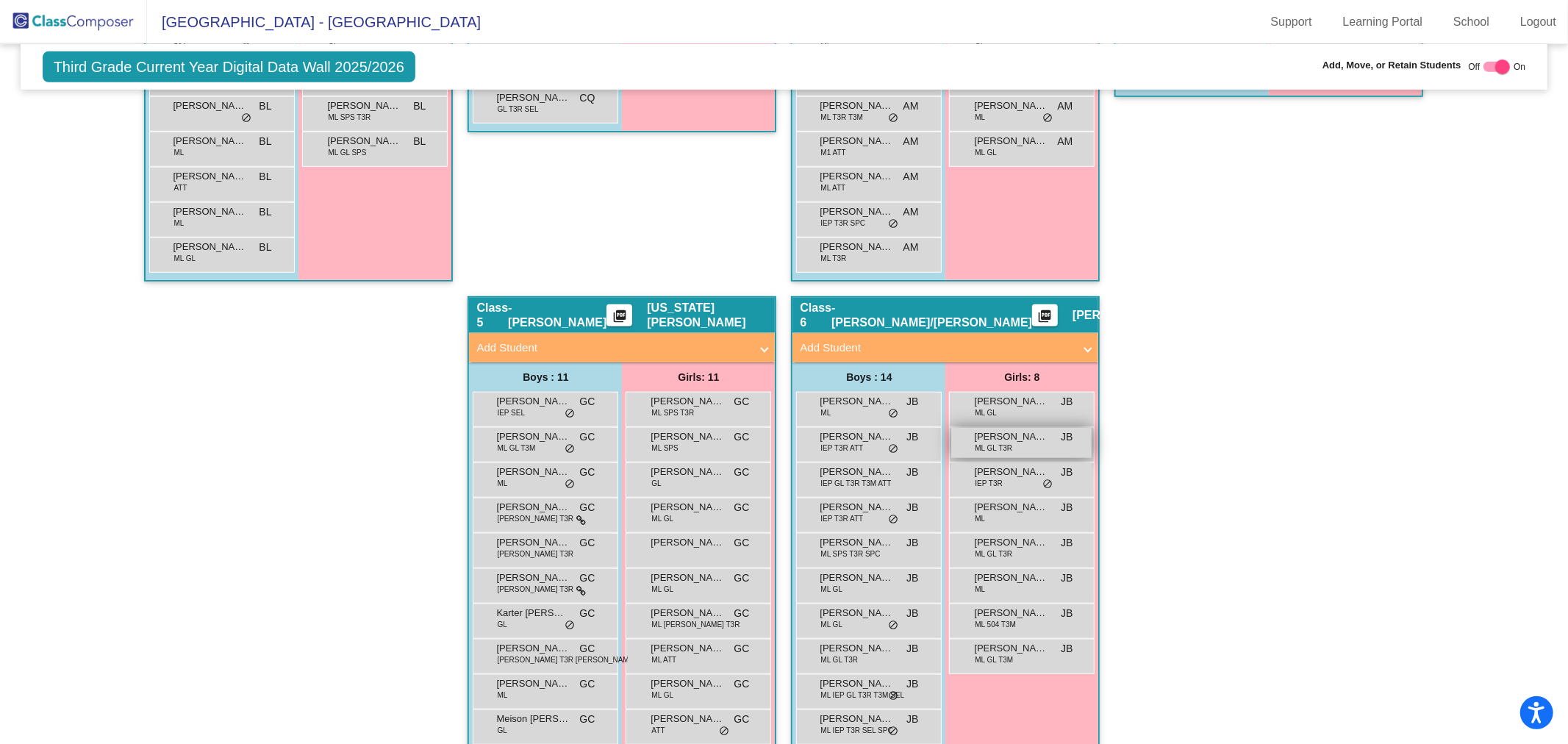
scroll to position [898, 0]
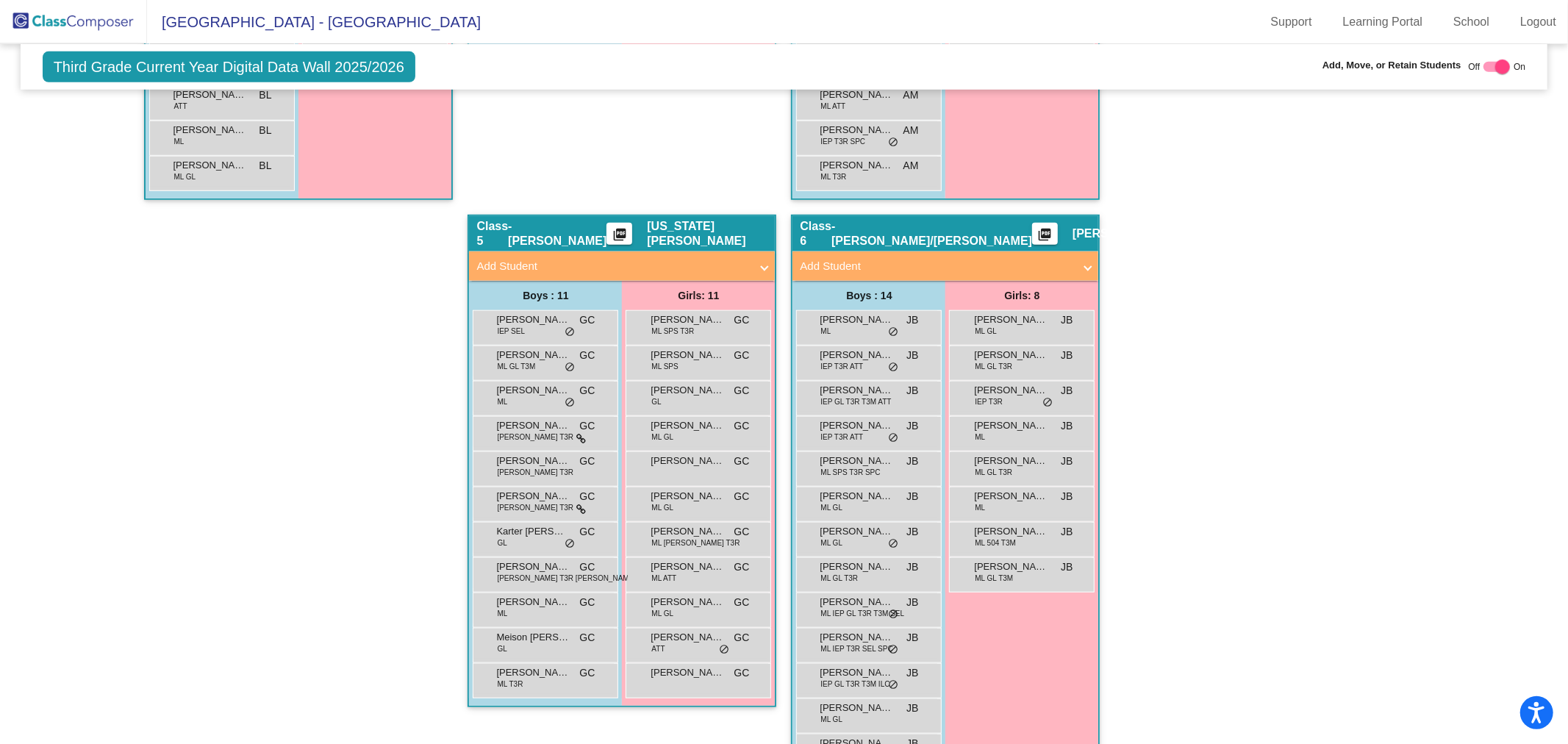
click at [1012, 258] on mat-panel-title "Add Student" at bounding box center [936, 266] width 273 height 17
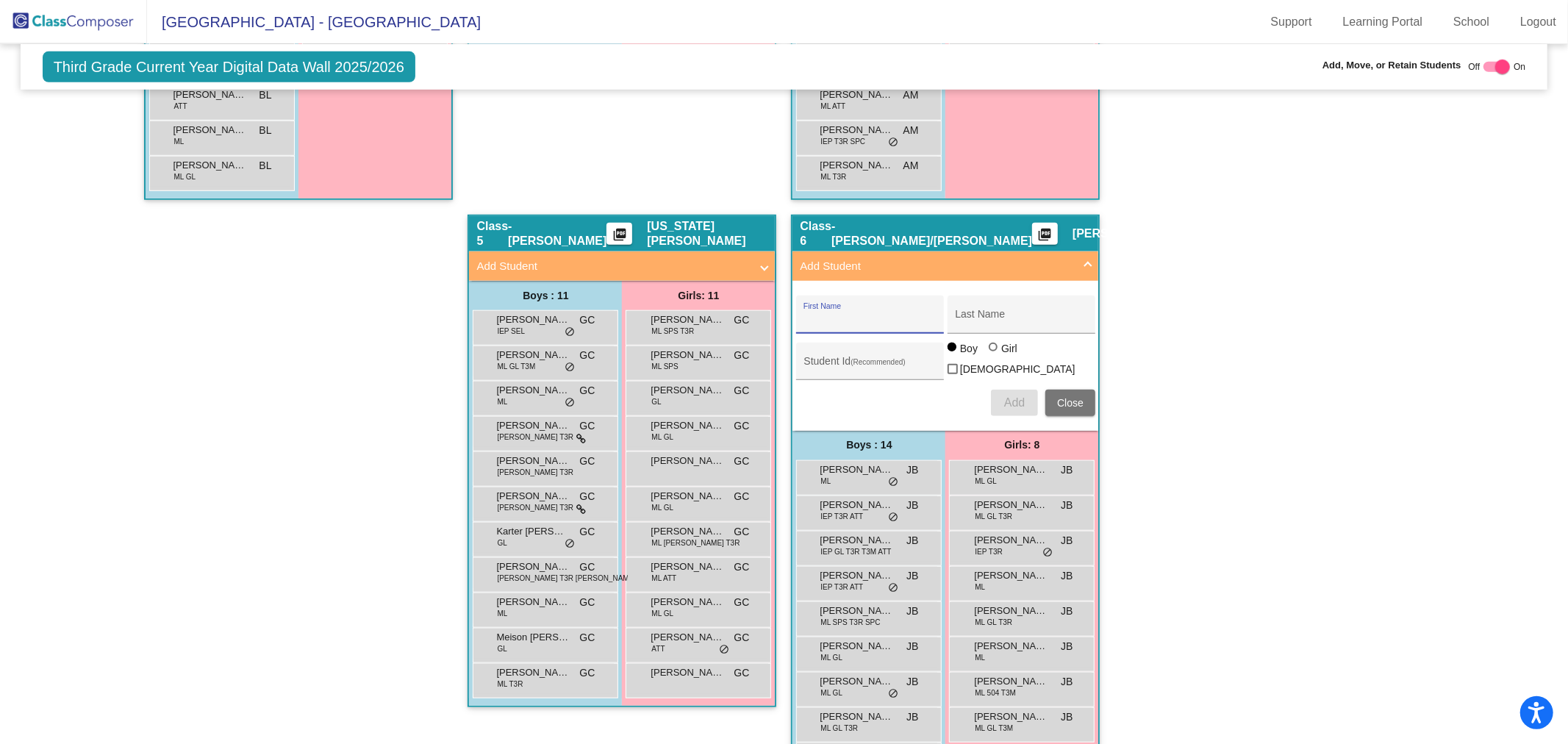
click at [894, 314] on input "First Name" at bounding box center [869, 320] width 132 height 12
type input "Junior"
type input "[PERSON_NAME]"
type input "781867"
click at [997, 389] on button "Add" at bounding box center [1013, 402] width 47 height 26
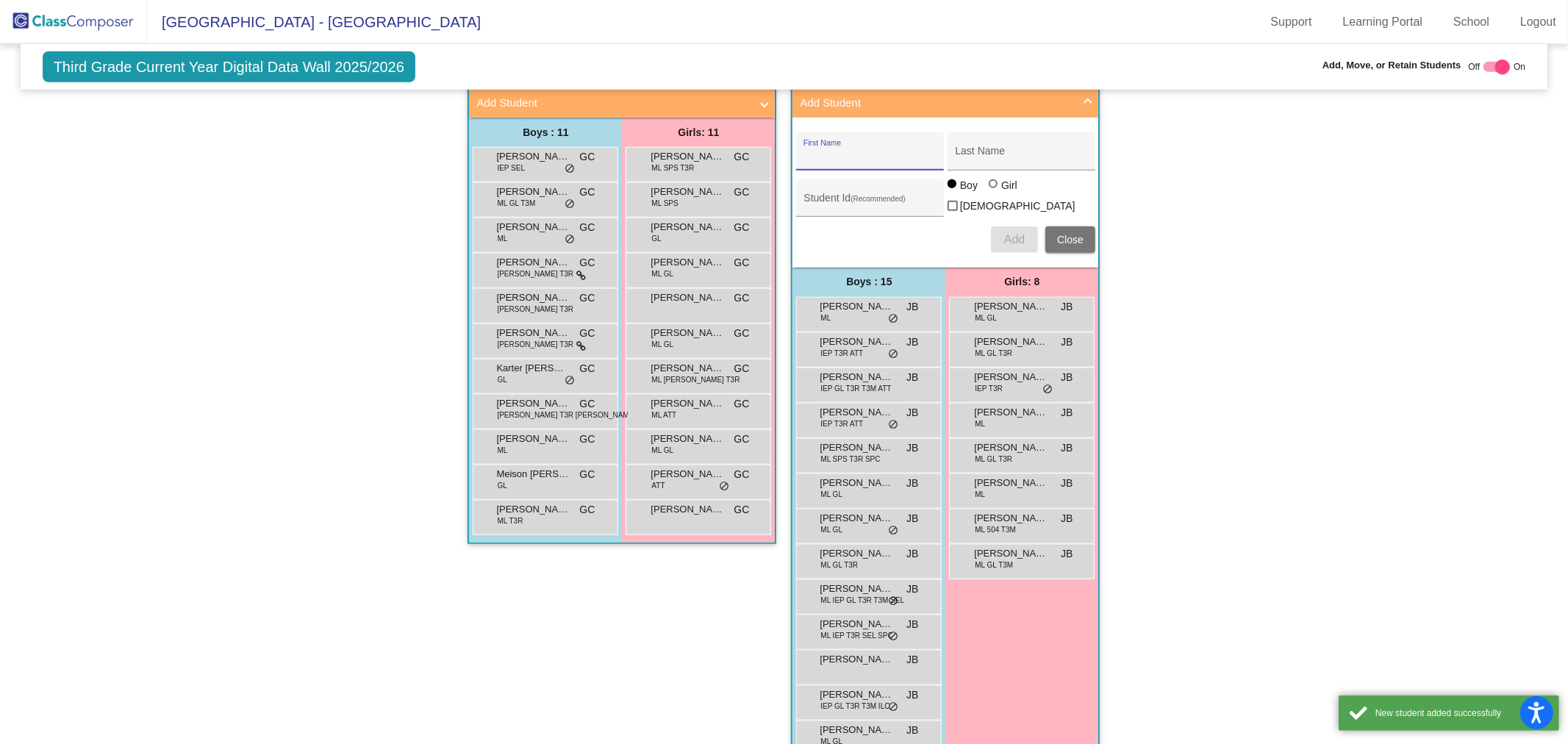
scroll to position [1144, 0]
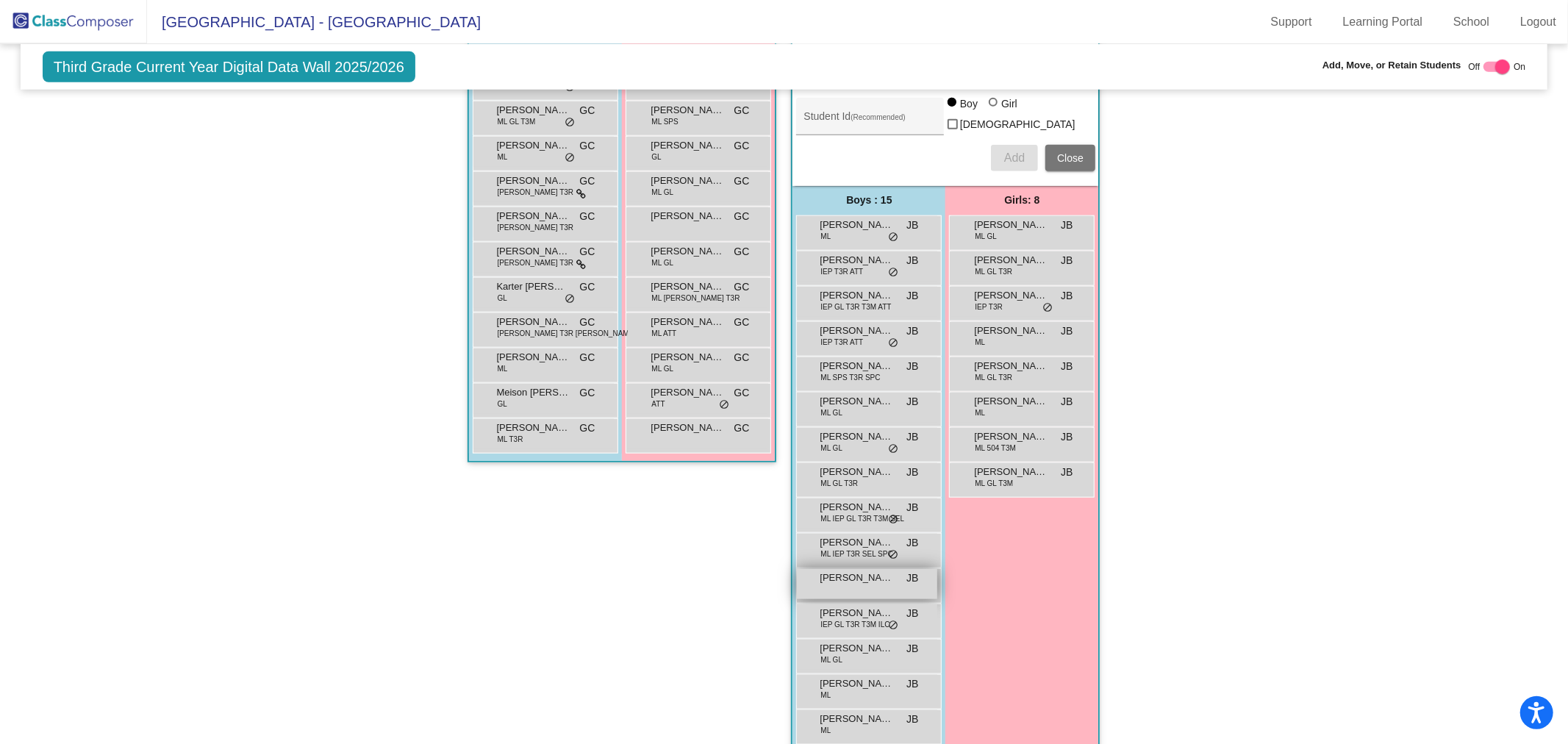
click at [841, 571] on span "[PERSON_NAME]" at bounding box center [856, 578] width 74 height 14
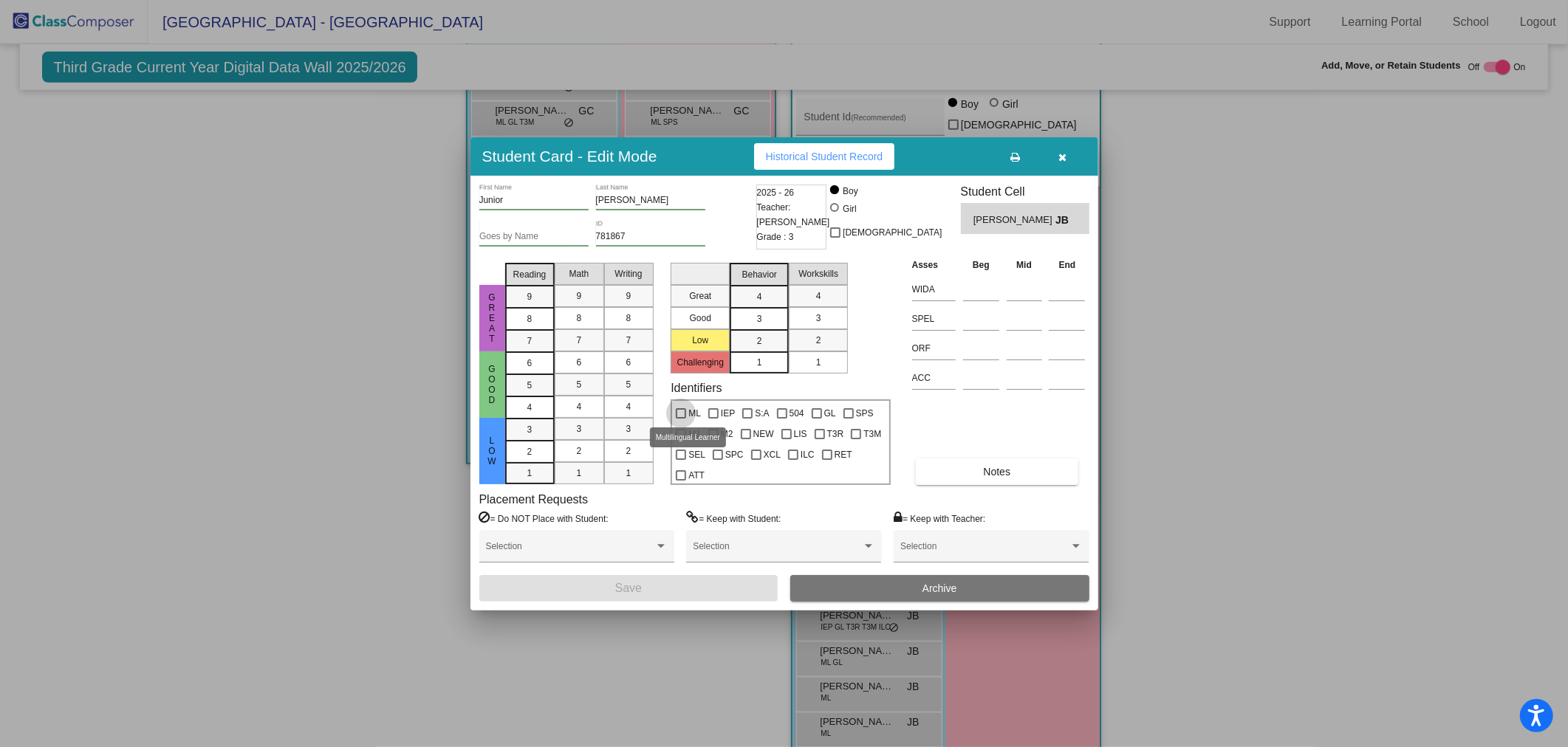
drag, startPoint x: 684, startPoint y: 411, endPoint x: 692, endPoint y: 411, distance: 8.0
click at [684, 411] on div at bounding box center [681, 413] width 10 height 10
click at [681, 418] on input "ML" at bounding box center [680, 418] width 1 height 1
checkbox input "true"
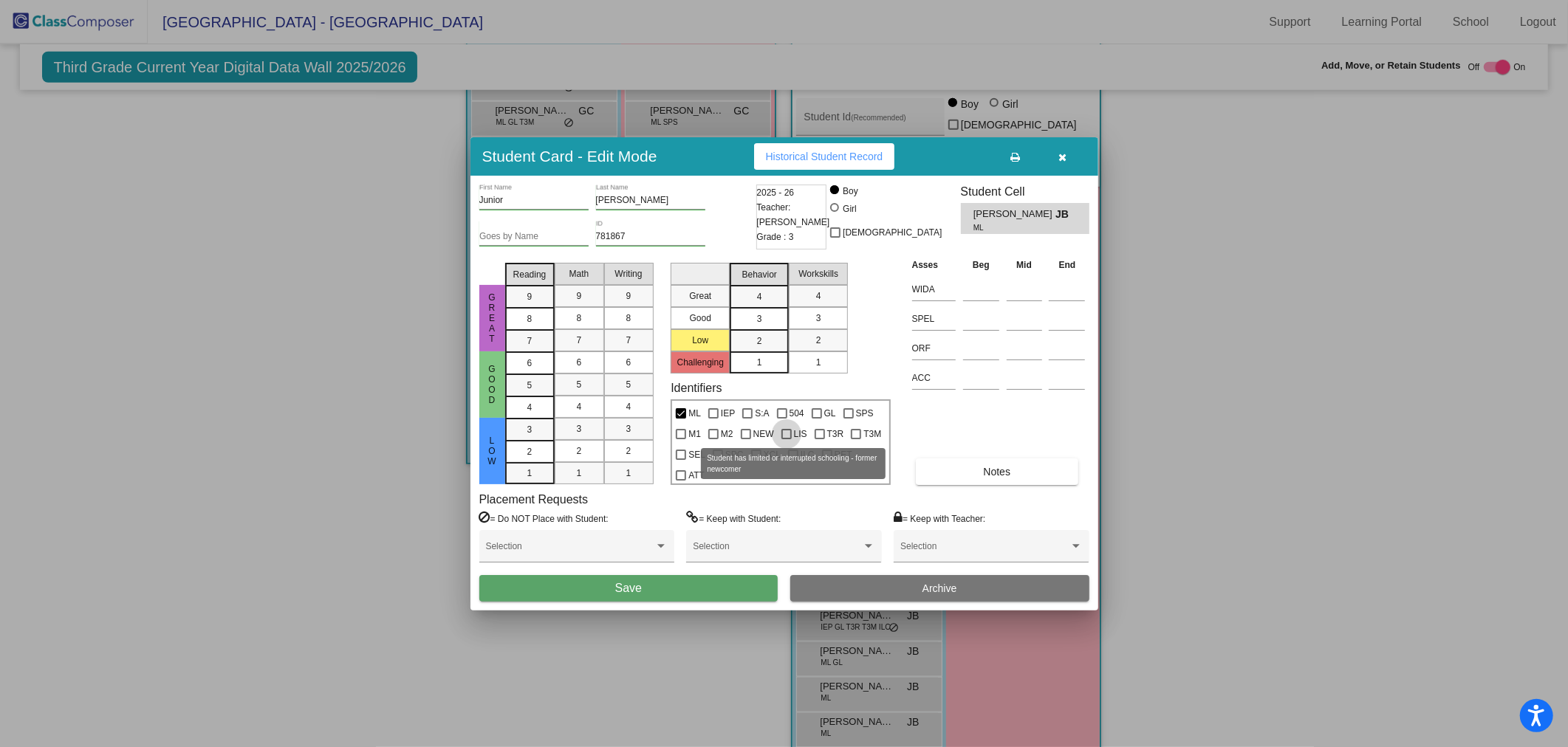
click at [798, 430] on span "LIS" at bounding box center [801, 434] width 14 height 18
click at [787, 440] on input "LIS" at bounding box center [786, 440] width 1 height 1
checkbox input "true"
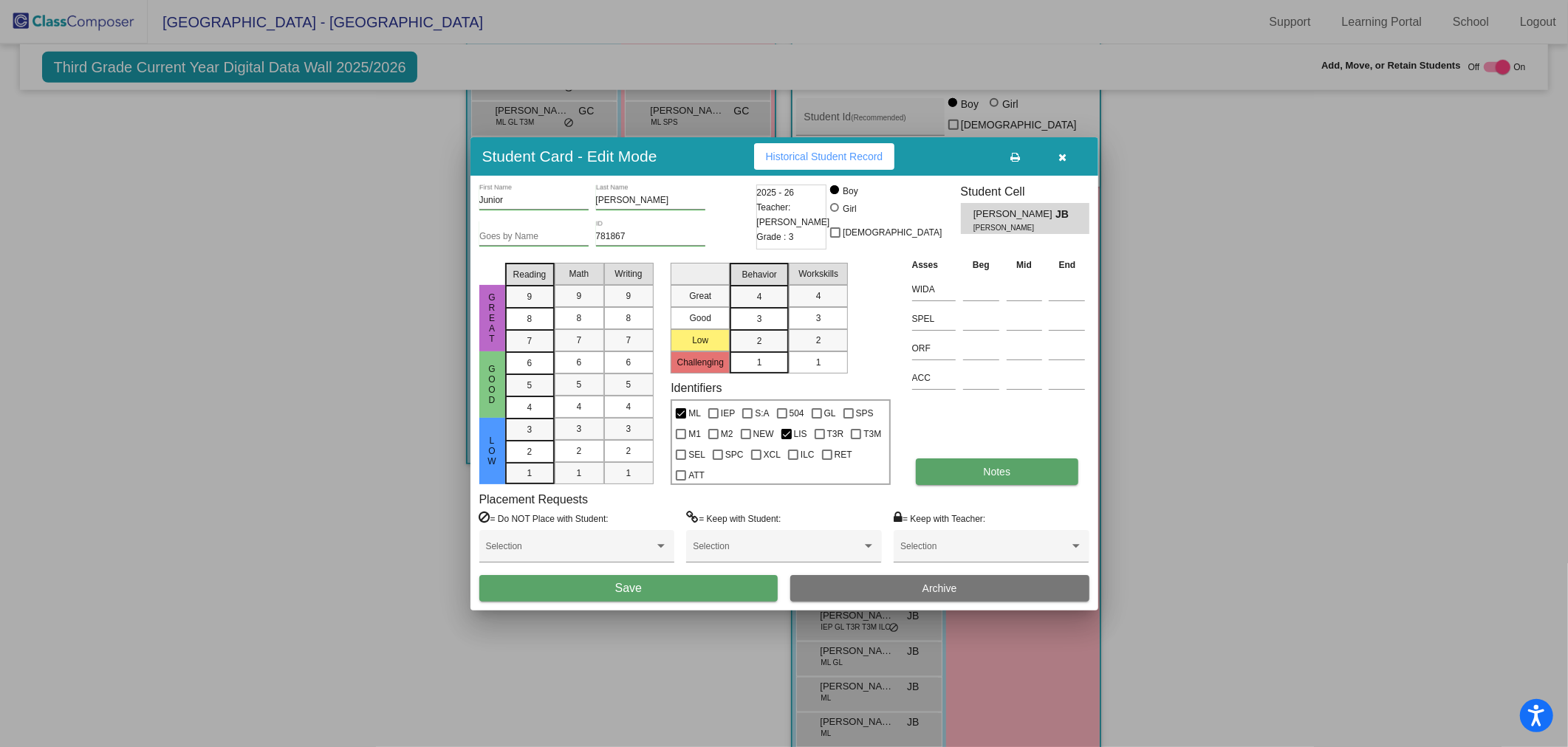
click at [1017, 465] on button "Notes" at bounding box center [997, 471] width 163 height 26
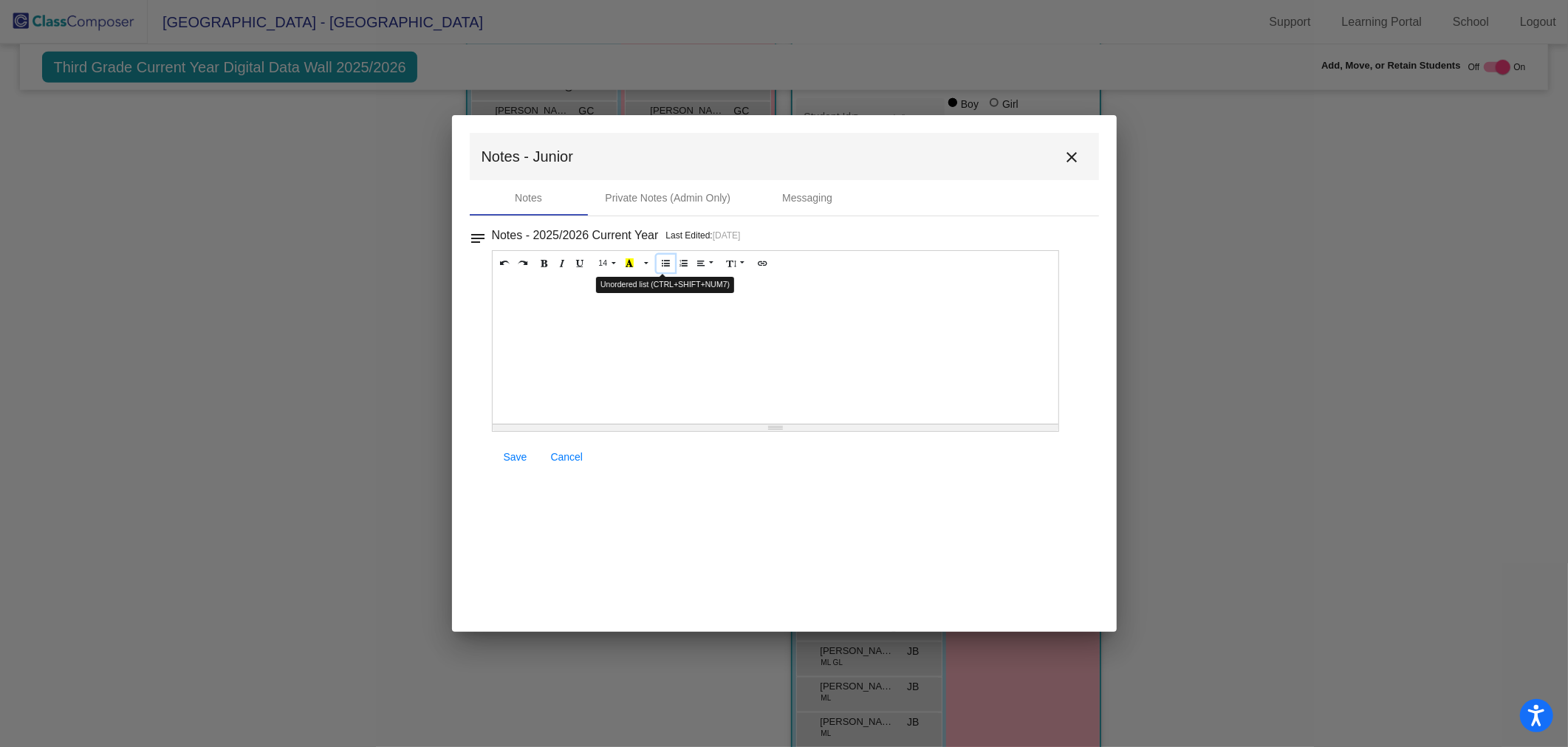
click at [670, 267] on button "Unordered list (CTRL+SHIFT+NUM7)" at bounding box center [666, 263] width 19 height 18
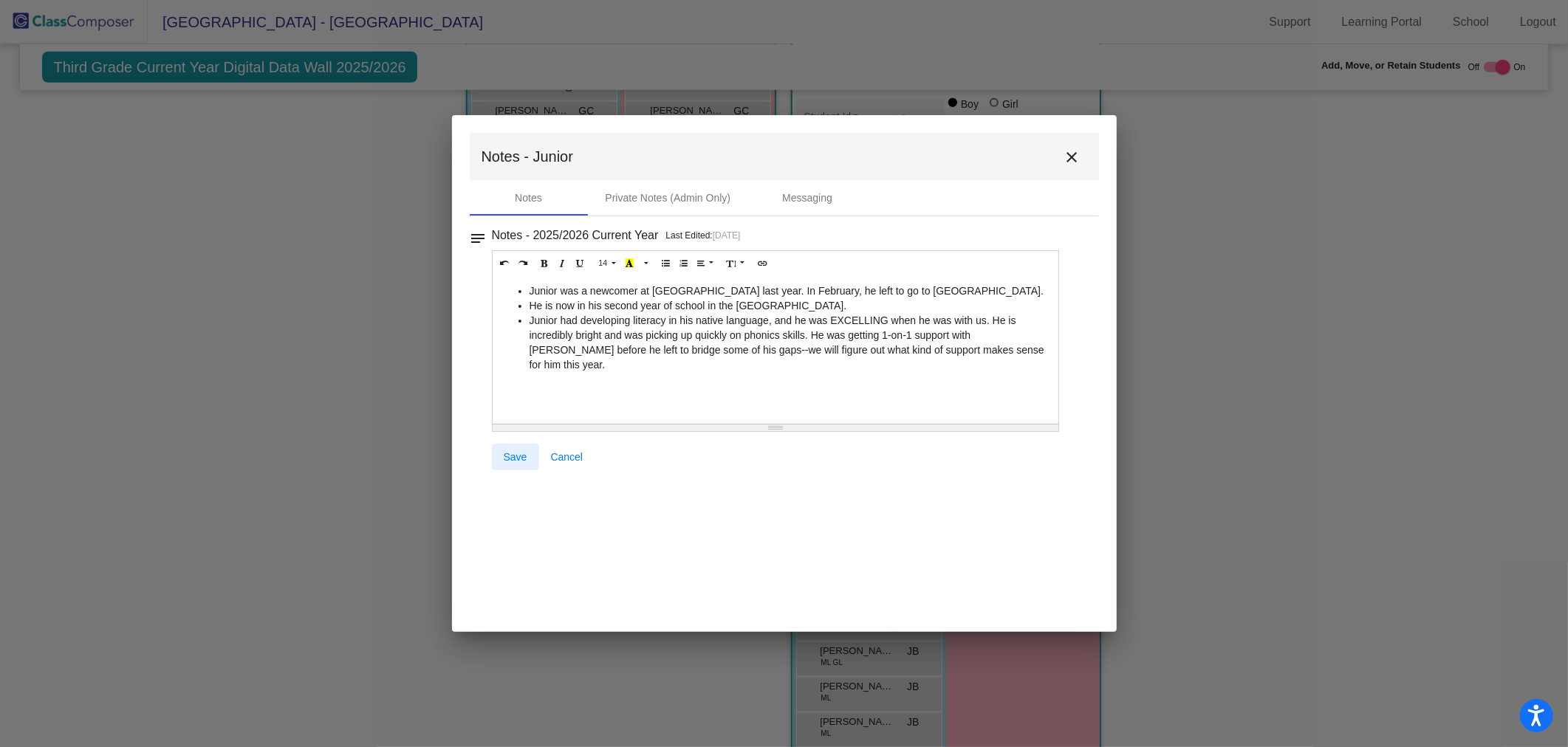
click at [514, 455] on span "Save" at bounding box center [516, 457] width 24 height 12
click at [1071, 158] on mat-icon "close" at bounding box center [1072, 157] width 18 height 18
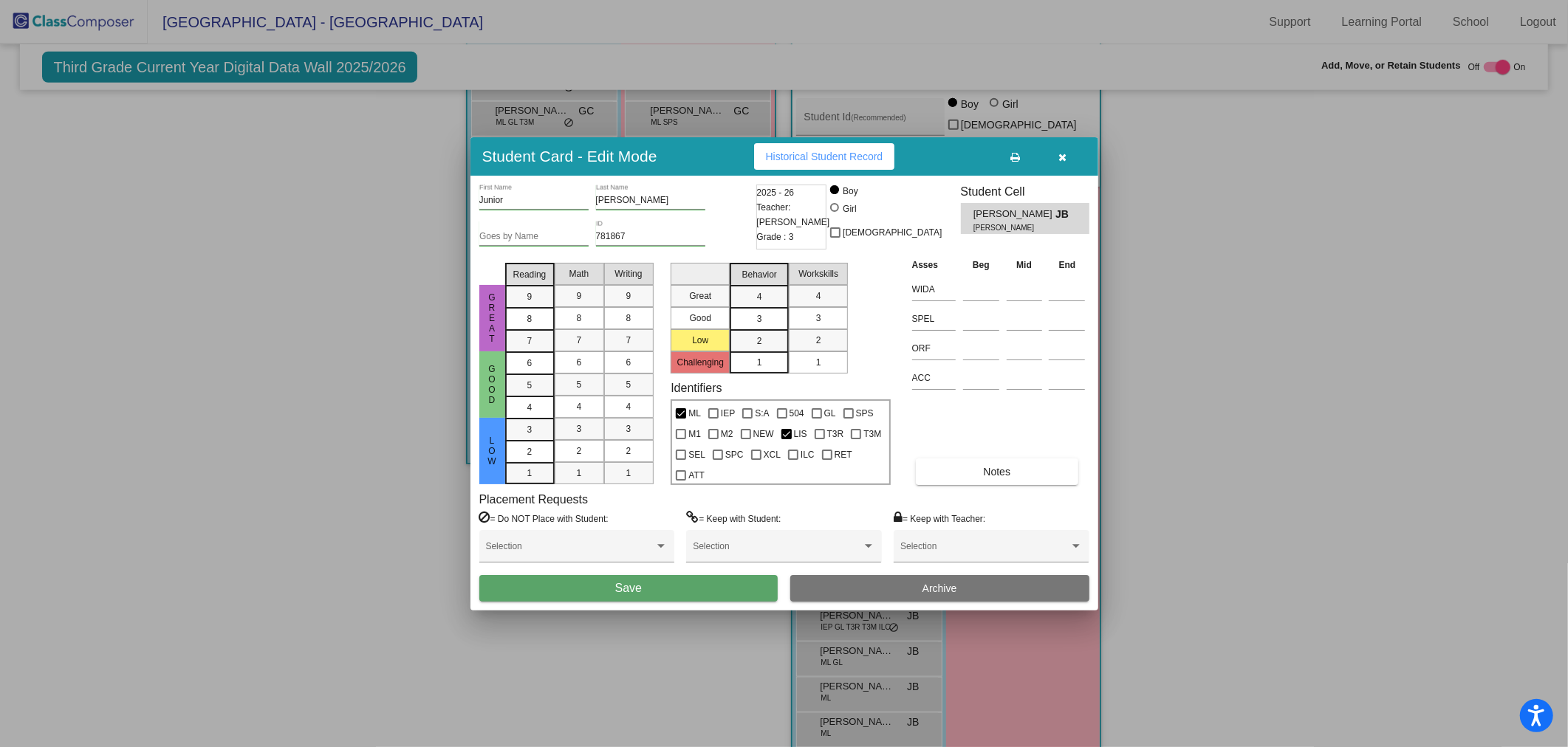
click at [687, 573] on div "Selection" at bounding box center [783, 552] width 195 height 45
click at [687, 579] on button "Save" at bounding box center [629, 588] width 299 height 26
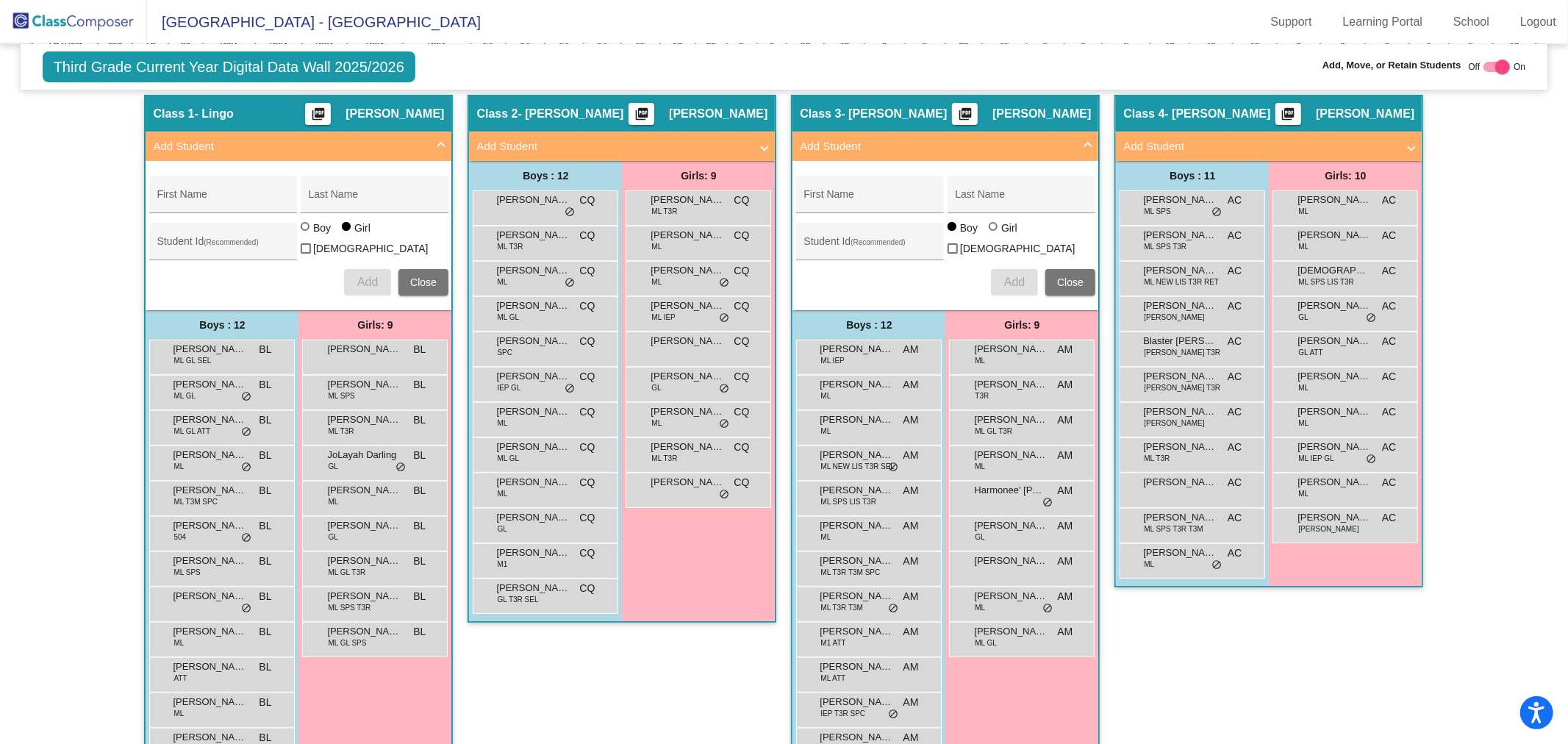
scroll to position [0, 0]
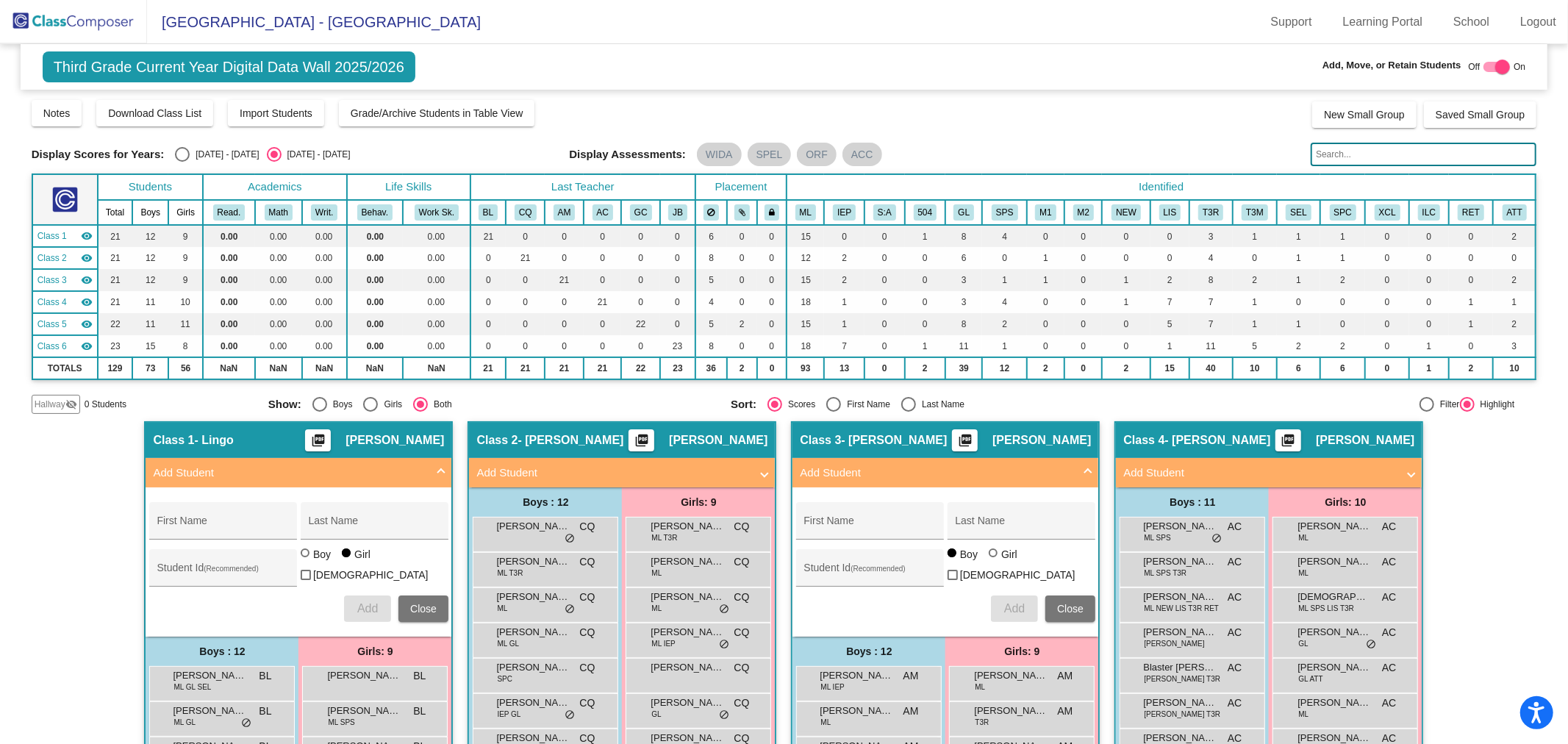
click at [111, 27] on img at bounding box center [73, 21] width 147 height 43
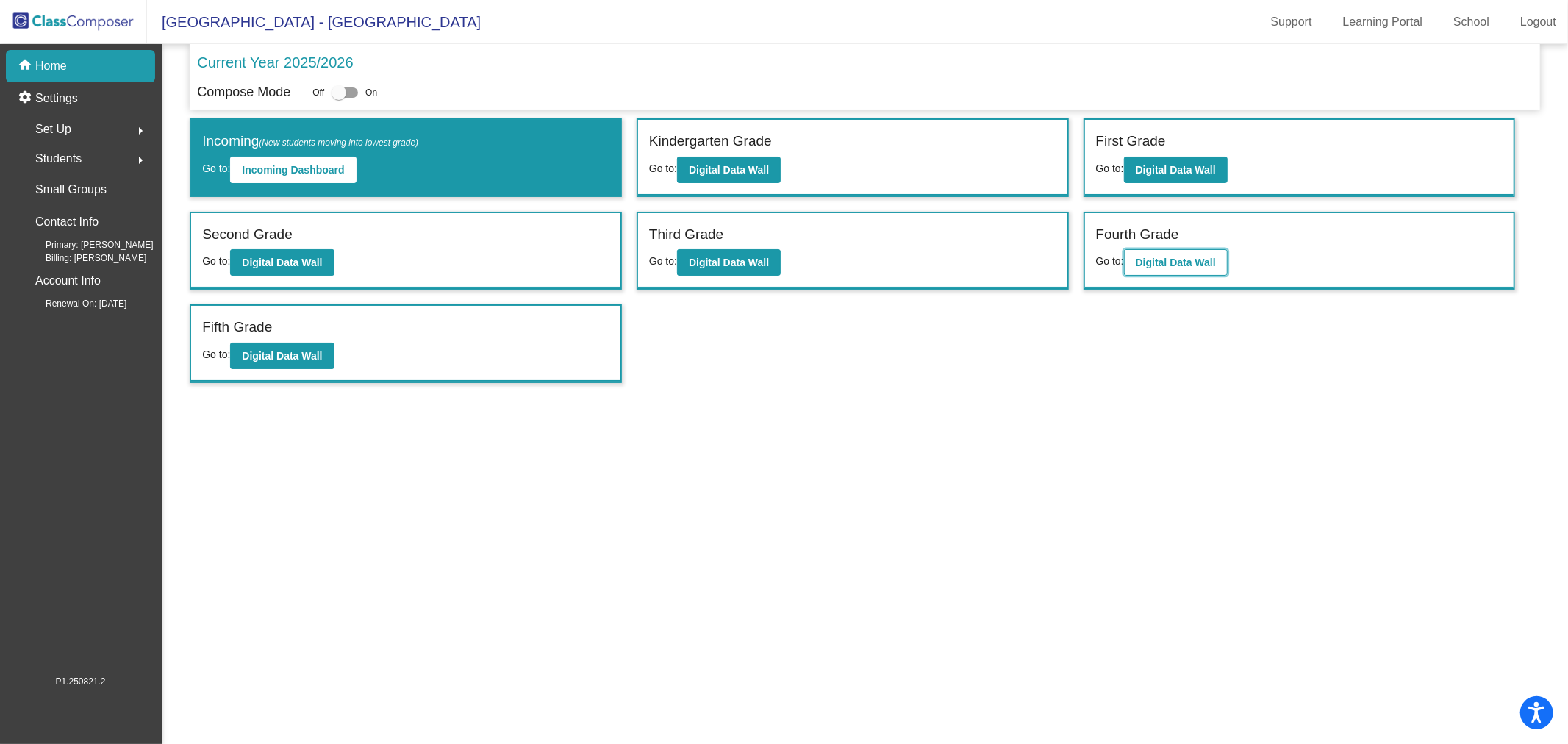
click at [1155, 258] on b "Digital Data Wall" at bounding box center [1175, 262] width 80 height 12
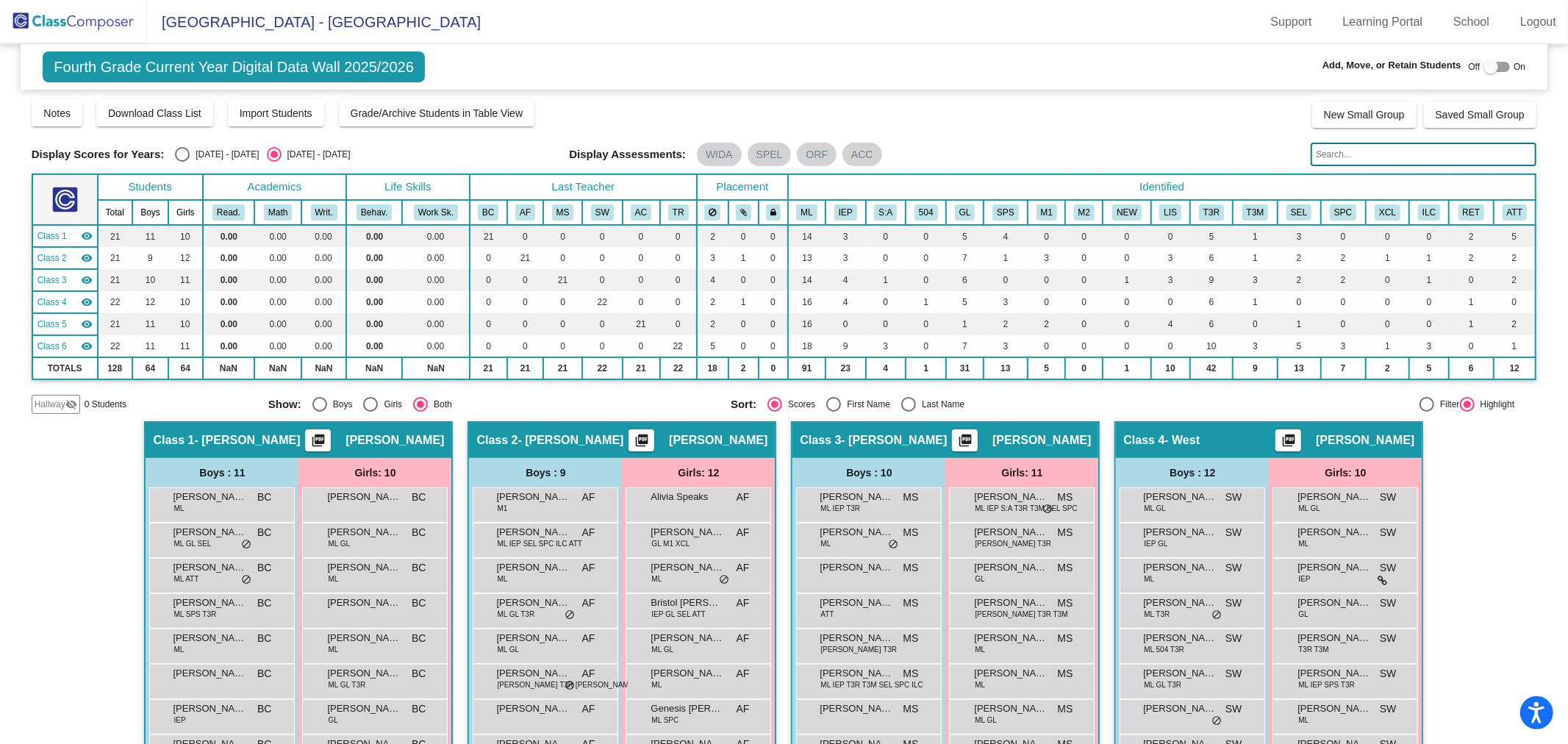
click at [1483, 64] on div at bounding box center [1490, 66] width 14 height 14
checkbox input "true"
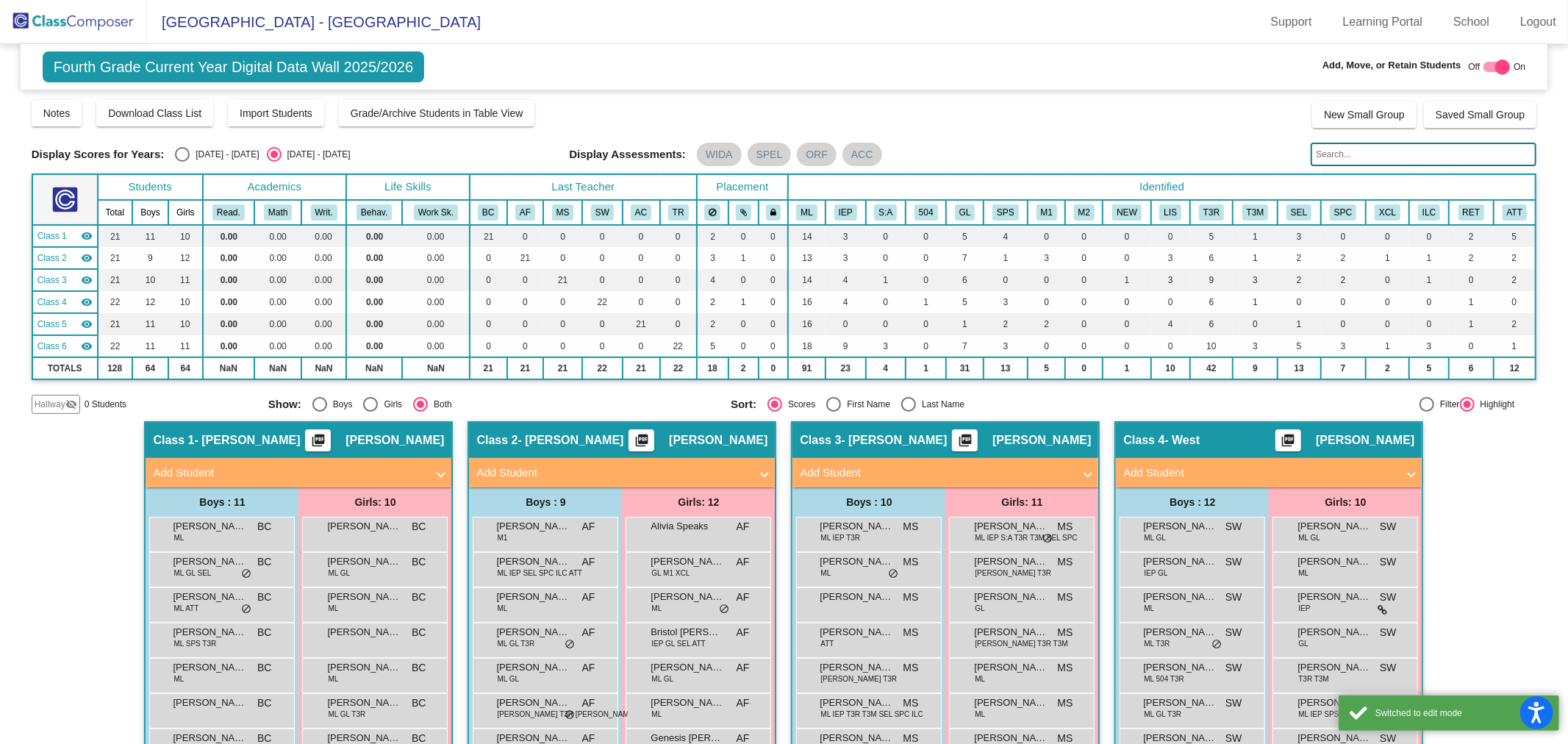
click at [55, 406] on span "Hallway" at bounding box center [50, 405] width 31 height 14
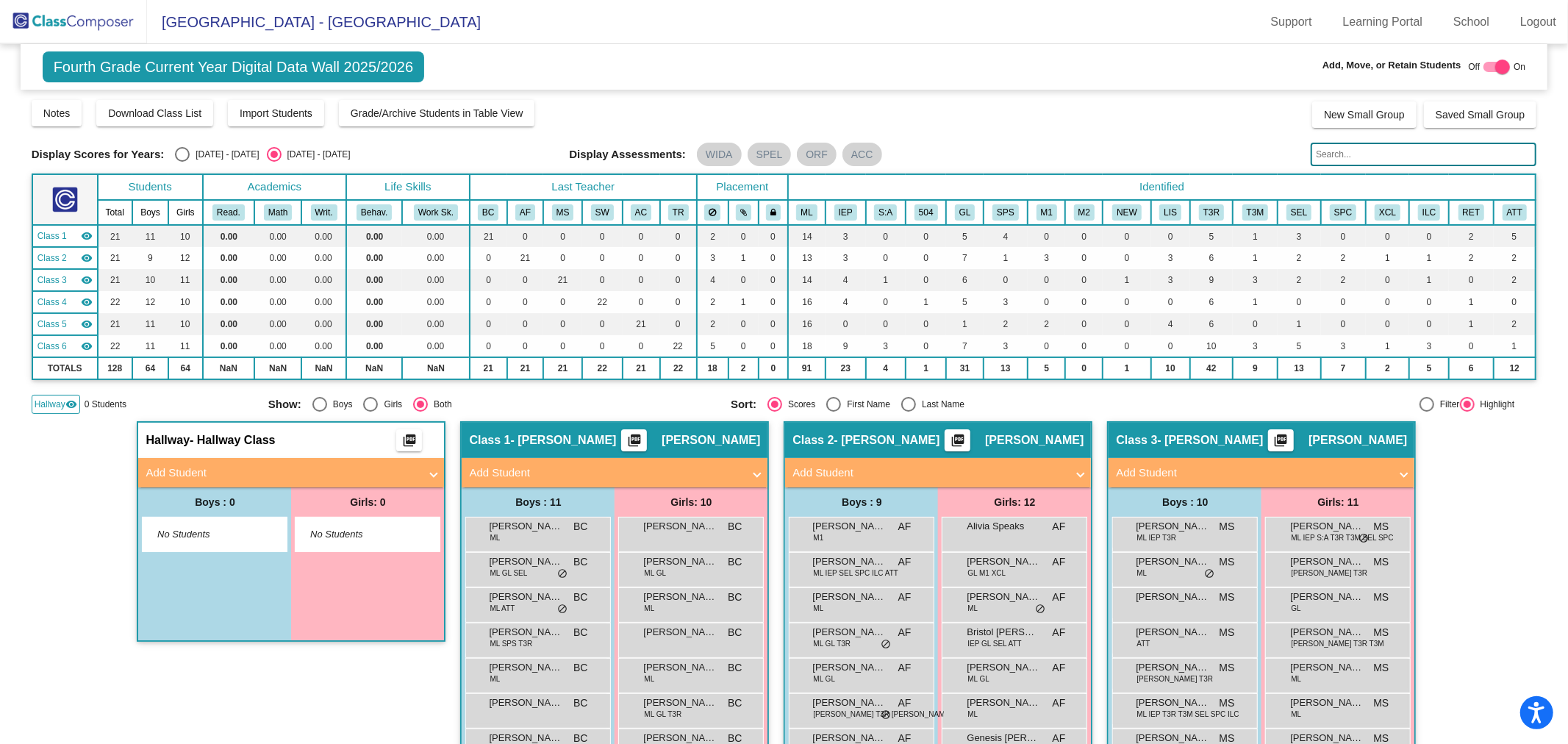
click at [298, 458] on mat-expansion-panel-header "Add Student" at bounding box center [291, 473] width 306 height 30
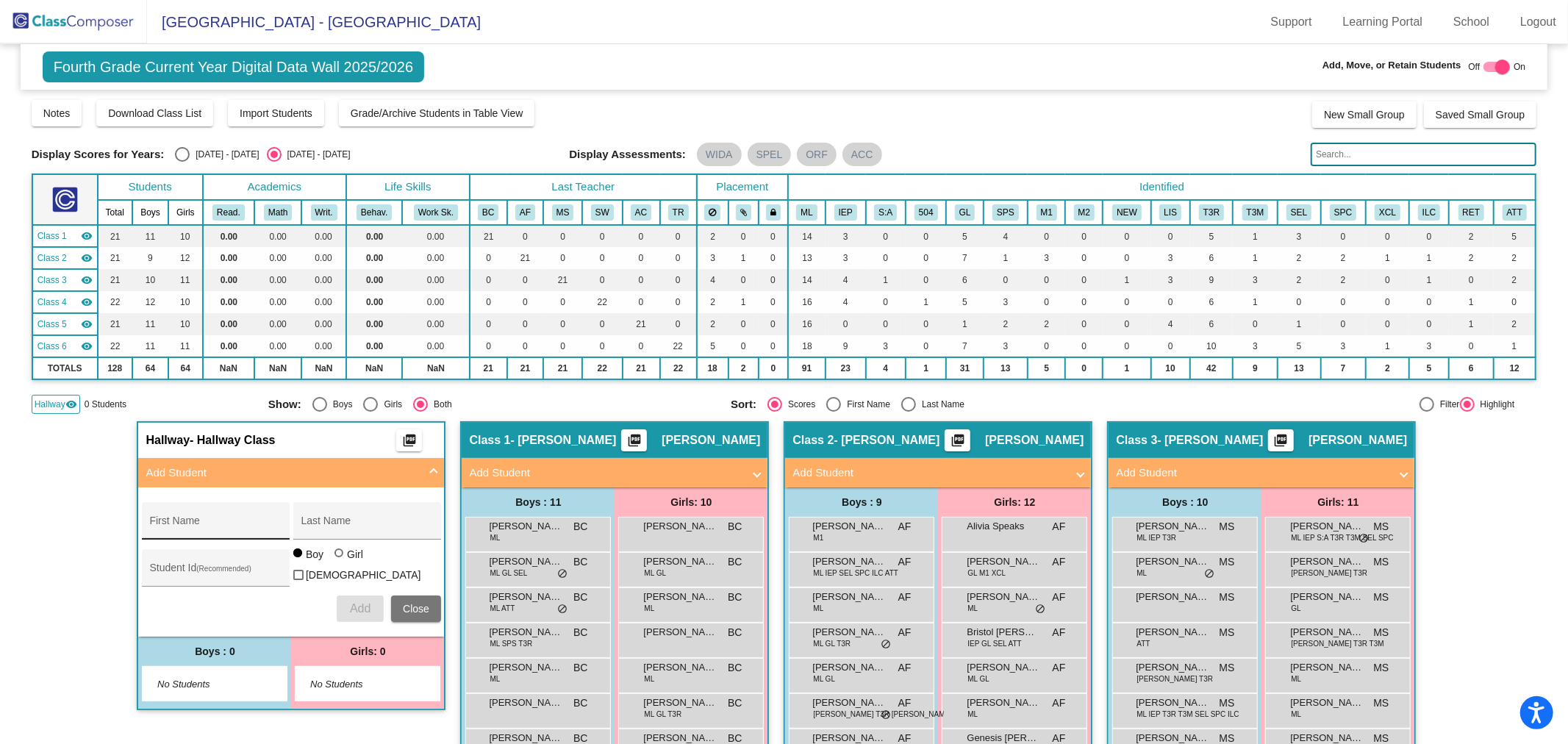
click at [224, 517] on div "First Name" at bounding box center [215, 526] width 132 height 31
type input "Kyree"
type input "N"
type input "[PERSON_NAME]"
click at [237, 574] on input "Student Id (Recommended)" at bounding box center [215, 573] width 132 height 12
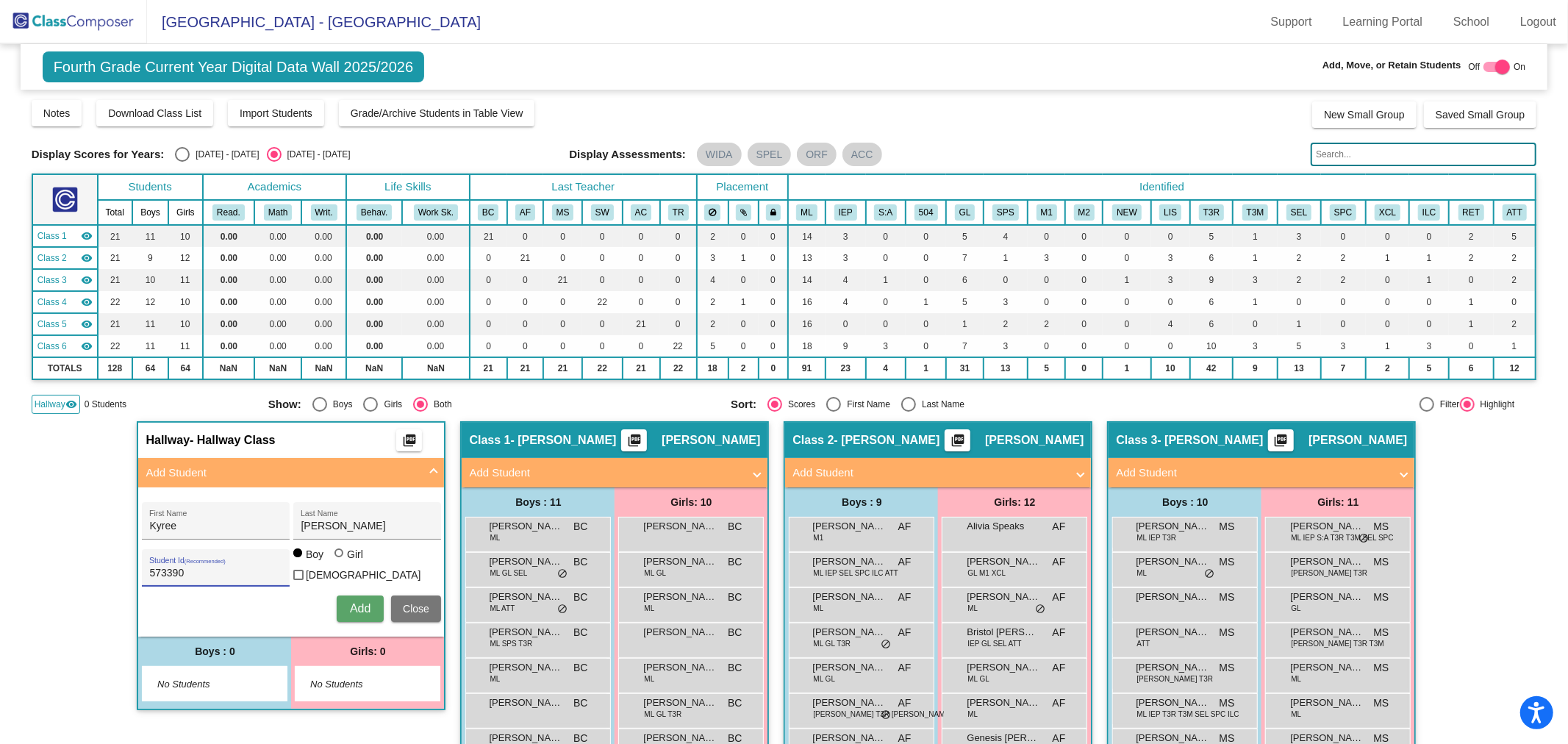
type input "573390"
click at [350, 602] on span "Add" at bounding box center [360, 608] width 20 height 13
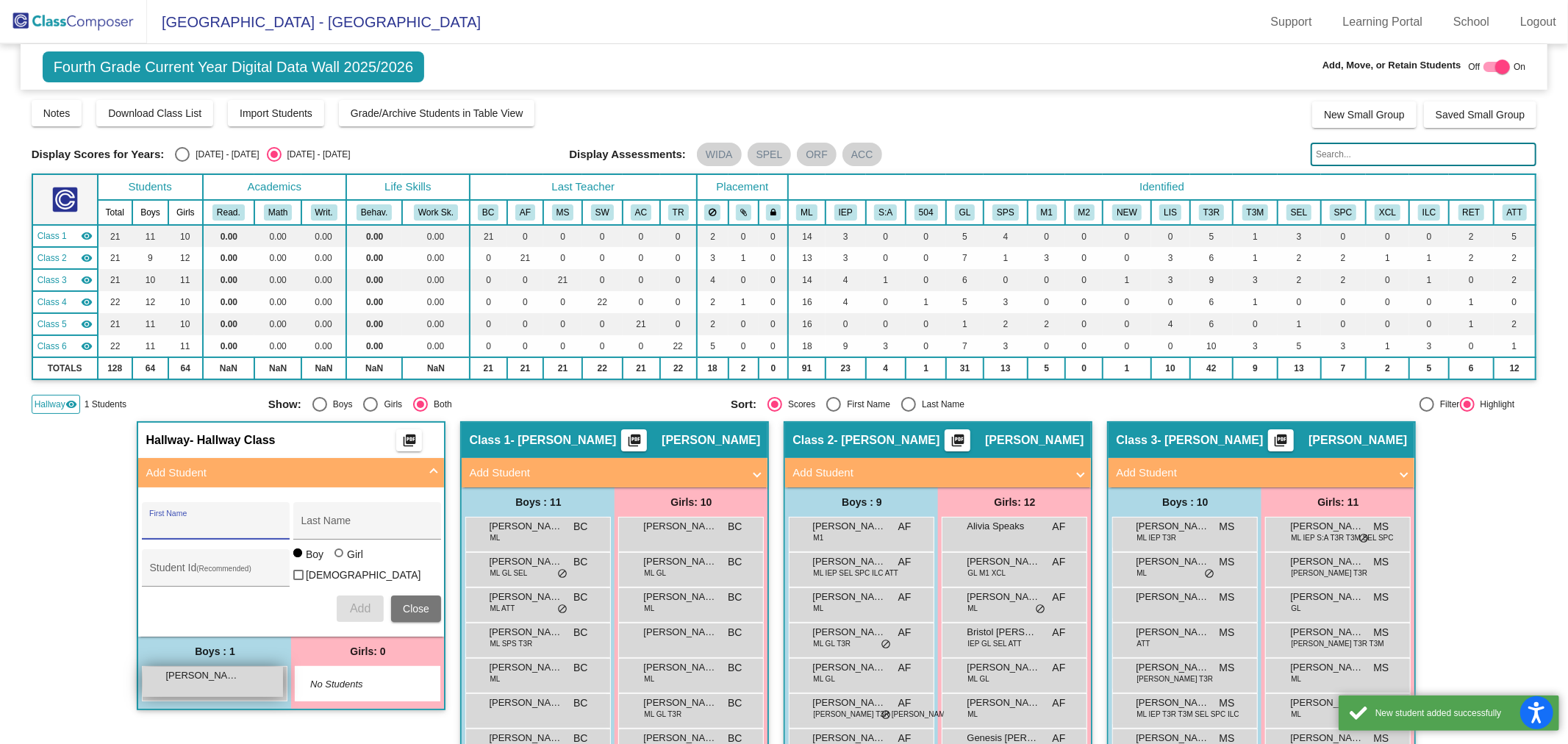
click at [215, 673] on span "[PERSON_NAME]" at bounding box center [202, 675] width 74 height 14
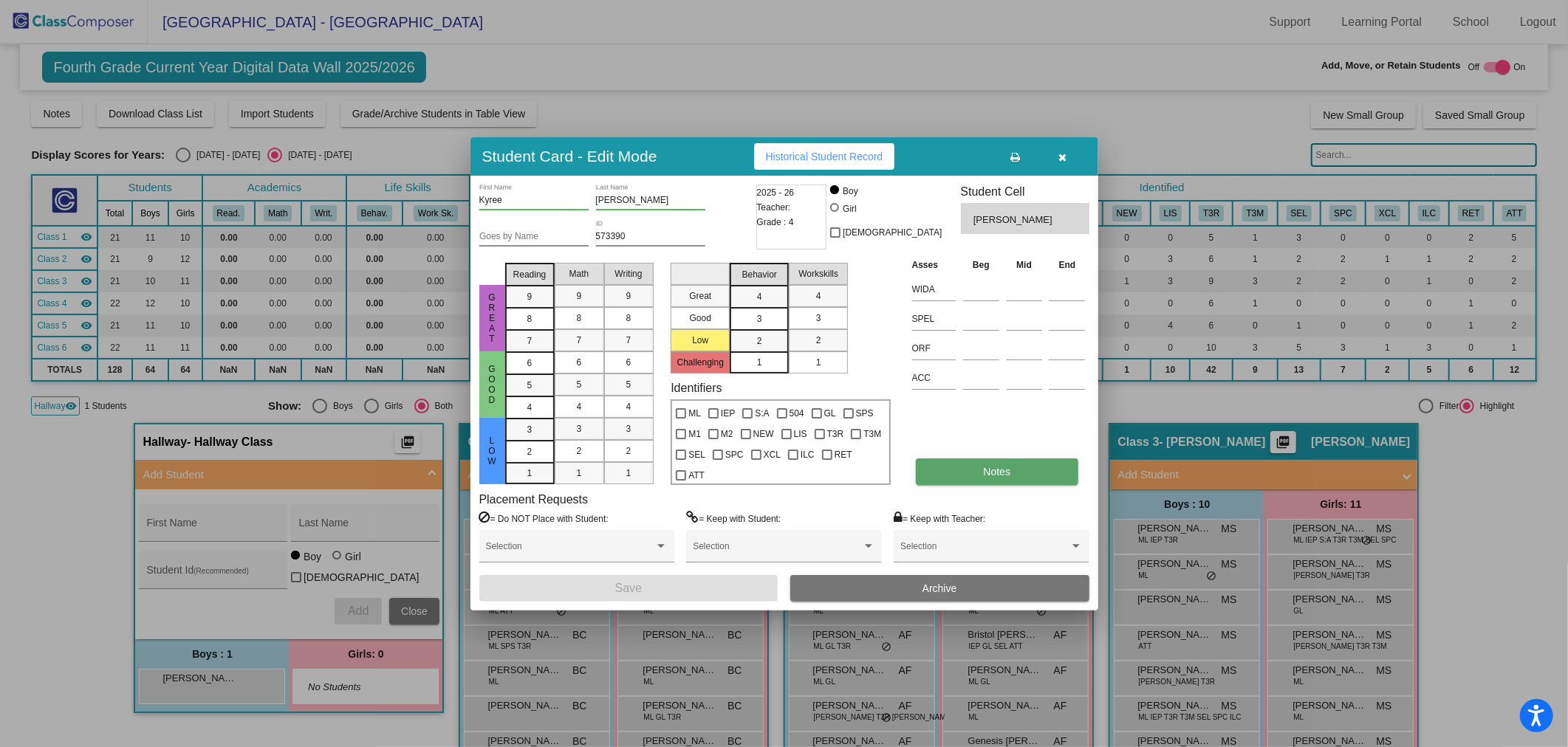
click at [1007, 480] on button "Notes" at bounding box center [997, 471] width 163 height 26
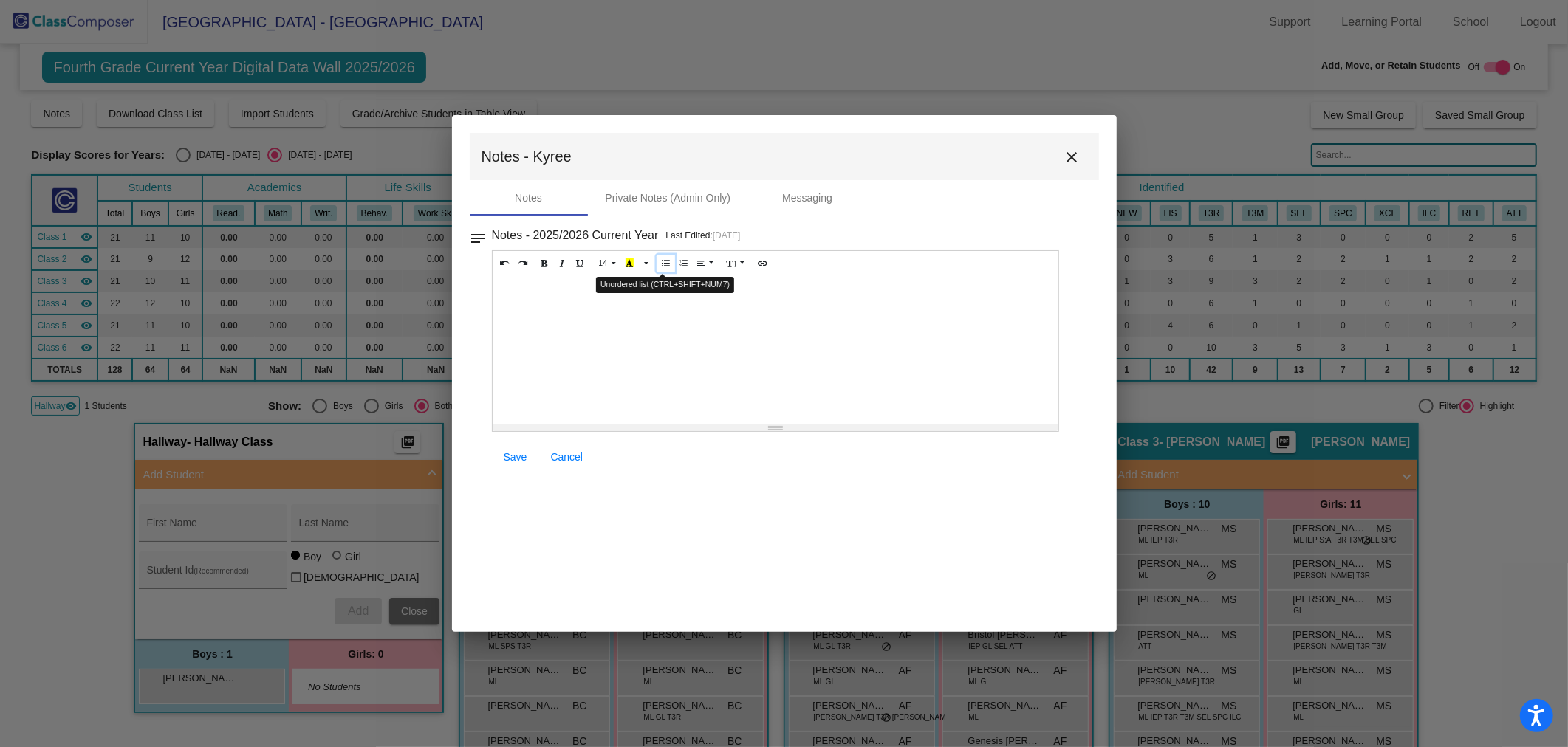
click at [663, 261] on icon "Unordered list (CTRL+SHIFT+NUM7)" at bounding box center [666, 262] width 9 height 9
click at [514, 453] on span "Save" at bounding box center [516, 457] width 24 height 12
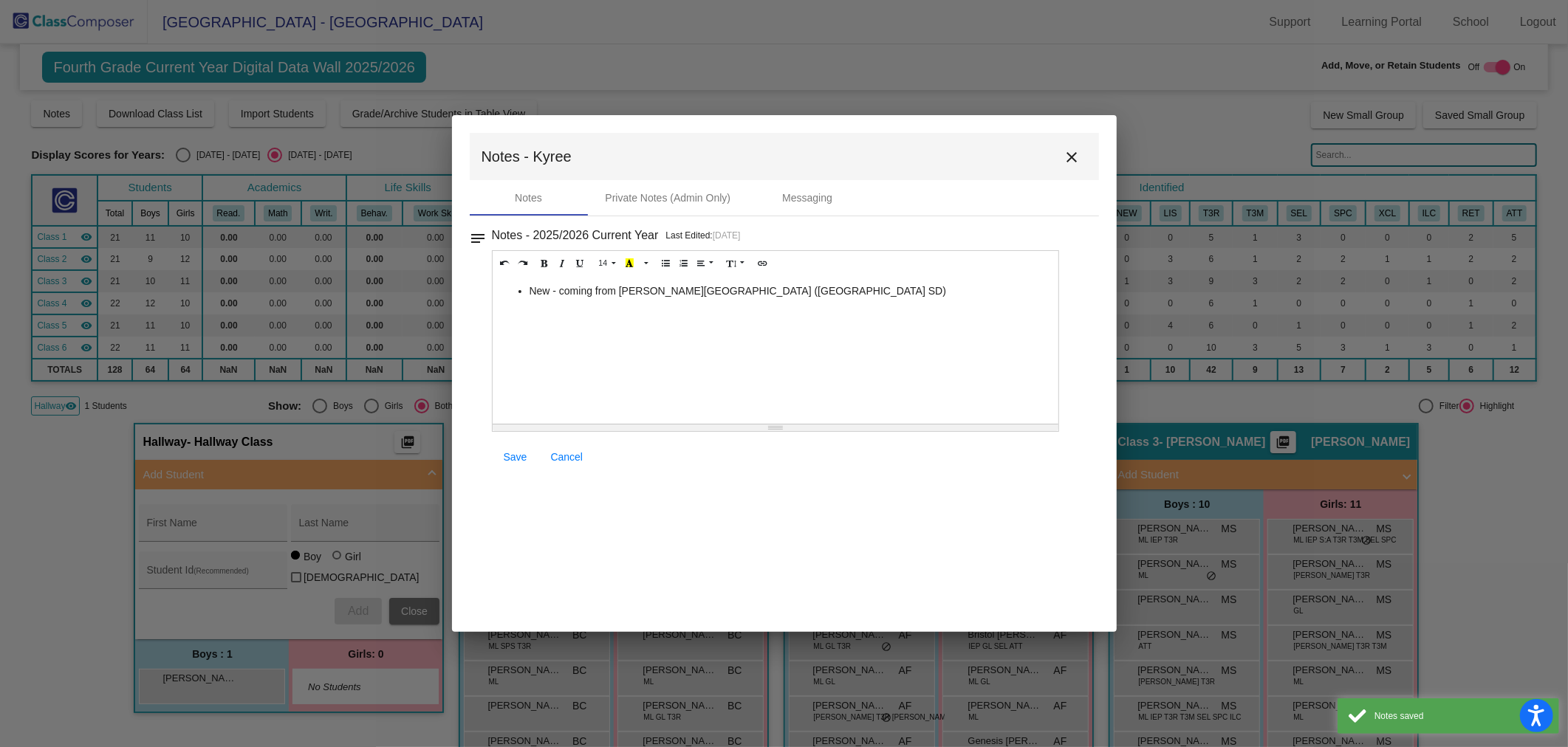
click at [1073, 148] on mat-icon "close" at bounding box center [1072, 157] width 18 height 18
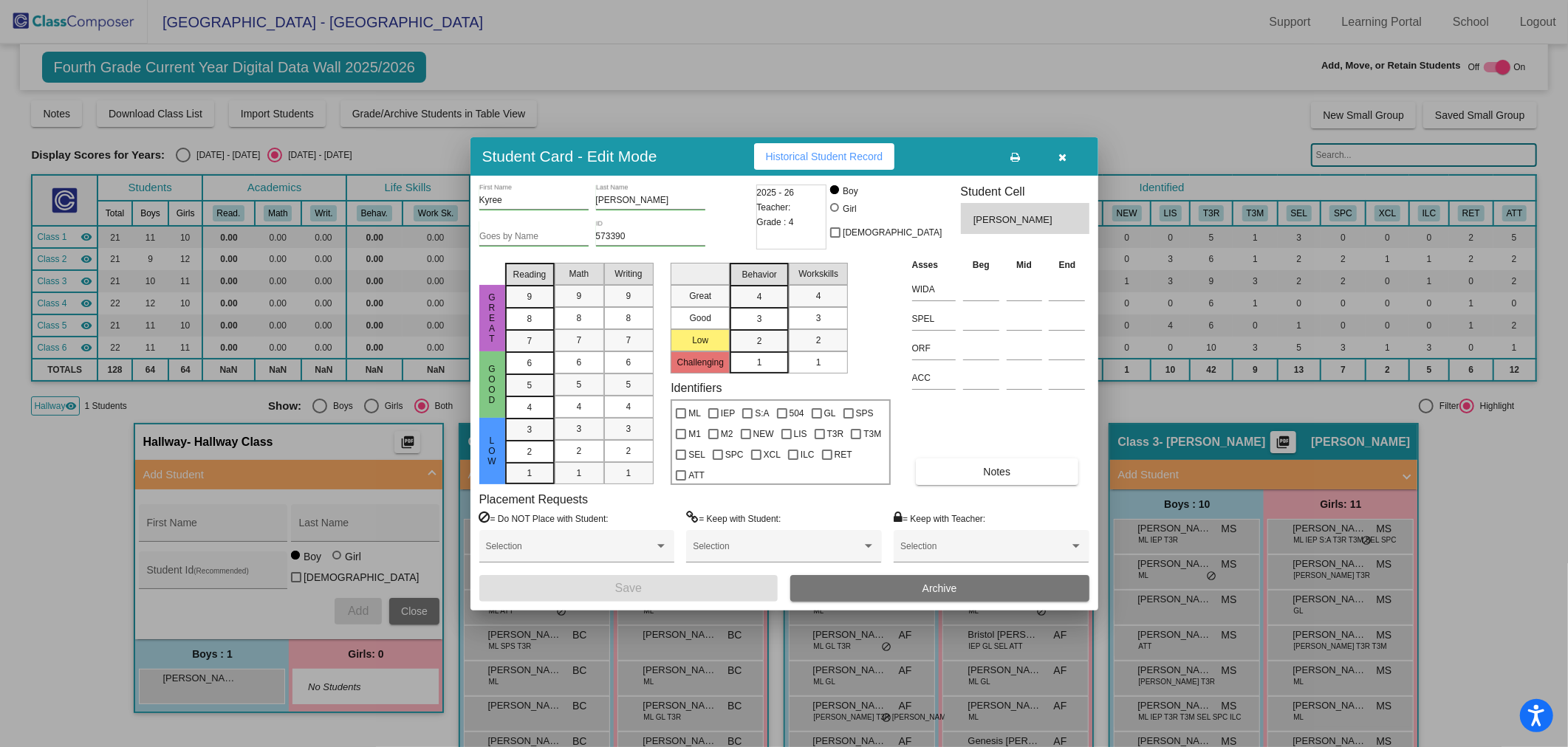
click at [1067, 151] on button "button" at bounding box center [1062, 156] width 47 height 26
